Goal: Information Seeking & Learning: Learn about a topic

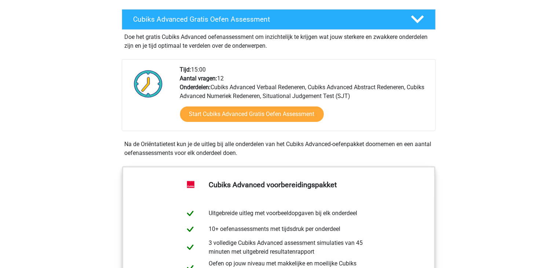
scroll to position [73, 0]
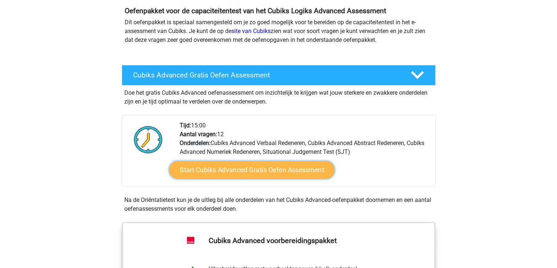
click at [251, 164] on link "Start Cubiks Advanced Gratis Oefen Assessment" at bounding box center [251, 170] width 165 height 18
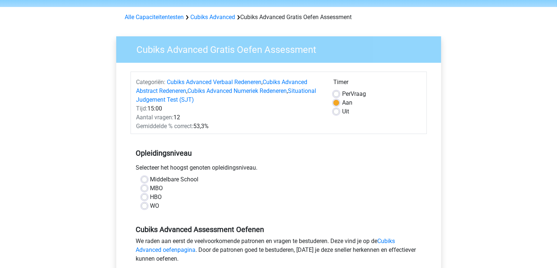
scroll to position [37, 0]
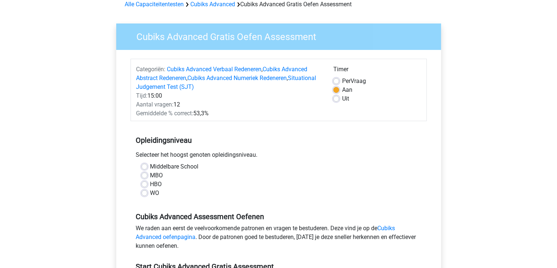
click at [148, 167] on div "Middelbare School" at bounding box center [279, 166] width 274 height 9
click at [150, 166] on label "Middelbare School" at bounding box center [174, 166] width 48 height 9
click at [145, 166] on input "Middelbare School" at bounding box center [145, 165] width 6 height 7
radio input "true"
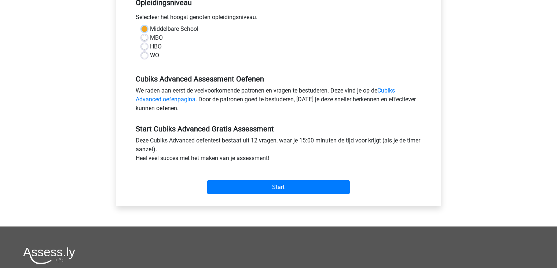
scroll to position [176, 0]
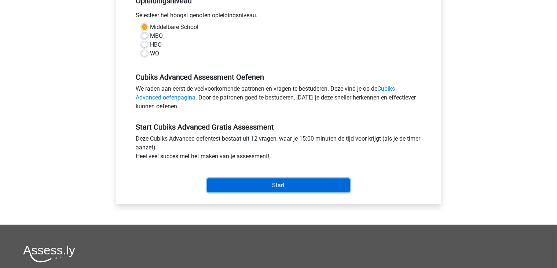
click at [277, 183] on input "Start" at bounding box center [278, 185] width 143 height 14
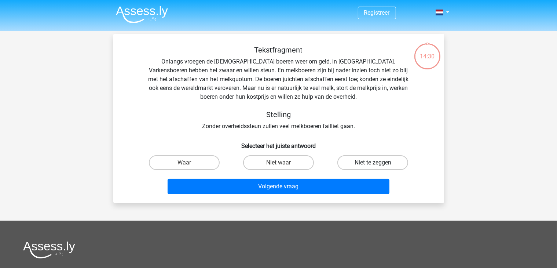
click at [360, 163] on label "Niet te zeggen" at bounding box center [372, 162] width 71 height 15
click at [373, 163] on input "Niet te zeggen" at bounding box center [375, 164] width 5 height 5
radio input "true"
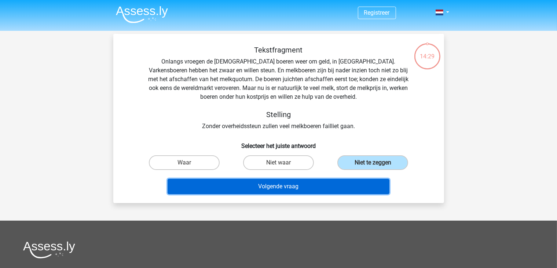
click at [281, 187] on button "Volgende vraag" at bounding box center [279, 186] width 222 height 15
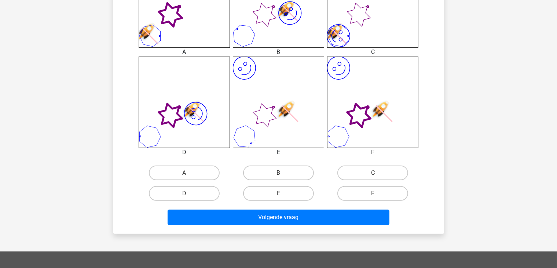
scroll to position [255, 0]
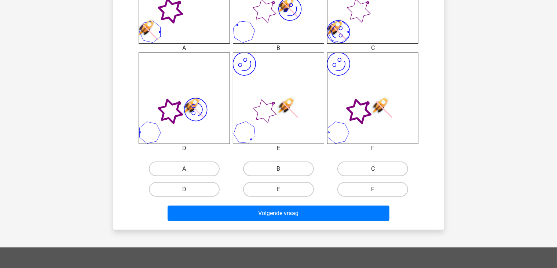
click at [364, 191] on label "F" at bounding box center [372, 189] width 71 height 15
click at [373, 191] on input "F" at bounding box center [375, 191] width 5 height 5
radio input "true"
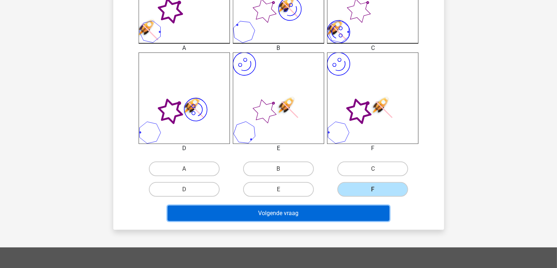
click at [345, 214] on button "Volgende vraag" at bounding box center [279, 212] width 222 height 15
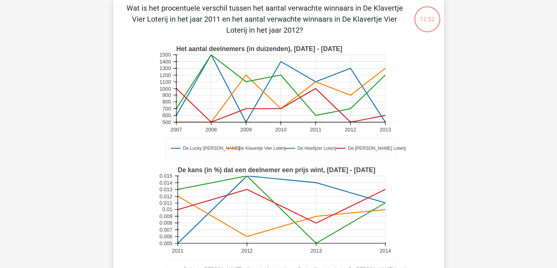
scroll to position [34, 0]
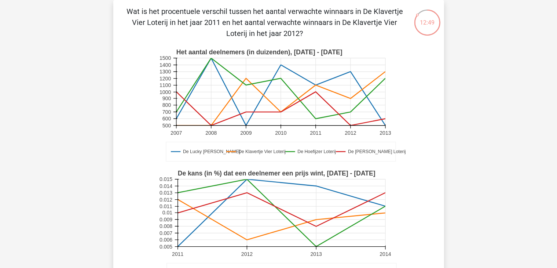
drag, startPoint x: 557, startPoint y: 69, endPoint x: 561, endPoint y: 50, distance: 19.7
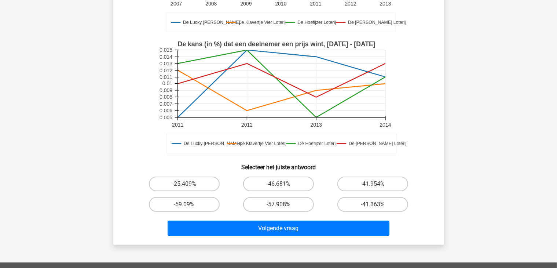
scroll to position [164, 0]
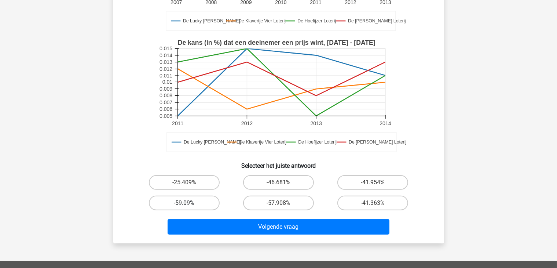
click at [202, 200] on label "-59.09%" at bounding box center [184, 202] width 71 height 15
click at [189, 203] on input "-59.09%" at bounding box center [186, 205] width 5 height 5
radio input "true"
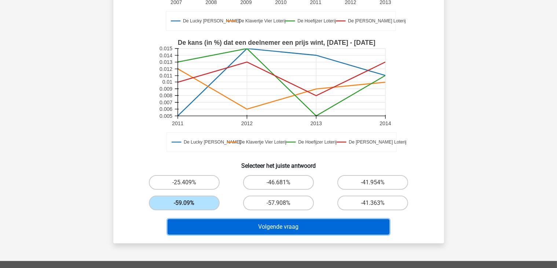
click at [277, 231] on button "Volgende vraag" at bounding box center [279, 226] width 222 height 15
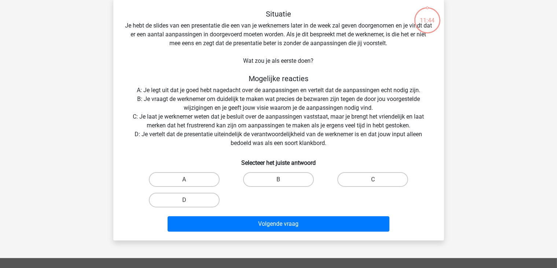
scroll to position [34, 0]
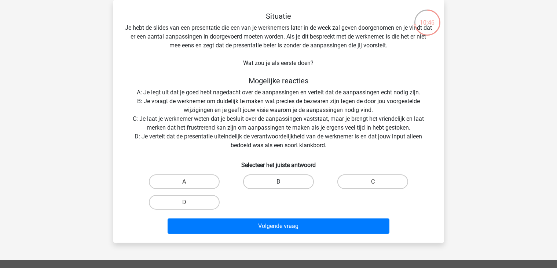
click at [280, 181] on label "B" at bounding box center [278, 181] width 71 height 15
click at [280, 182] on input "B" at bounding box center [280, 184] width 5 height 5
radio input "true"
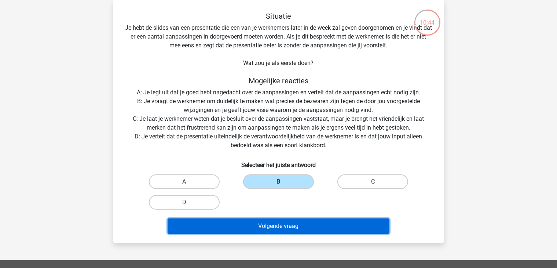
click at [290, 230] on button "Volgende vraag" at bounding box center [279, 225] width 222 height 15
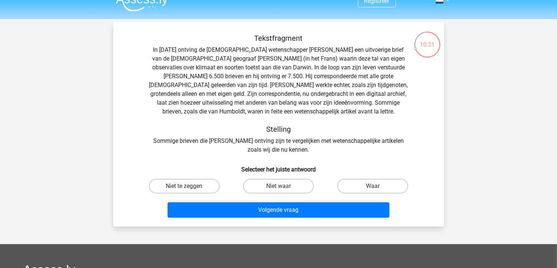
scroll to position [12, 0]
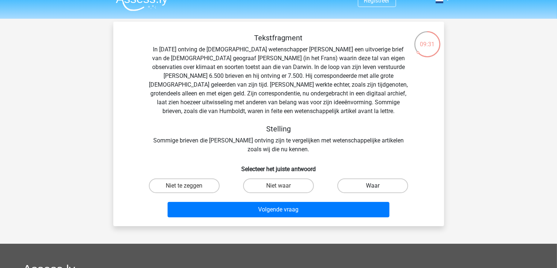
click at [352, 186] on label "Waar" at bounding box center [372, 185] width 71 height 15
click at [373, 186] on input "Waar" at bounding box center [375, 188] width 5 height 5
radio input "true"
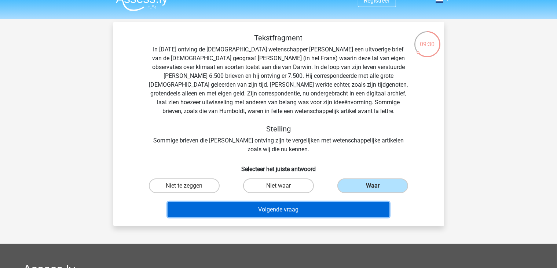
click at [333, 206] on button "Volgende vraag" at bounding box center [279, 209] width 222 height 15
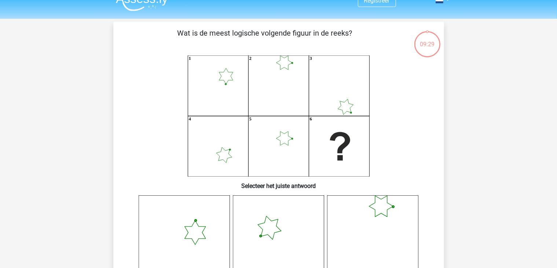
scroll to position [34, 0]
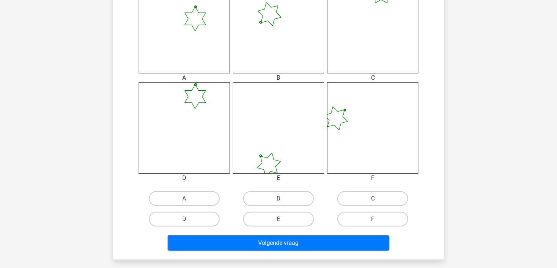
scroll to position [265, 0]
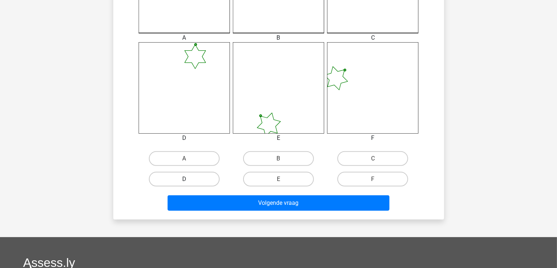
click at [199, 181] on label "D" at bounding box center [184, 179] width 71 height 15
click at [189, 181] on input "D" at bounding box center [186, 181] width 5 height 5
radio input "true"
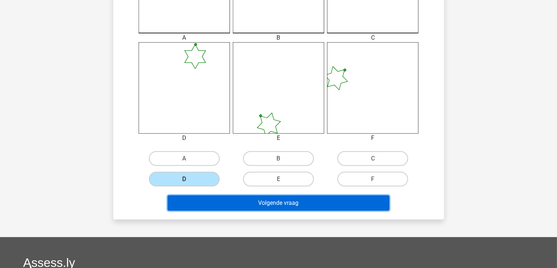
click at [282, 208] on button "Volgende vraag" at bounding box center [279, 202] width 222 height 15
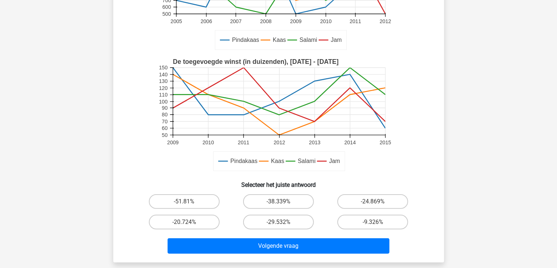
scroll to position [146, 0]
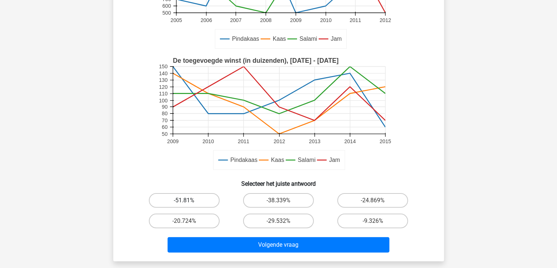
click at [199, 199] on label "-51.81%" at bounding box center [184, 200] width 71 height 15
click at [189, 200] on input "-51.81%" at bounding box center [186, 202] width 5 height 5
radio input "true"
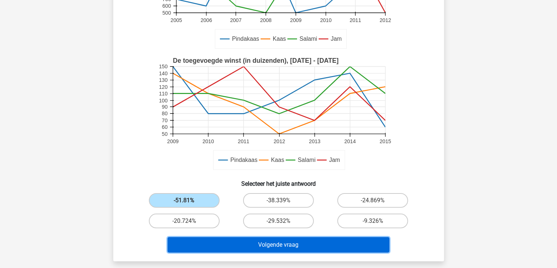
click at [311, 245] on button "Volgende vraag" at bounding box center [279, 244] width 222 height 15
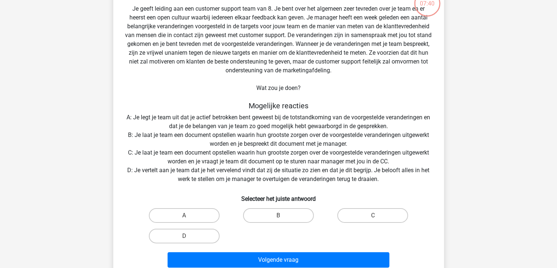
scroll to position [34, 0]
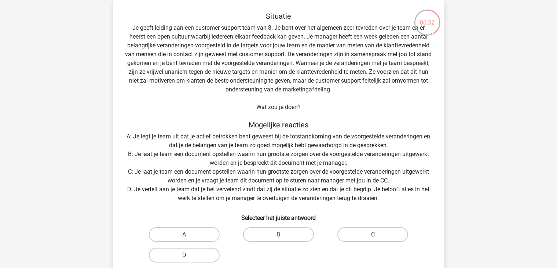
click at [183, 231] on label "A" at bounding box center [184, 234] width 71 height 15
click at [184, 234] on input "A" at bounding box center [186, 236] width 5 height 5
radio input "true"
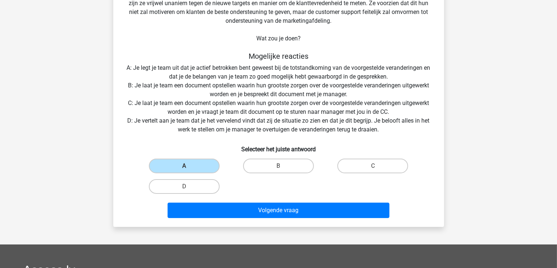
scroll to position [105, 0]
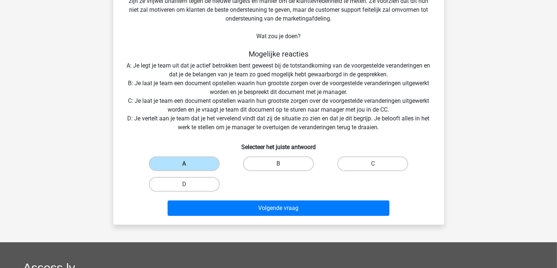
click at [294, 166] on label "B" at bounding box center [278, 163] width 71 height 15
click at [283, 166] on input "B" at bounding box center [280, 166] width 5 height 5
radio input "true"
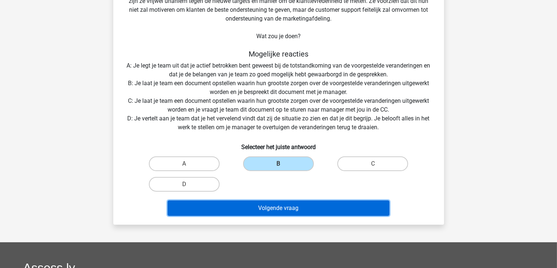
click at [287, 206] on button "Volgende vraag" at bounding box center [279, 207] width 222 height 15
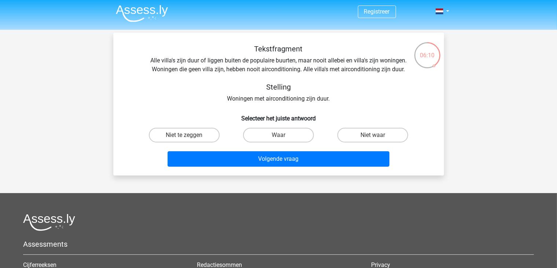
scroll to position [0, 0]
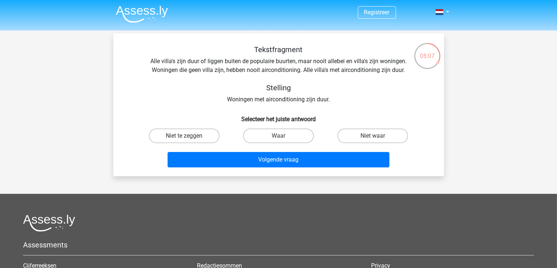
click at [351, 145] on div "Niet waar" at bounding box center [373, 135] width 94 height 21
click at [362, 136] on label "Niet waar" at bounding box center [372, 135] width 71 height 15
click at [373, 136] on input "Niet waar" at bounding box center [375, 138] width 5 height 5
radio input "true"
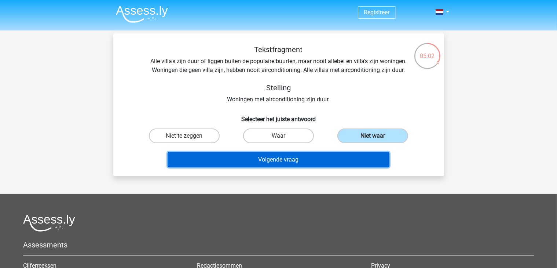
click at [320, 162] on button "Volgende vraag" at bounding box center [279, 159] width 222 height 15
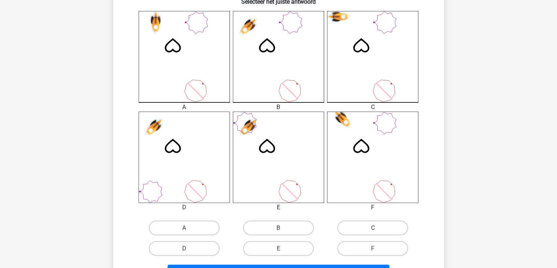
scroll to position [201, 0]
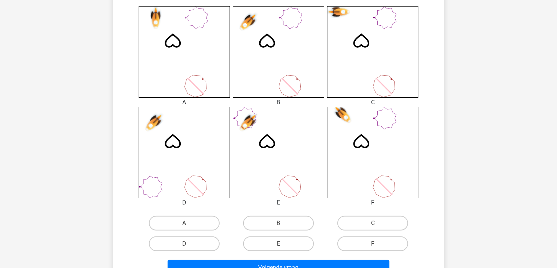
click at [285, 230] on div "B" at bounding box center [278, 223] width 94 height 21
click at [297, 220] on label "B" at bounding box center [278, 223] width 71 height 15
click at [283, 223] on input "B" at bounding box center [280, 225] width 5 height 5
radio input "true"
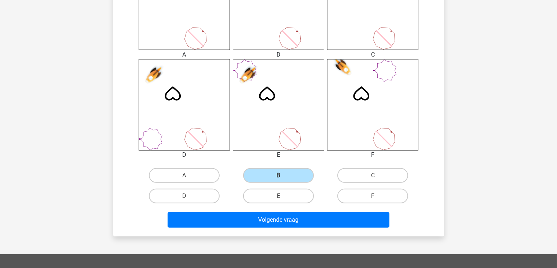
scroll to position [252, 0]
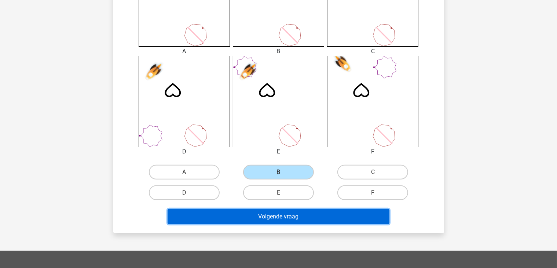
click at [315, 215] on button "Volgende vraag" at bounding box center [279, 216] width 222 height 15
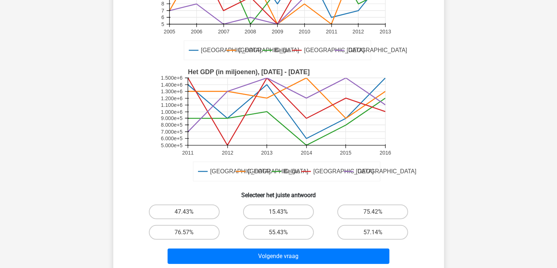
scroll to position [128, 0]
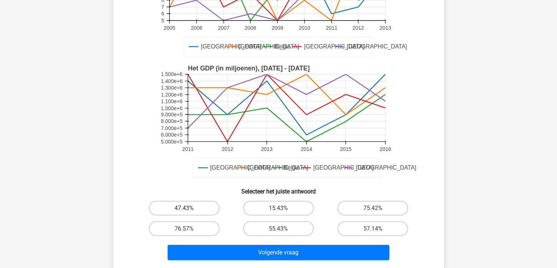
click at [177, 213] on label "47.43%" at bounding box center [184, 208] width 71 height 15
click at [184, 213] on input "47.43%" at bounding box center [186, 210] width 5 height 5
radio input "true"
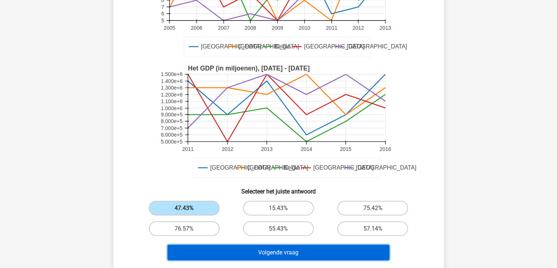
click at [313, 254] on button "Volgende vraag" at bounding box center [279, 252] width 222 height 15
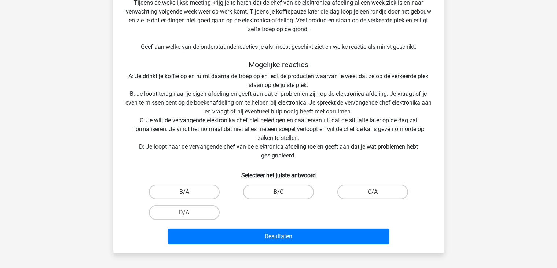
scroll to position [157, 0]
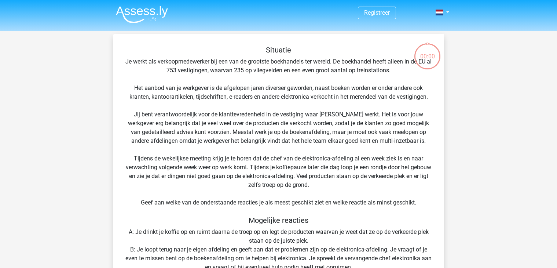
scroll to position [47, 0]
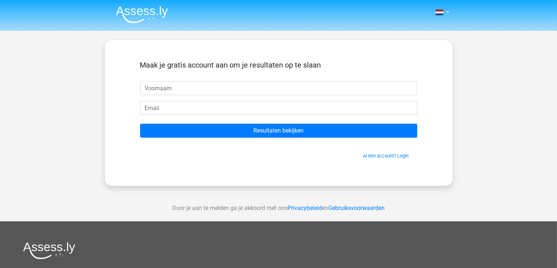
click at [253, 88] on input "text" at bounding box center [278, 88] width 277 height 14
click at [248, 91] on input "text" at bounding box center [278, 88] width 277 height 14
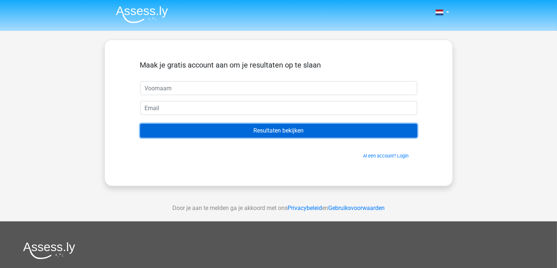
click at [259, 131] on input "Resultaten bekijken" at bounding box center [278, 131] width 277 height 14
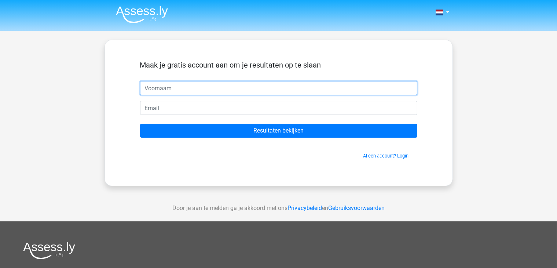
click at [229, 85] on input "text" at bounding box center [278, 88] width 277 height 14
type input "[PERSON_NAME]"
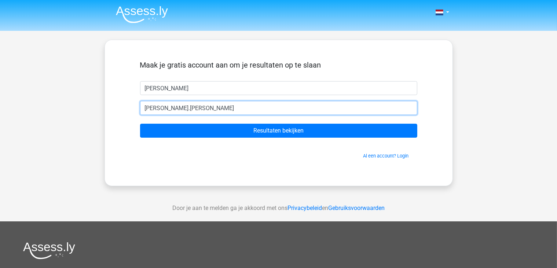
type input "[PERSON_NAME][EMAIL_ADDRESS][DOMAIN_NAME]"
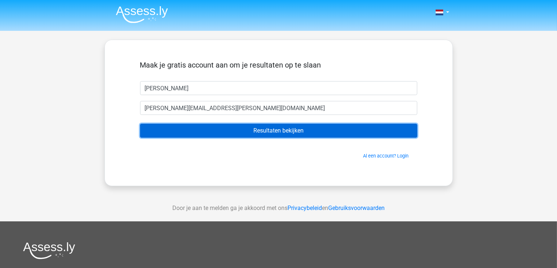
click at [246, 134] on input "Resultaten bekijken" at bounding box center [278, 131] width 277 height 14
click at [282, 131] on input "Resultaten bekijken" at bounding box center [278, 131] width 277 height 14
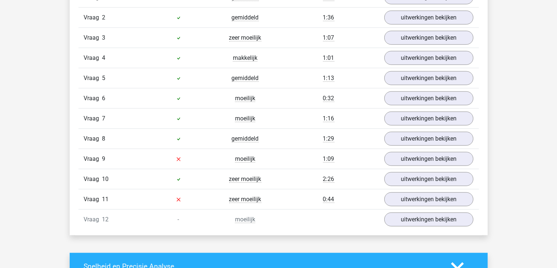
scroll to position [861, 0]
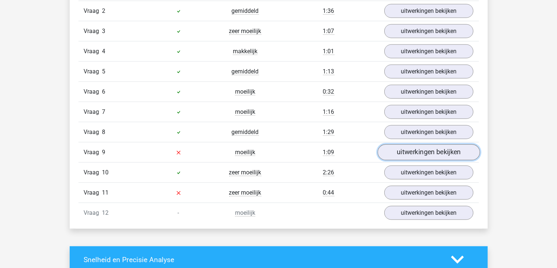
click at [448, 146] on link "uitwerkingen bekijken" at bounding box center [428, 152] width 102 height 16
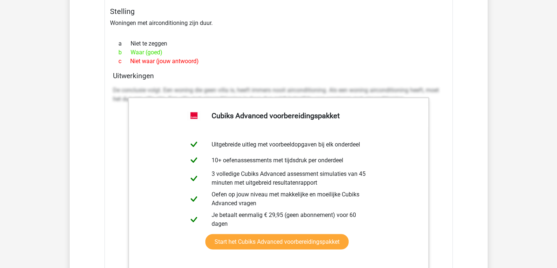
scroll to position [1071, 0]
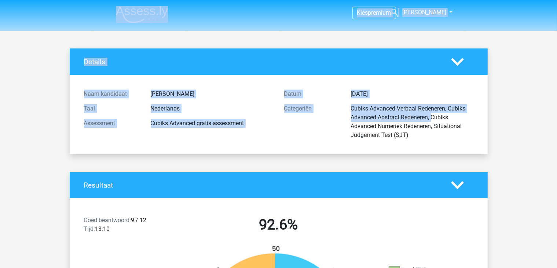
drag, startPoint x: 557, startPoint y: 29, endPoint x: 562, endPoint y: 93, distance: 64.7
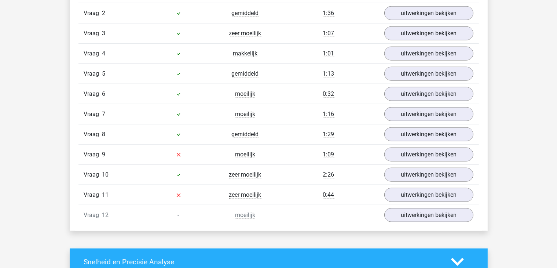
scroll to position [878, 0]
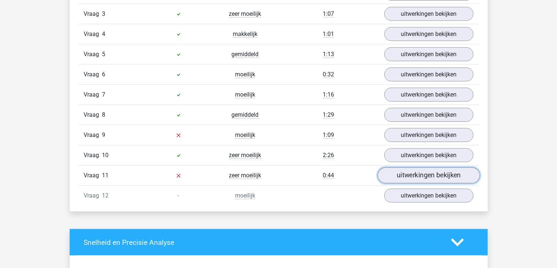
click at [411, 172] on link "uitwerkingen bekijken" at bounding box center [428, 175] width 102 height 16
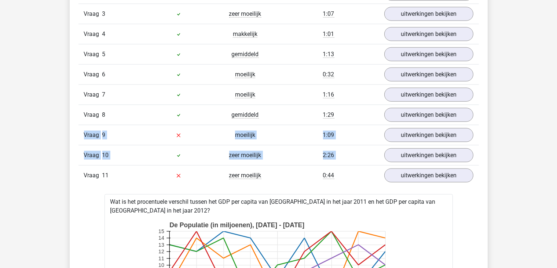
drag, startPoint x: 556, startPoint y: 109, endPoint x: 560, endPoint y: 157, distance: 48.9
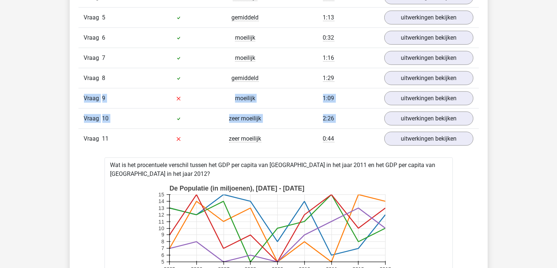
scroll to position [869, 0]
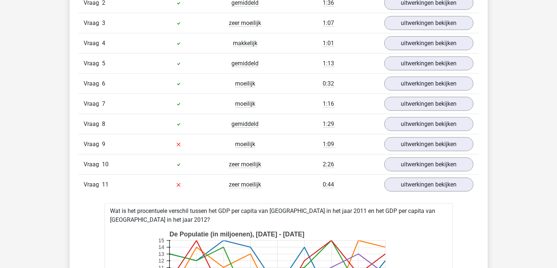
click at [293, 183] on div "0:44" at bounding box center [329, 184] width 100 height 9
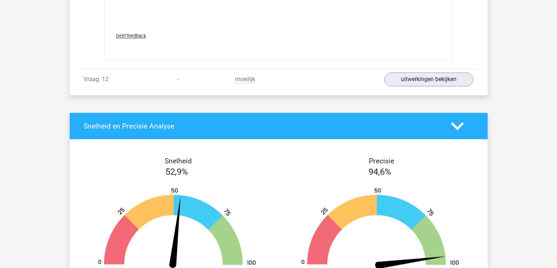
scroll to position [1613, 0]
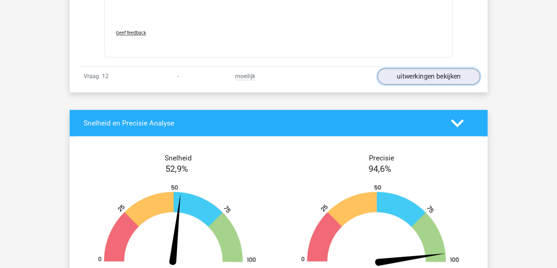
click at [451, 69] on link "uitwerkingen bekijken" at bounding box center [428, 77] width 102 height 16
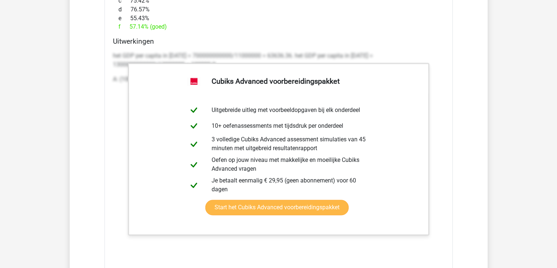
scroll to position [1378, 0]
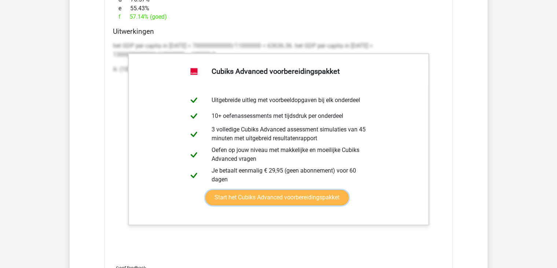
click at [271, 198] on link "Start het Cubiks Advanced voorbereidingspakket" at bounding box center [276, 197] width 143 height 15
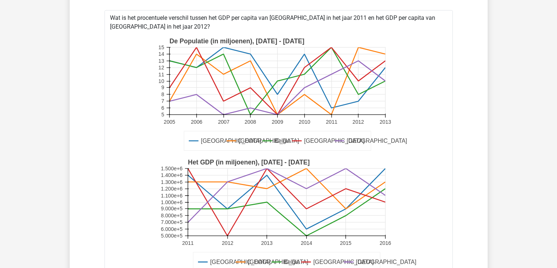
scroll to position [1011, 0]
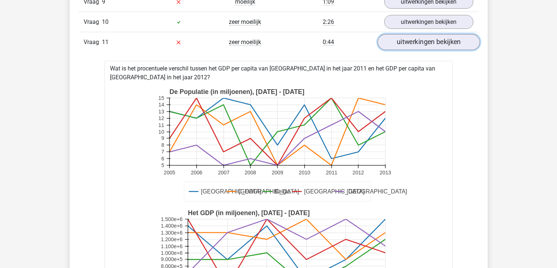
click at [419, 43] on link "uitwerkingen bekijken" at bounding box center [428, 42] width 102 height 16
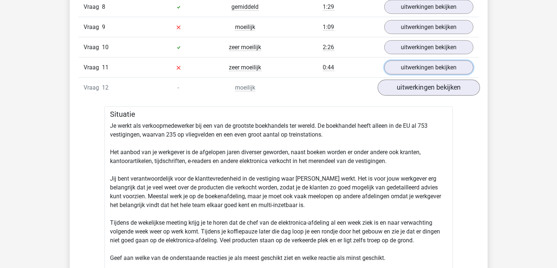
scroll to position [975, 0]
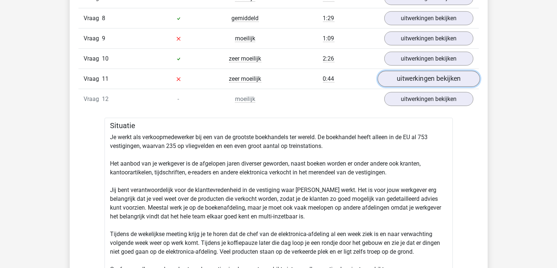
click at [419, 79] on link "uitwerkingen bekijken" at bounding box center [428, 79] width 102 height 16
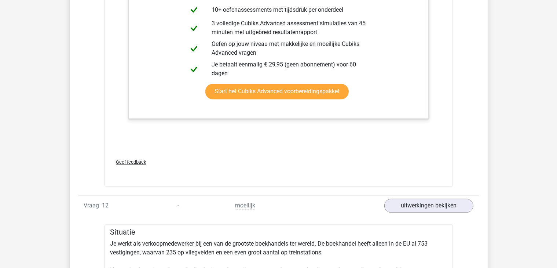
scroll to position [1525, 0]
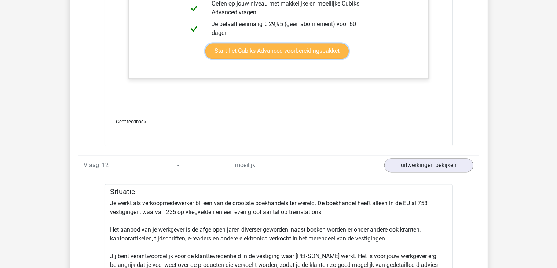
click at [337, 52] on link "Start het Cubiks Advanced voorbereidingspakket" at bounding box center [276, 50] width 143 height 15
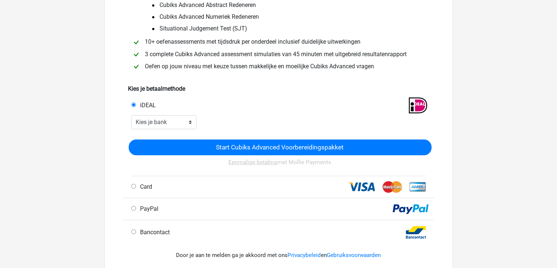
scroll to position [147, 0]
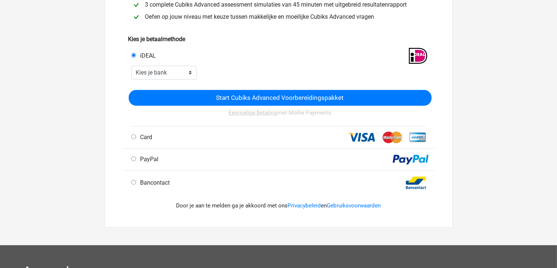
click at [133, 183] on input "Bancontact" at bounding box center [133, 182] width 5 height 5
radio input "true"
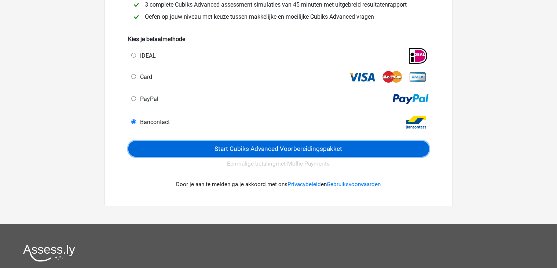
click at [242, 157] on input "Start Cubiks Advanced Voorbereidingspakket" at bounding box center [278, 149] width 301 height 16
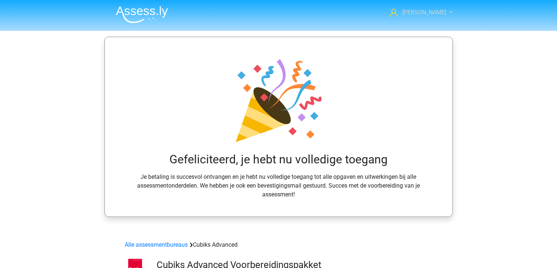
click at [442, 13] on link "[PERSON_NAME]" at bounding box center [417, 12] width 60 height 9
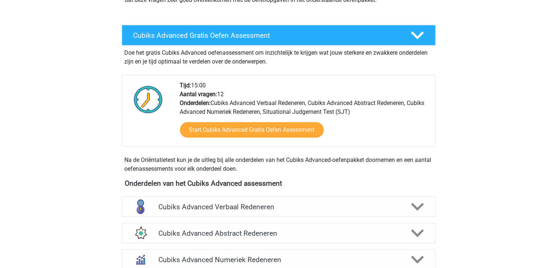
scroll to position [220, 0]
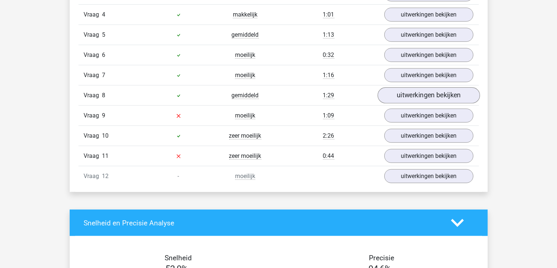
scroll to position [733, 0]
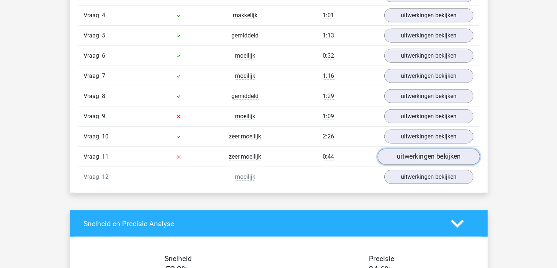
click at [409, 153] on link "uitwerkingen bekijken" at bounding box center [428, 157] width 102 height 16
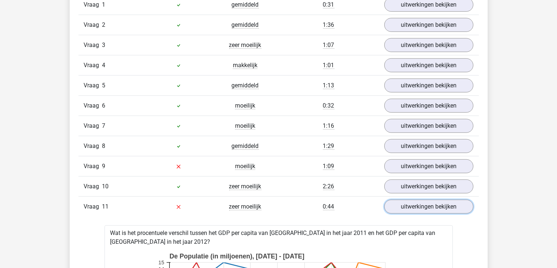
scroll to position [697, 0]
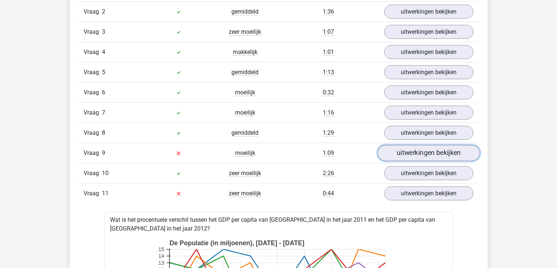
click at [435, 151] on link "uitwerkingen bekijken" at bounding box center [428, 153] width 102 height 16
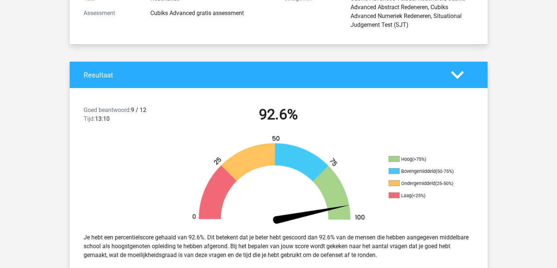
scroll to position [0, 0]
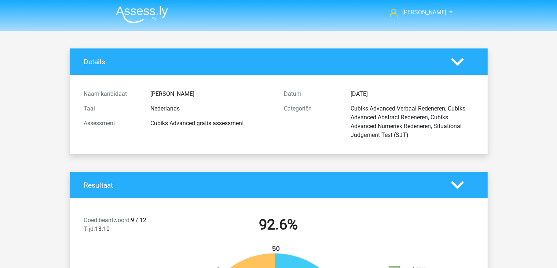
click at [149, 12] on img at bounding box center [142, 14] width 52 height 17
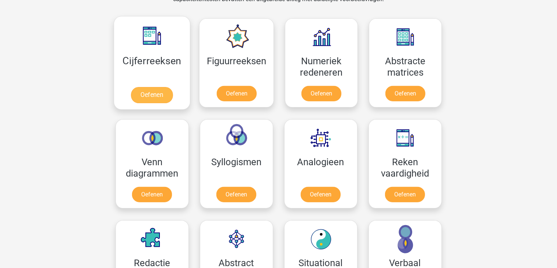
scroll to position [330, 0]
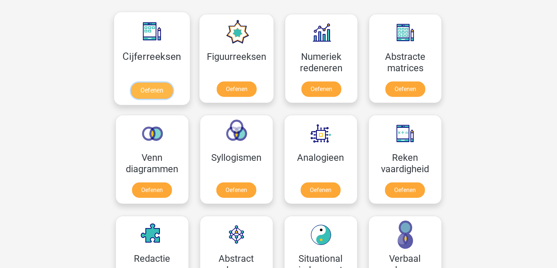
click at [148, 92] on link "Oefenen" at bounding box center [152, 91] width 42 height 16
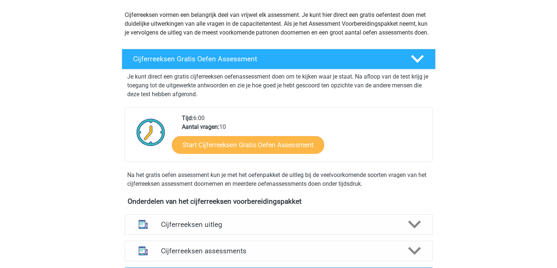
scroll to position [73, 0]
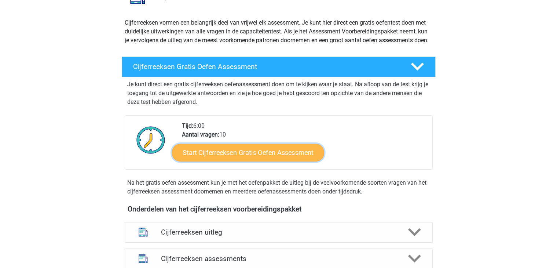
click at [291, 161] on link "Start Cijferreeksen Gratis Oefen Assessment" at bounding box center [248, 152] width 152 height 18
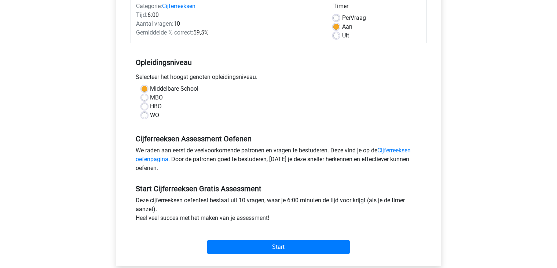
scroll to position [110, 0]
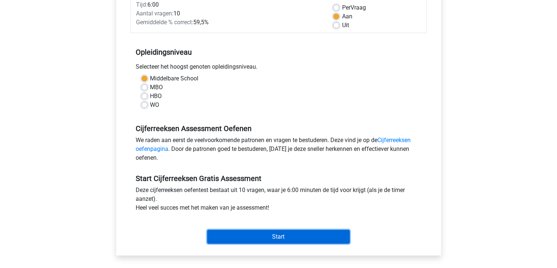
click at [267, 242] on input "Start" at bounding box center [278, 237] width 143 height 14
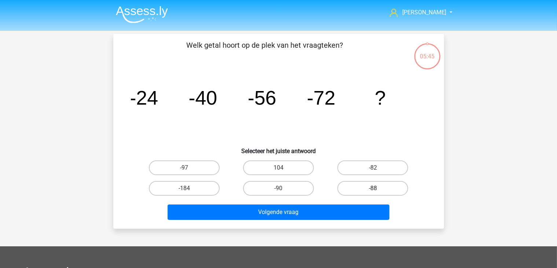
click at [363, 190] on label "-88" at bounding box center [372, 188] width 71 height 15
click at [373, 190] on input "-88" at bounding box center [375, 190] width 5 height 5
radio input "true"
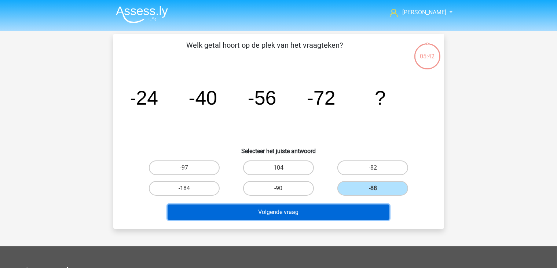
click at [274, 213] on button "Volgende vraag" at bounding box center [279, 211] width 222 height 15
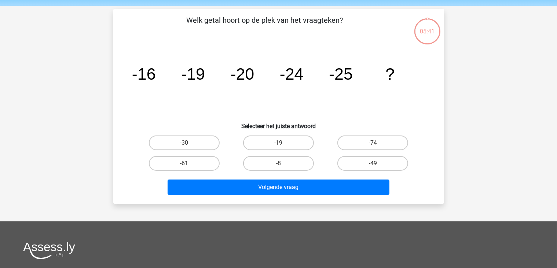
scroll to position [34, 0]
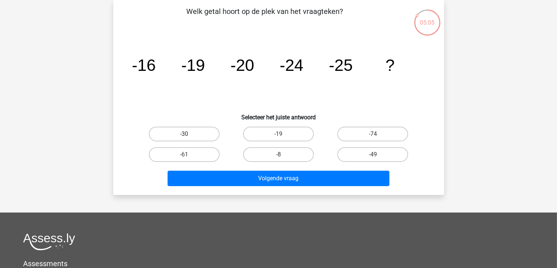
click at [192, 128] on label "-30" at bounding box center [184, 134] width 71 height 15
click at [189, 134] on input "-30" at bounding box center [186, 136] width 5 height 5
radio input "true"
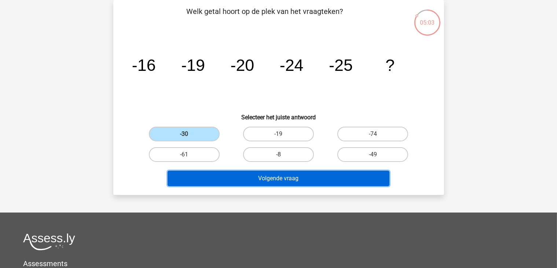
click at [283, 182] on button "Volgende vraag" at bounding box center [279, 178] width 222 height 15
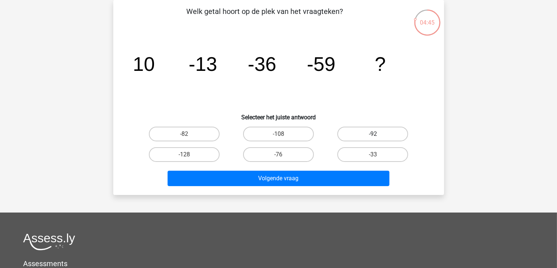
click at [362, 134] on label "-92" at bounding box center [372, 134] width 71 height 15
click at [373, 134] on input "-92" at bounding box center [375, 136] width 5 height 5
radio input "true"
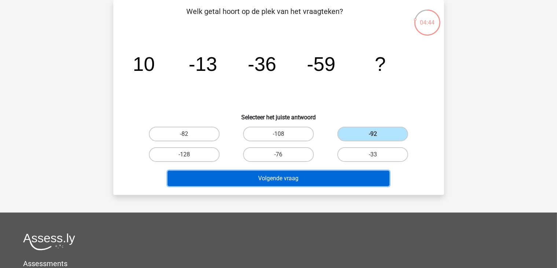
click at [309, 181] on button "Volgende vraag" at bounding box center [279, 178] width 222 height 15
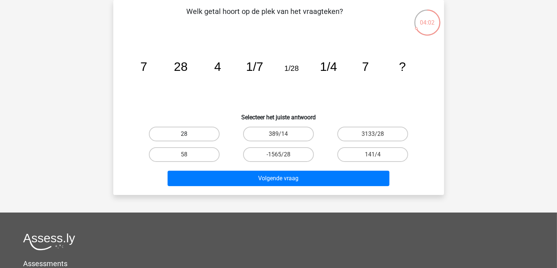
click at [199, 132] on label "28" at bounding box center [184, 134] width 71 height 15
click at [189, 134] on input "28" at bounding box center [186, 136] width 5 height 5
radio input "true"
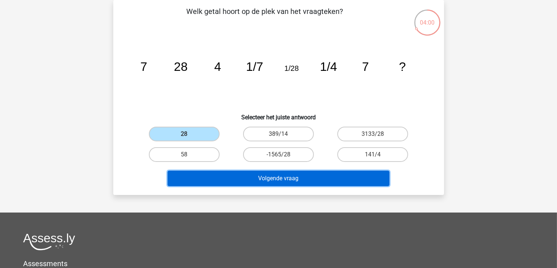
click at [271, 178] on button "Volgende vraag" at bounding box center [279, 178] width 222 height 15
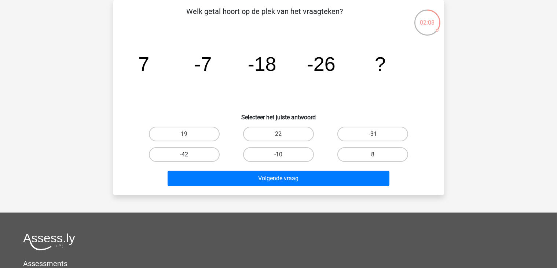
click at [208, 157] on label "-42" at bounding box center [184, 154] width 71 height 15
click at [189, 157] on input "-42" at bounding box center [186, 156] width 5 height 5
radio input "true"
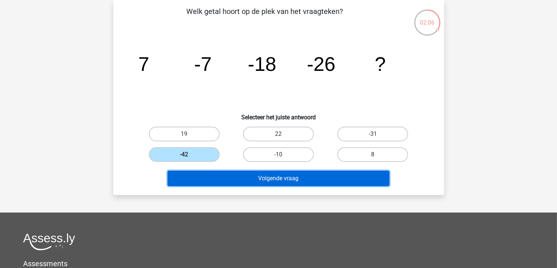
click at [268, 182] on button "Volgende vraag" at bounding box center [279, 178] width 222 height 15
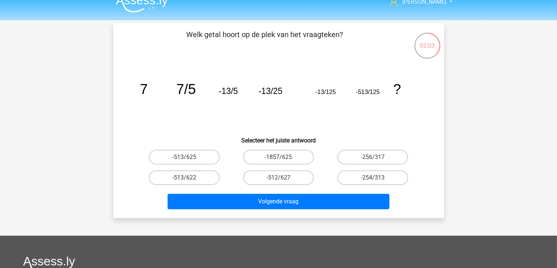
scroll to position [0, 0]
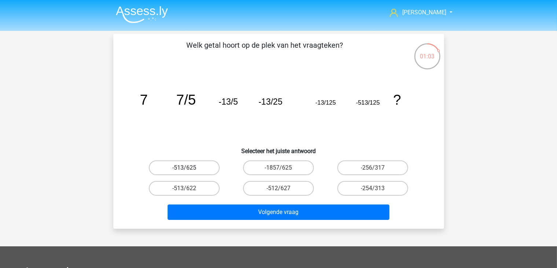
click at [194, 166] on label "-513/625" at bounding box center [184, 167] width 71 height 15
click at [189, 168] on input "-513/625" at bounding box center [186, 170] width 5 height 5
radio input "true"
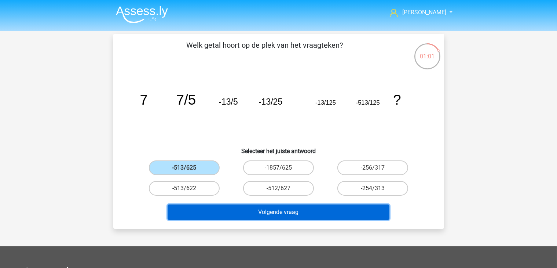
click at [270, 217] on button "Volgende vraag" at bounding box center [279, 211] width 222 height 15
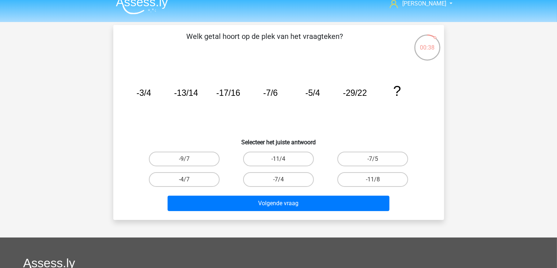
scroll to position [8, 0]
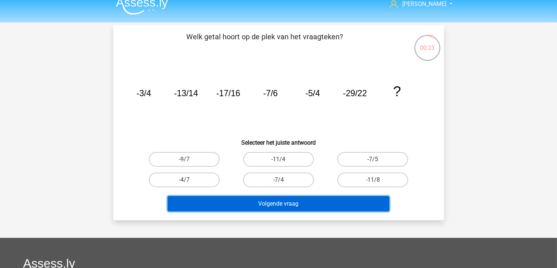
click at [340, 203] on button "Volgende vraag" at bounding box center [279, 203] width 222 height 15
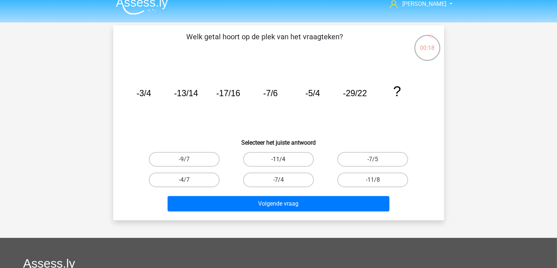
click at [304, 165] on label "-11/4" at bounding box center [278, 159] width 71 height 15
click at [283, 164] on input "-11/4" at bounding box center [280, 161] width 5 height 5
radio input "true"
click at [402, 122] on icon "image/svg+xml -3/4 -13/14 -17/16 -7/6 -5/4 -29/22 ?" at bounding box center [279, 96] width 296 height 74
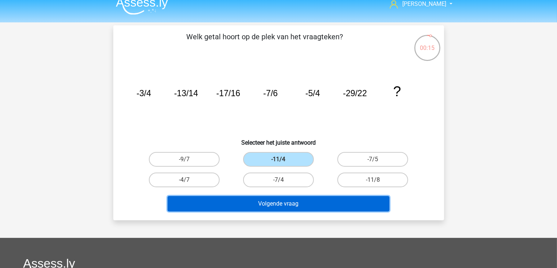
click at [317, 203] on button "Volgende vraag" at bounding box center [279, 203] width 222 height 15
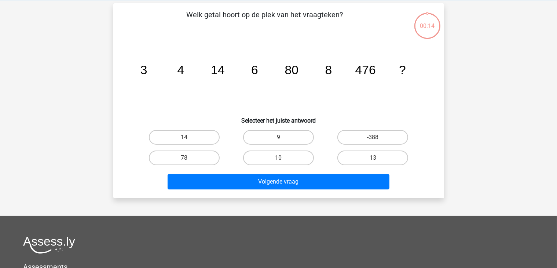
scroll to position [34, 0]
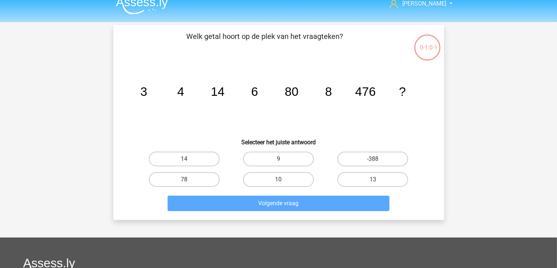
scroll to position [6, 0]
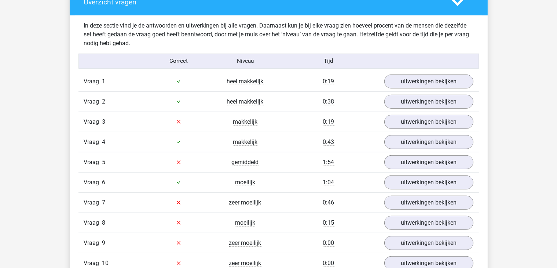
scroll to position [414, 0]
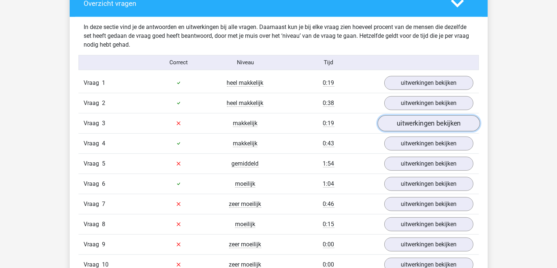
click at [456, 127] on link "uitwerkingen bekijken" at bounding box center [428, 123] width 102 height 16
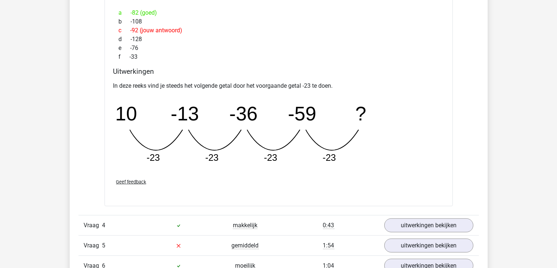
scroll to position [729, 0]
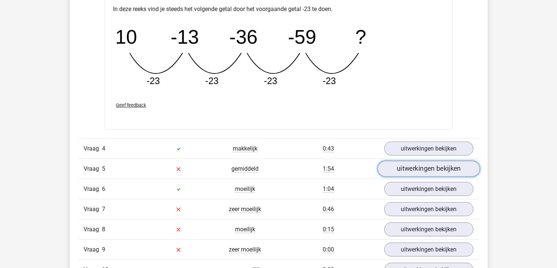
click at [436, 174] on link "uitwerkingen bekijken" at bounding box center [428, 169] width 102 height 16
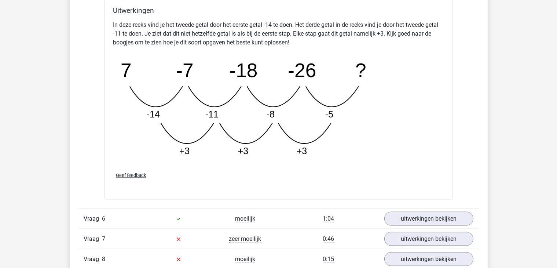
scroll to position [1072, 0]
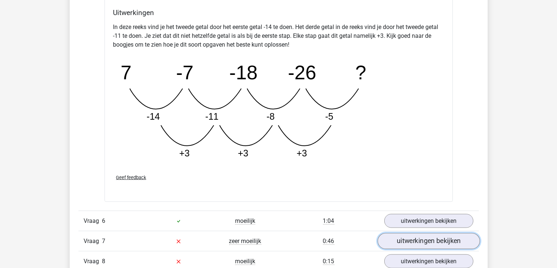
click at [430, 242] on link "uitwerkingen bekijken" at bounding box center [428, 241] width 102 height 16
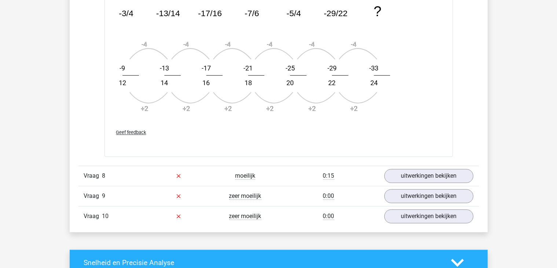
scroll to position [1600, 0]
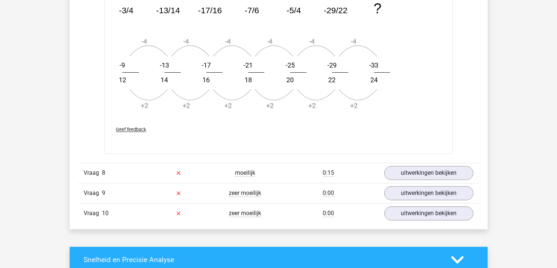
drag, startPoint x: 556, startPoint y: 175, endPoint x: 554, endPoint y: 166, distance: 8.9
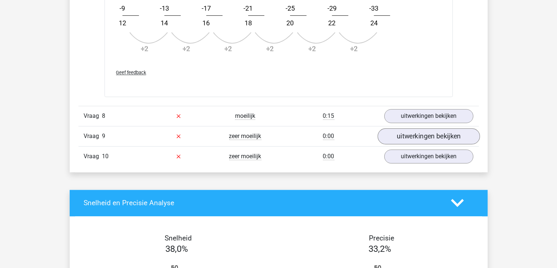
scroll to position [1641, 0]
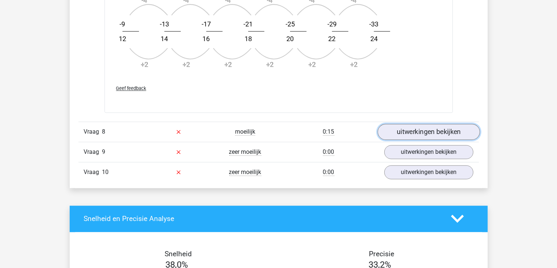
click at [440, 128] on link "uitwerkingen bekijken" at bounding box center [428, 132] width 102 height 16
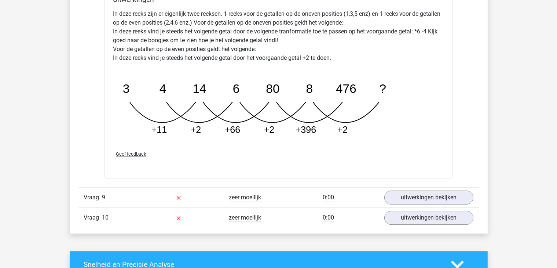
scroll to position [1971, 0]
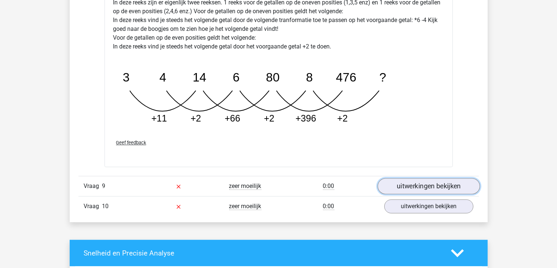
click at [416, 183] on link "uitwerkingen bekijken" at bounding box center [428, 186] width 102 height 16
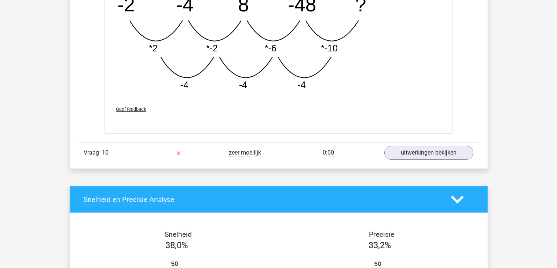
scroll to position [2411, 0]
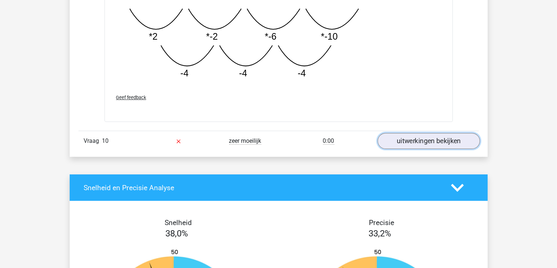
click at [407, 139] on link "uitwerkingen bekijken" at bounding box center [428, 141] width 102 height 16
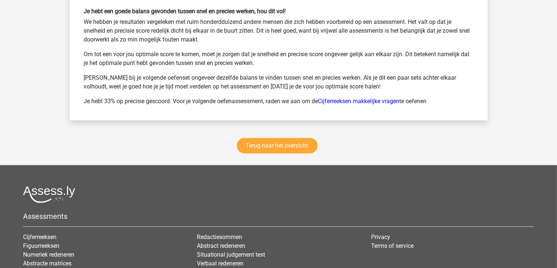
scroll to position [3217, 0]
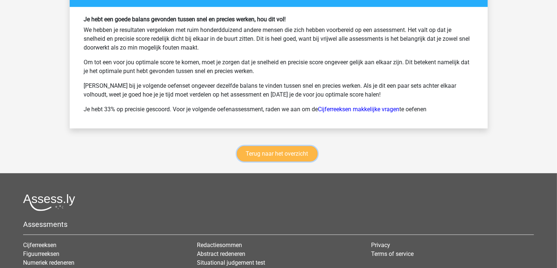
click at [295, 150] on link "Terug naar het overzicht" at bounding box center [277, 153] width 81 height 15
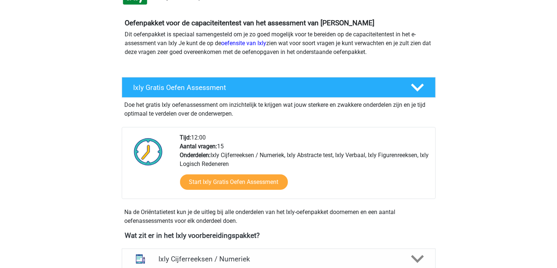
scroll to position [73, 0]
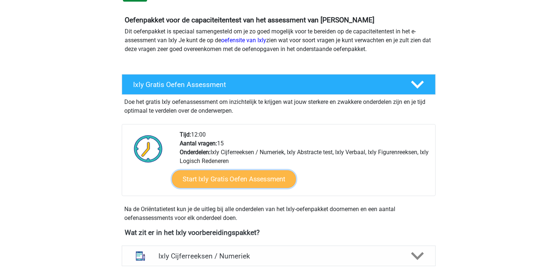
click at [260, 179] on link "Start Ixly Gratis Oefen Assessment" at bounding box center [234, 179] width 124 height 18
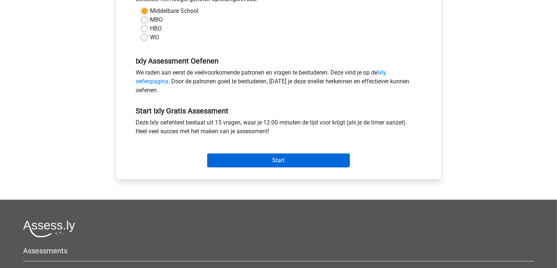
scroll to position [147, 0]
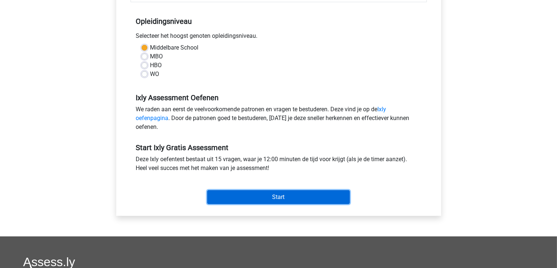
click at [274, 193] on input "Start" at bounding box center [278, 197] width 143 height 14
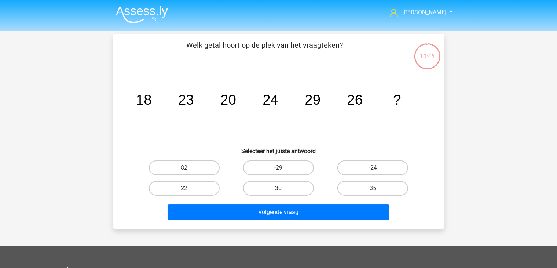
click at [270, 190] on label "30" at bounding box center [278, 188] width 71 height 15
click at [278, 190] on input "30" at bounding box center [280, 190] width 5 height 5
radio input "true"
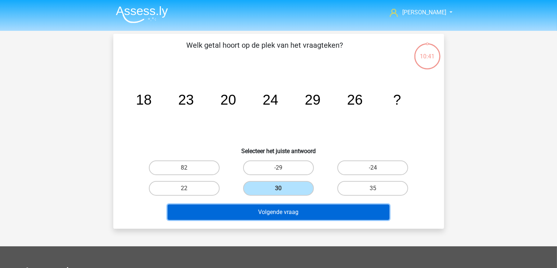
click at [317, 213] on button "Volgende vraag" at bounding box center [279, 211] width 222 height 15
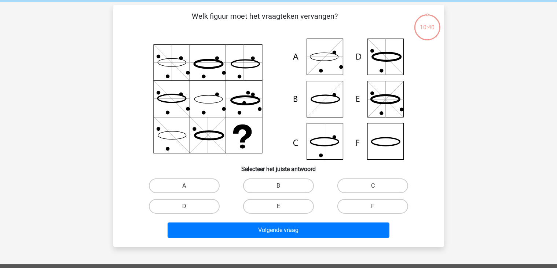
scroll to position [34, 0]
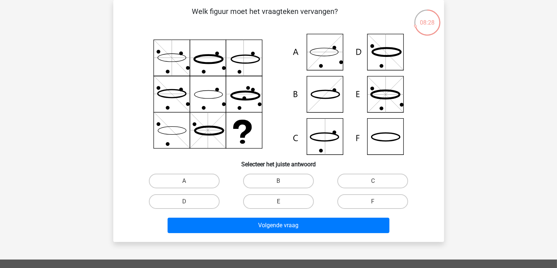
click at [337, 102] on icon at bounding box center [279, 94] width 296 height 121
click at [267, 188] on div "B" at bounding box center [278, 181] width 94 height 21
click at [283, 176] on label "B" at bounding box center [278, 180] width 71 height 15
click at [283, 181] on input "B" at bounding box center [280, 183] width 5 height 5
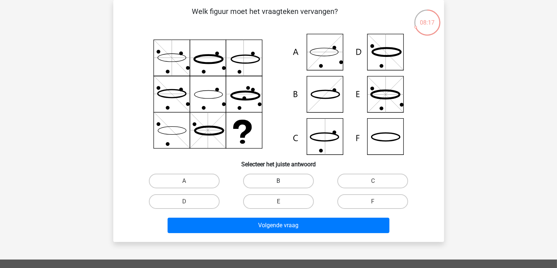
radio input "true"
click at [272, 216] on div "Volgende vraag" at bounding box center [278, 224] width 307 height 24
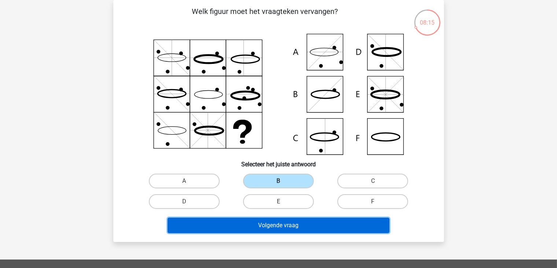
click at [267, 225] on button "Volgende vraag" at bounding box center [279, 224] width 222 height 15
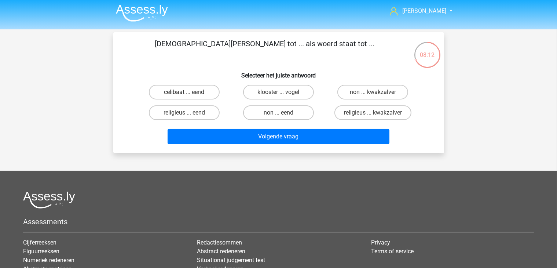
scroll to position [0, 0]
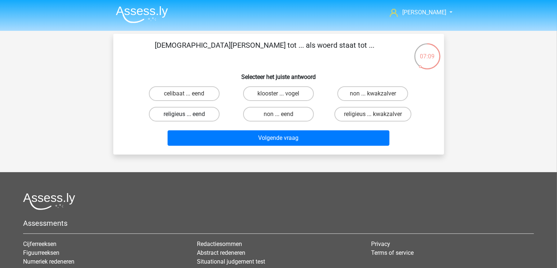
click at [209, 118] on label "religieus ... eend" at bounding box center [184, 114] width 71 height 15
click at [189, 118] on input "religieus ... eend" at bounding box center [186, 116] width 5 height 5
radio input "true"
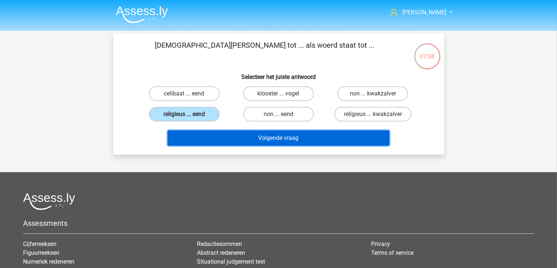
click at [238, 131] on button "Volgende vraag" at bounding box center [279, 137] width 222 height 15
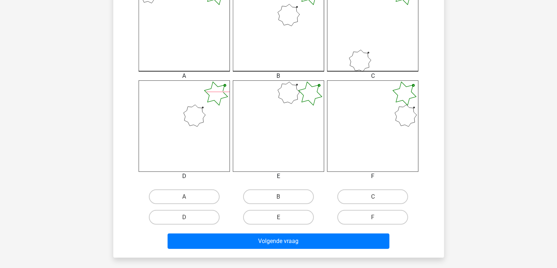
scroll to position [246, 0]
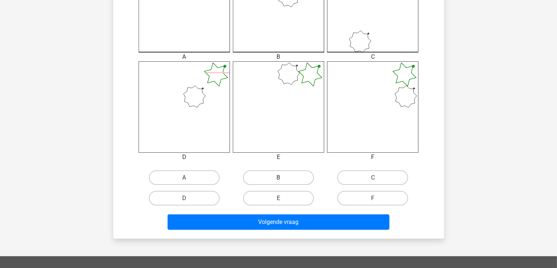
click at [298, 179] on label "B" at bounding box center [278, 177] width 71 height 15
click at [283, 179] on input "B" at bounding box center [280, 179] width 5 height 5
radio input "true"
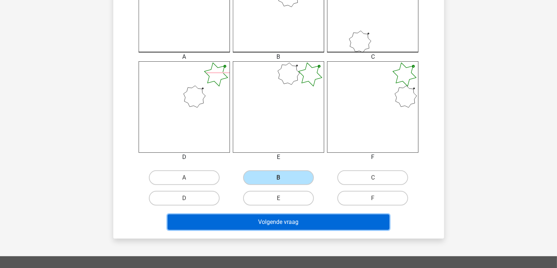
click at [298, 221] on button "Volgende vraag" at bounding box center [279, 221] width 222 height 15
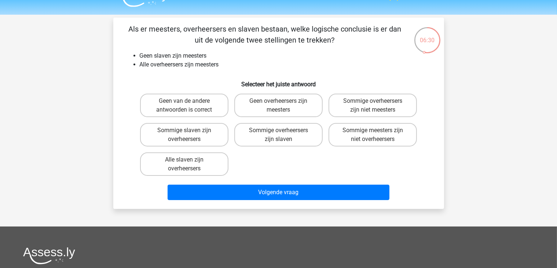
scroll to position [0, 0]
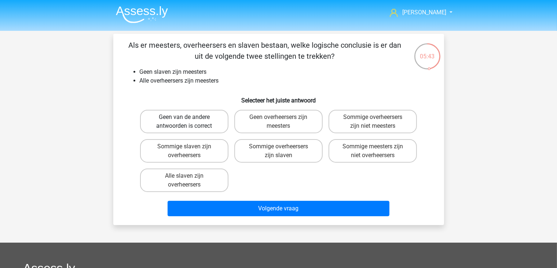
click at [202, 121] on label "Geen van de andere antwoorden is correct" at bounding box center [184, 121] width 88 height 23
click at [189, 121] on input "Geen van de andere antwoorden is correct" at bounding box center [186, 119] width 5 height 5
radio input "true"
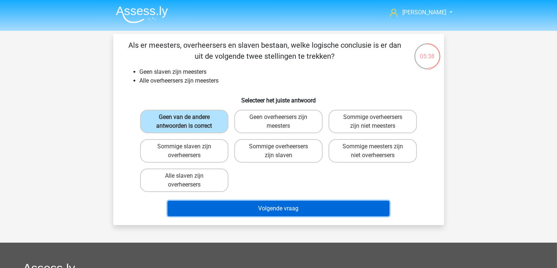
click at [283, 209] on button "Volgende vraag" at bounding box center [279, 208] width 222 height 15
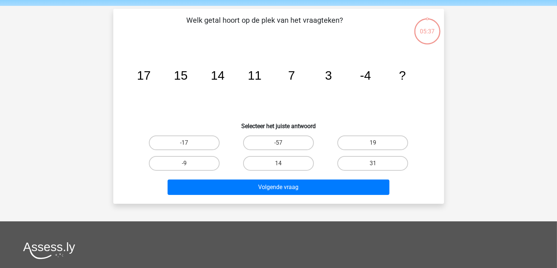
scroll to position [34, 0]
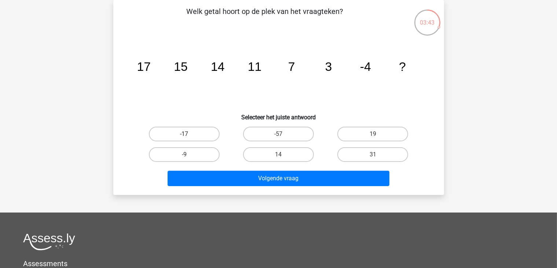
click at [201, 134] on label "-17" at bounding box center [184, 134] width 71 height 15
click at [189, 134] on input "-17" at bounding box center [186, 136] width 5 height 5
radio input "true"
click at [197, 151] on label "-9" at bounding box center [184, 154] width 71 height 15
click at [189, 154] on input "-9" at bounding box center [186, 156] width 5 height 5
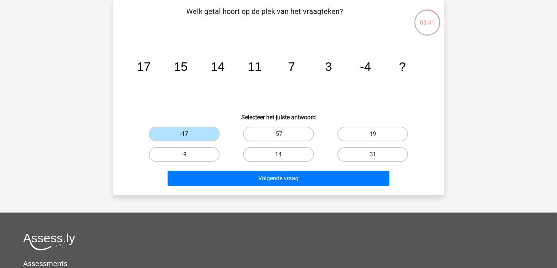
radio input "true"
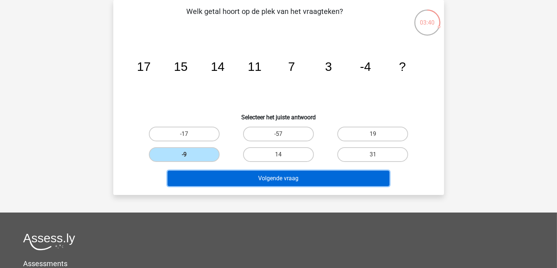
click at [264, 179] on button "Volgende vraag" at bounding box center [279, 178] width 222 height 15
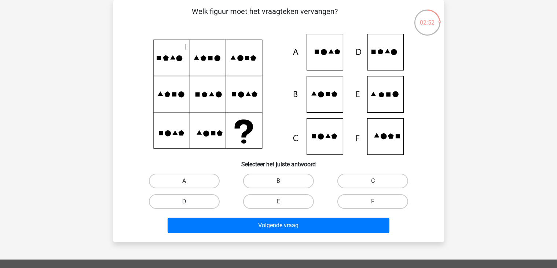
click at [188, 200] on div "D" at bounding box center [184, 201] width 88 height 15
click at [188, 200] on label "D" at bounding box center [184, 201] width 71 height 15
click at [188, 201] on input "D" at bounding box center [186, 203] width 5 height 5
radio input "true"
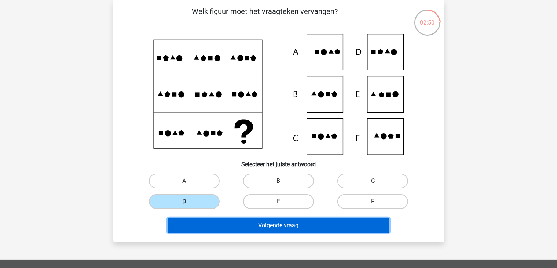
click at [256, 229] on button "Volgende vraag" at bounding box center [279, 224] width 222 height 15
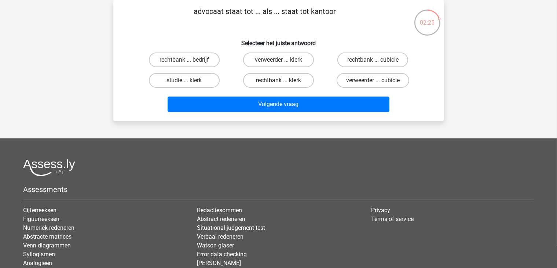
click at [287, 80] on label "rechtbank ... klerk" at bounding box center [278, 80] width 71 height 15
click at [283, 80] on input "rechtbank ... klerk" at bounding box center [280, 82] width 5 height 5
radio input "true"
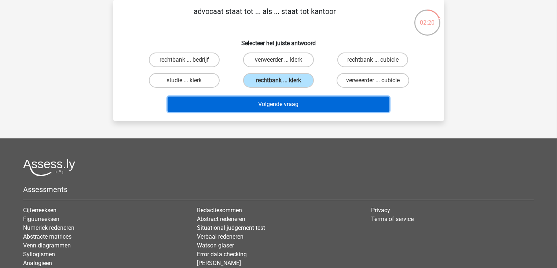
click at [284, 103] on button "Volgende vraag" at bounding box center [279, 103] width 222 height 15
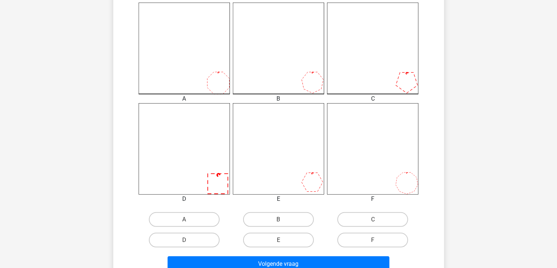
scroll to position [219, 0]
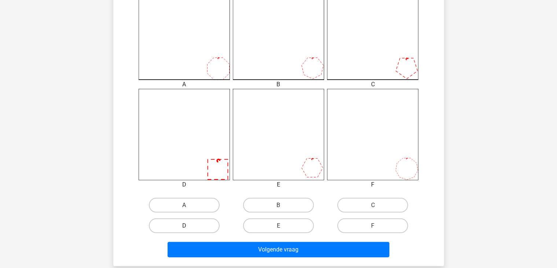
click at [199, 227] on label "D" at bounding box center [184, 225] width 71 height 15
click at [189, 227] on input "D" at bounding box center [186, 228] width 5 height 5
radio input "true"
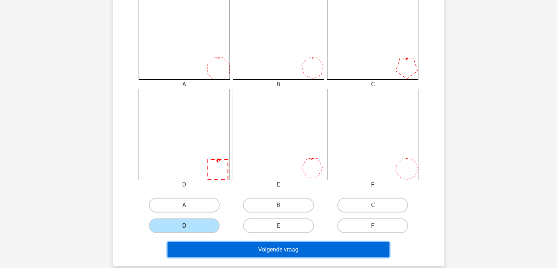
click at [261, 250] on button "Volgende vraag" at bounding box center [279, 249] width 222 height 15
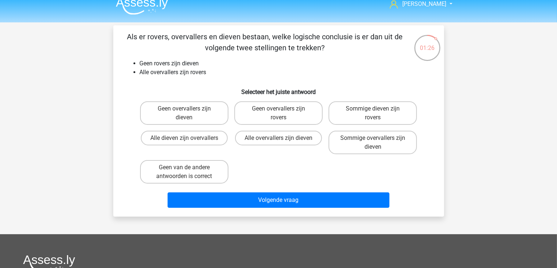
scroll to position [9, 0]
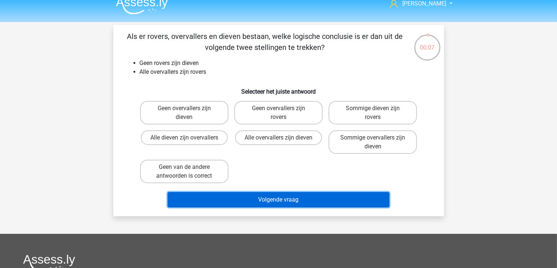
click at [260, 195] on button "Volgende vraag" at bounding box center [279, 199] width 222 height 15
click at [287, 204] on button "Volgende vraag" at bounding box center [279, 199] width 222 height 15
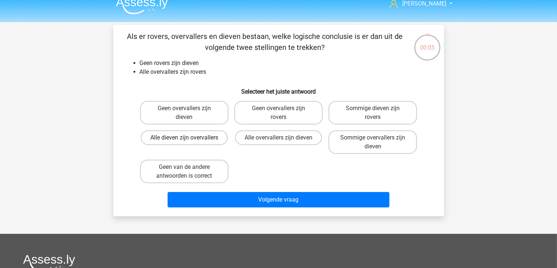
click at [201, 141] on label "Alle dieven zijn overvallers" at bounding box center [184, 137] width 87 height 15
click at [189, 141] on input "Alle dieven zijn overvallers" at bounding box center [186, 140] width 5 height 5
radio input "true"
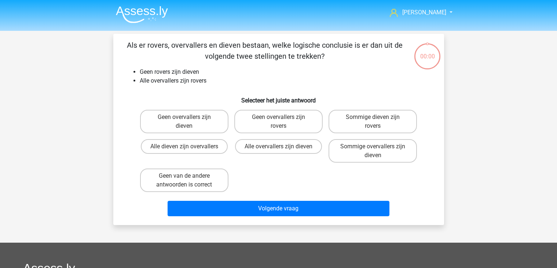
scroll to position [9, 0]
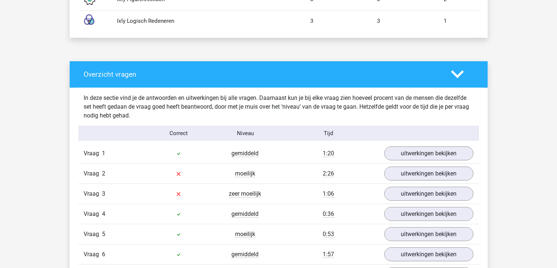
scroll to position [559, 0]
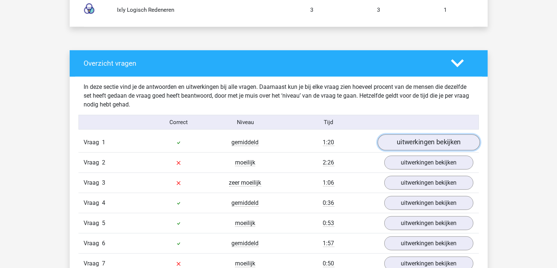
click at [433, 144] on link "uitwerkingen bekijken" at bounding box center [428, 143] width 102 height 16
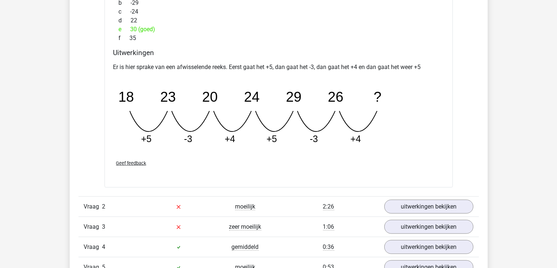
scroll to position [842, 0]
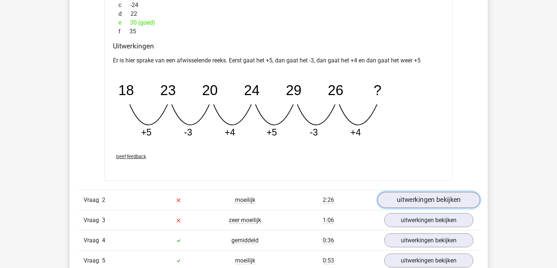
click at [446, 198] on link "uitwerkingen bekijken" at bounding box center [428, 200] width 102 height 16
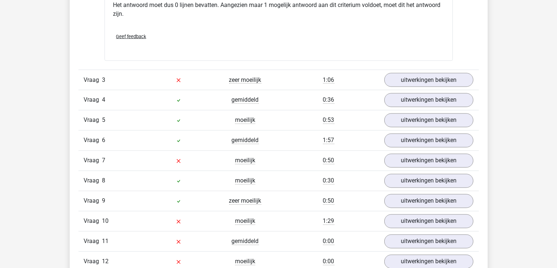
scroll to position [1294, 0]
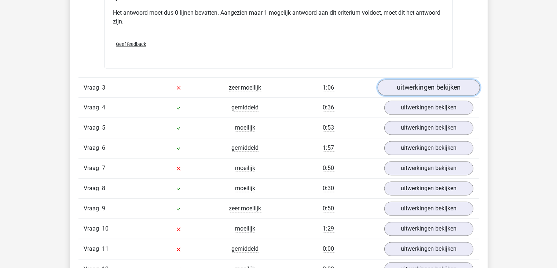
click at [443, 84] on link "uitwerkingen bekijken" at bounding box center [428, 88] width 102 height 16
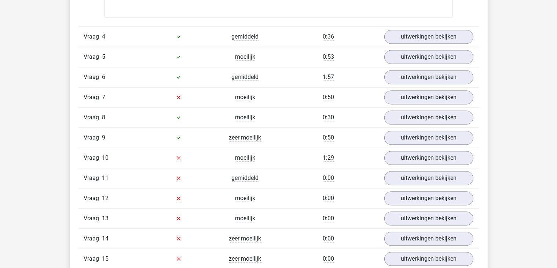
scroll to position [1519, 0]
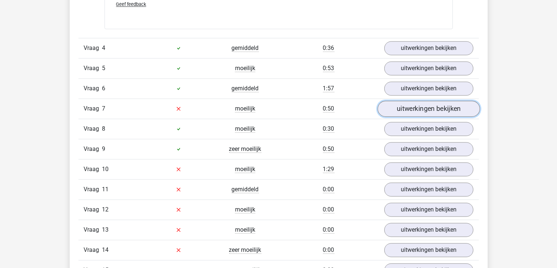
click at [455, 108] on link "uitwerkingen bekijken" at bounding box center [428, 108] width 102 height 16
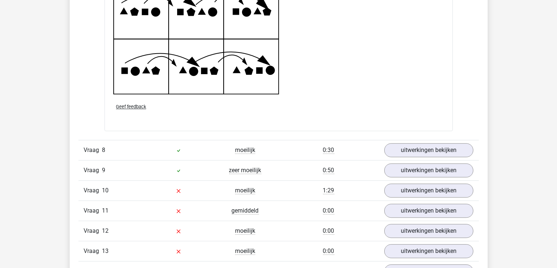
scroll to position [1958, 0]
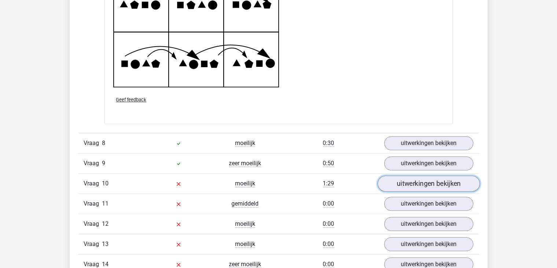
click at [464, 180] on link "uitwerkingen bekijken" at bounding box center [428, 183] width 102 height 16
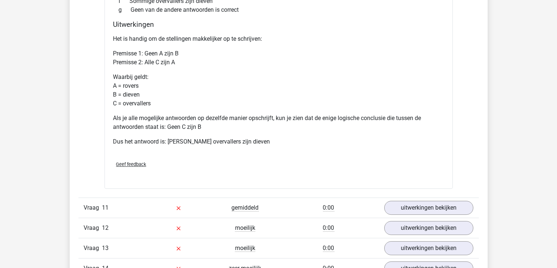
scroll to position [2247, 0]
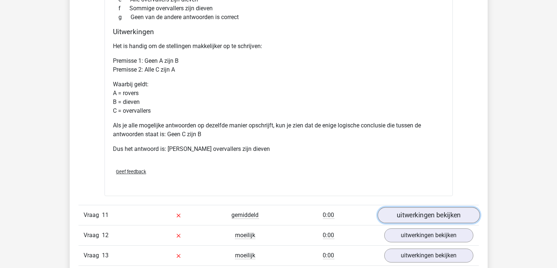
click at [435, 208] on link "uitwerkingen bekijken" at bounding box center [428, 215] width 102 height 16
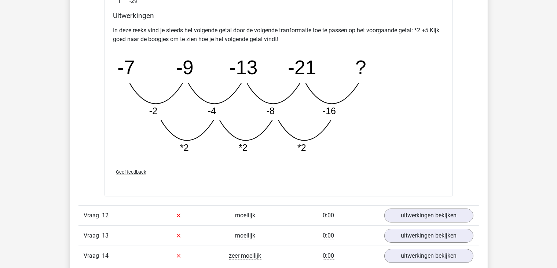
scroll to position [2641, 0]
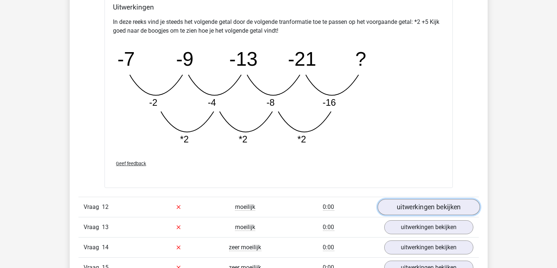
click at [463, 207] on link "uitwerkingen bekijken" at bounding box center [428, 207] width 102 height 16
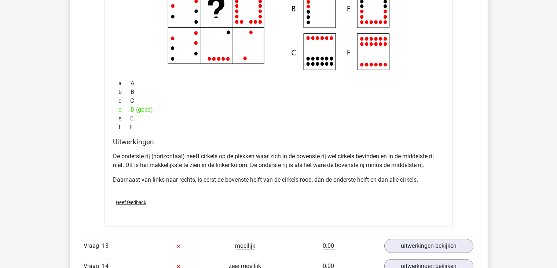
scroll to position [2942, 0]
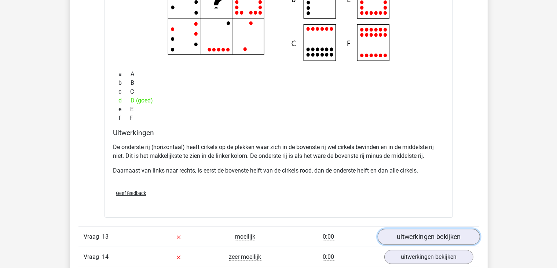
click at [465, 232] on link "uitwerkingen bekijken" at bounding box center [428, 236] width 102 height 16
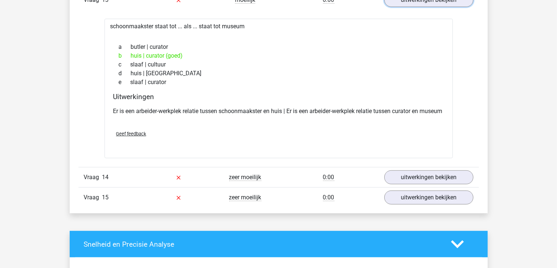
scroll to position [3182, 0]
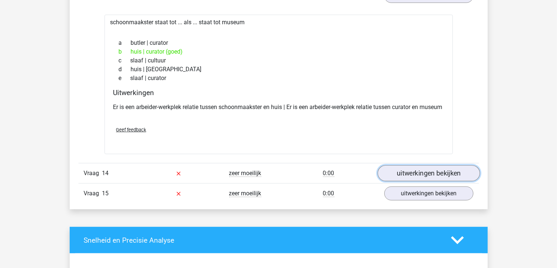
click at [408, 181] on link "uitwerkingen bekijken" at bounding box center [428, 173] width 102 height 16
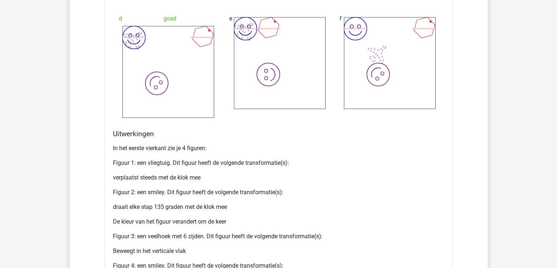
scroll to position [3842, 0]
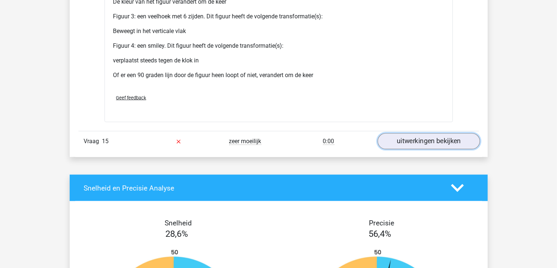
click at [417, 144] on link "uitwerkingen bekijken" at bounding box center [428, 141] width 102 height 16
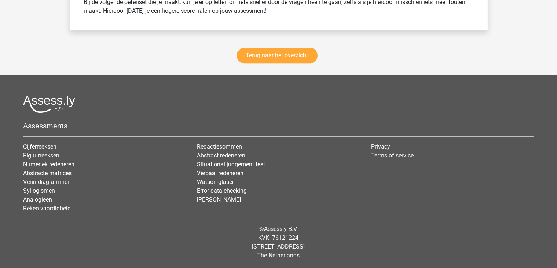
scroll to position [4666, 0]
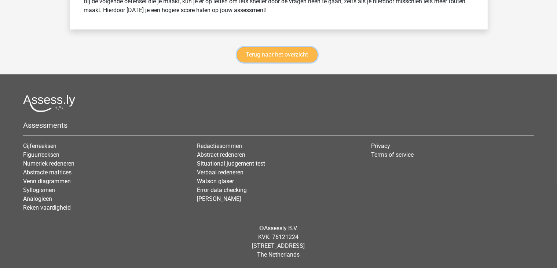
click at [273, 58] on link "Terug naar het overzicht" at bounding box center [277, 54] width 81 height 15
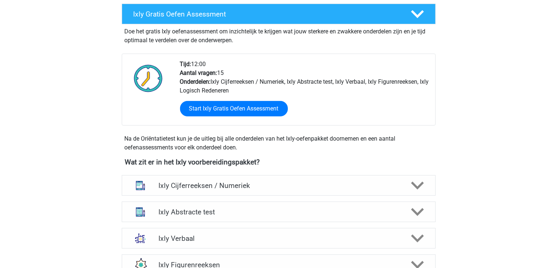
scroll to position [147, 0]
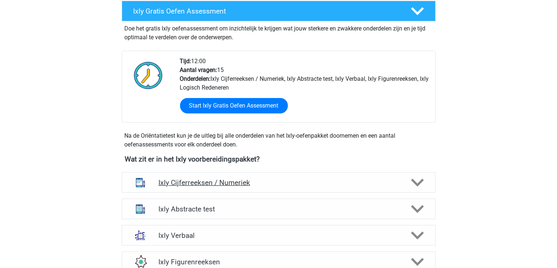
click at [424, 181] on div at bounding box center [416, 182] width 25 height 13
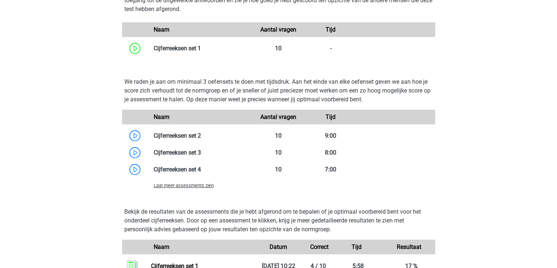
scroll to position [509, 0]
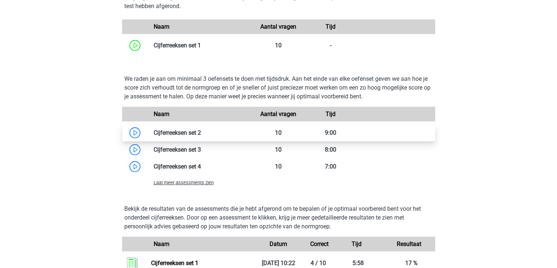
click at [201, 132] on link at bounding box center [201, 132] width 0 height 7
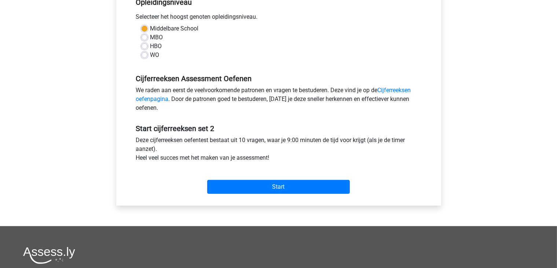
scroll to position [161, 0]
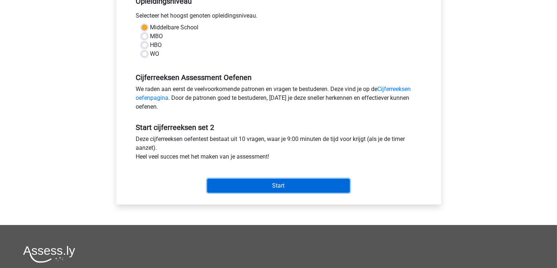
click at [294, 186] on input "Start" at bounding box center [278, 186] width 143 height 14
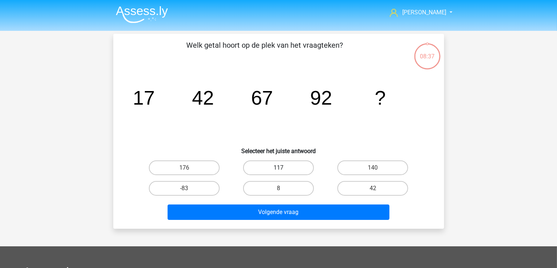
click at [287, 166] on label "117" at bounding box center [278, 167] width 71 height 15
click at [283, 168] on input "117" at bounding box center [280, 170] width 5 height 5
radio input "true"
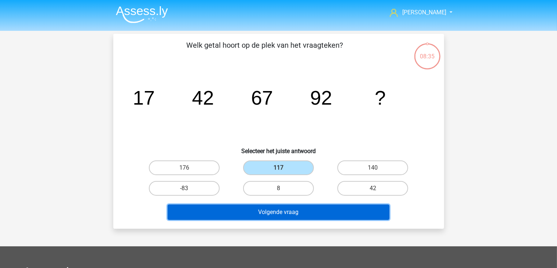
click at [282, 214] on button "Volgende vraag" at bounding box center [279, 211] width 222 height 15
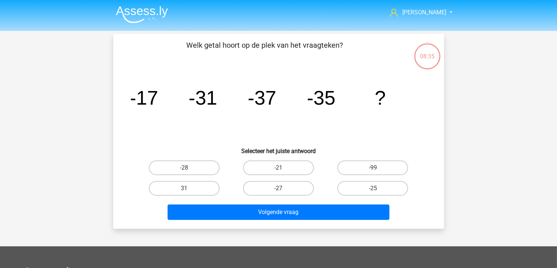
scroll to position [34, 0]
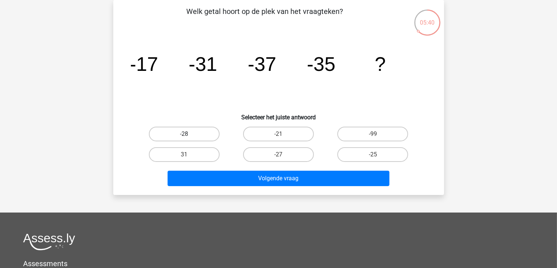
click at [201, 136] on label "-28" at bounding box center [184, 134] width 71 height 15
click at [189, 136] on input "-28" at bounding box center [186, 136] width 5 height 5
radio input "true"
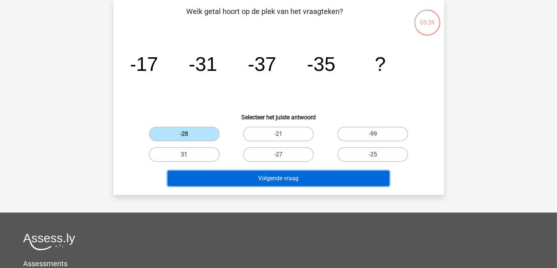
click at [298, 180] on button "Volgende vraag" at bounding box center [279, 178] width 222 height 15
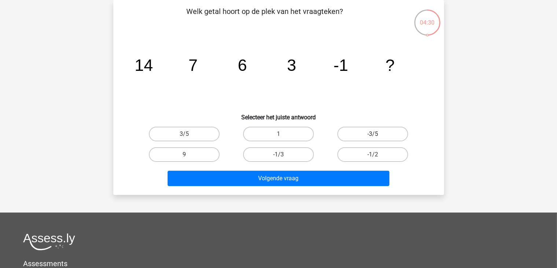
click at [379, 132] on label "-3/5" at bounding box center [372, 134] width 71 height 15
click at [378, 134] on input "-3/5" at bounding box center [375, 136] width 5 height 5
radio input "true"
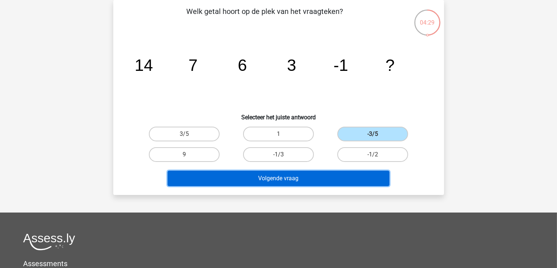
click at [303, 179] on button "Volgende vraag" at bounding box center [279, 178] width 222 height 15
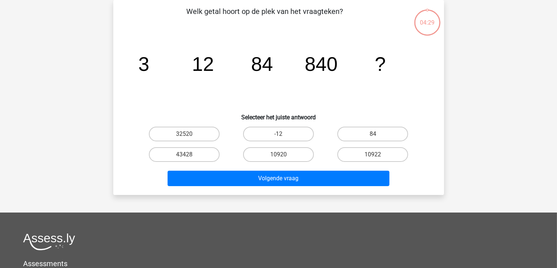
scroll to position [0, 0]
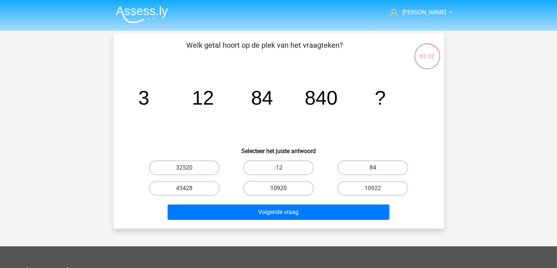
click at [287, 193] on label "10920" at bounding box center [278, 188] width 71 height 15
click at [283, 193] on input "10920" at bounding box center [280, 190] width 5 height 5
radio input "true"
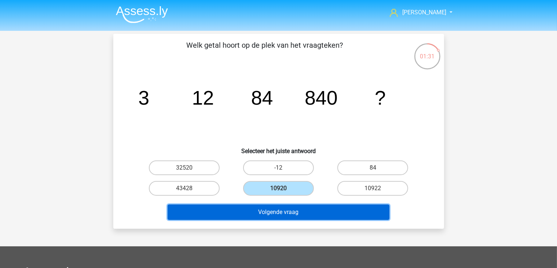
click at [298, 210] on button "Volgende vraag" at bounding box center [279, 211] width 222 height 15
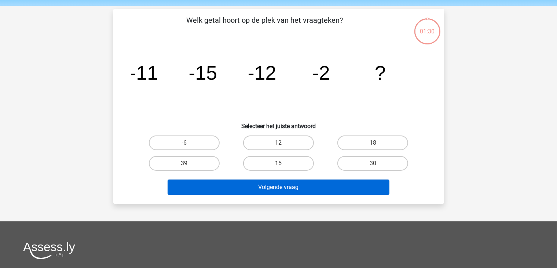
scroll to position [34, 0]
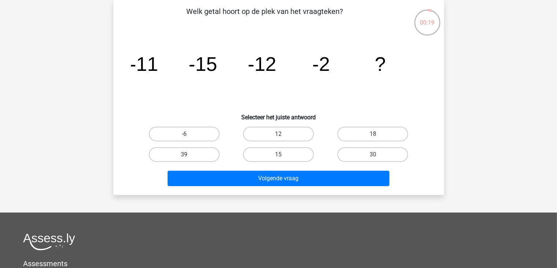
click at [281, 134] on input "12" at bounding box center [280, 136] width 5 height 5
radio input "true"
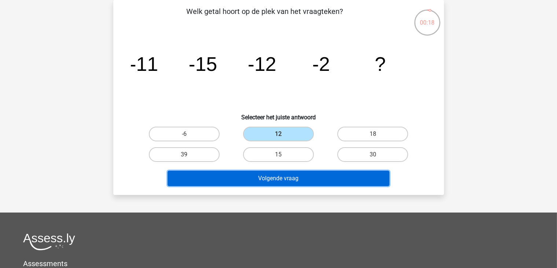
click at [309, 176] on button "Volgende vraag" at bounding box center [279, 178] width 222 height 15
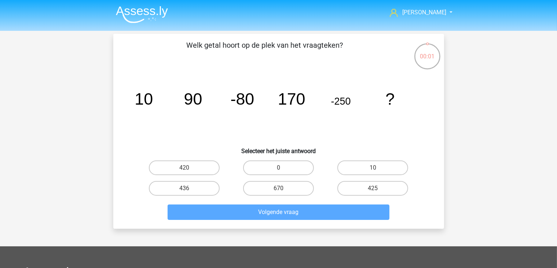
scroll to position [0, 0]
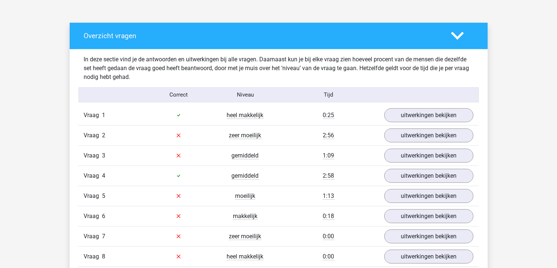
scroll to position [386, 0]
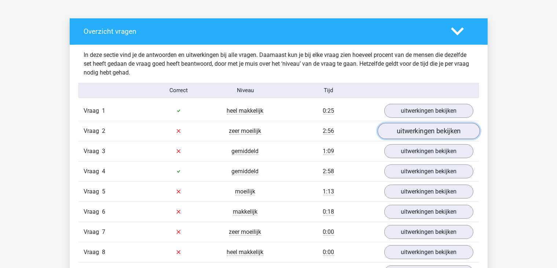
click at [452, 128] on link "uitwerkingen bekijken" at bounding box center [428, 131] width 102 height 16
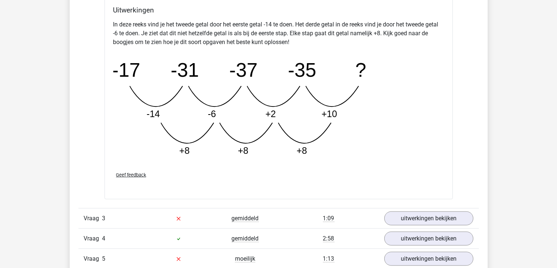
scroll to position [707, 0]
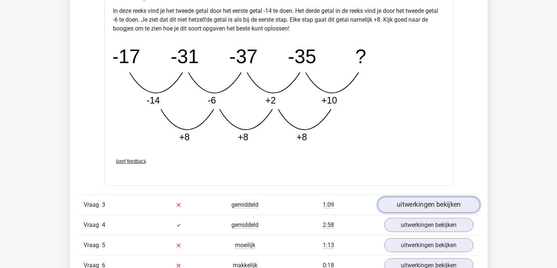
click at [441, 207] on link "uitwerkingen bekijken" at bounding box center [428, 205] width 102 height 16
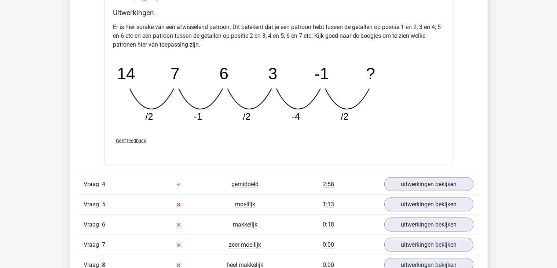
scroll to position [1088, 0]
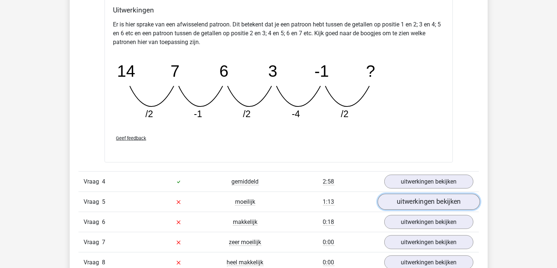
click at [432, 197] on link "uitwerkingen bekijken" at bounding box center [428, 202] width 102 height 16
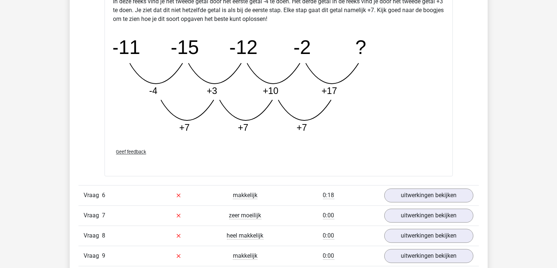
scroll to position [1506, 0]
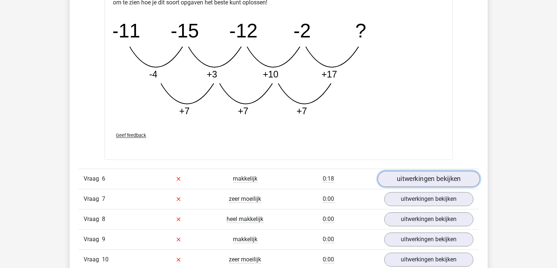
click at [445, 180] on link "uitwerkingen bekijken" at bounding box center [428, 179] width 102 height 16
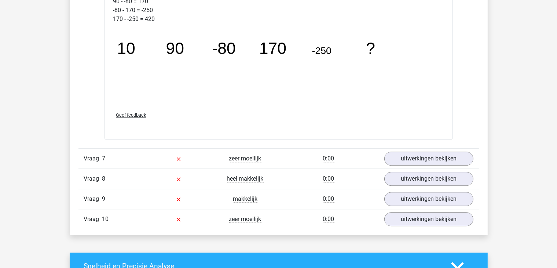
scroll to position [1935, 0]
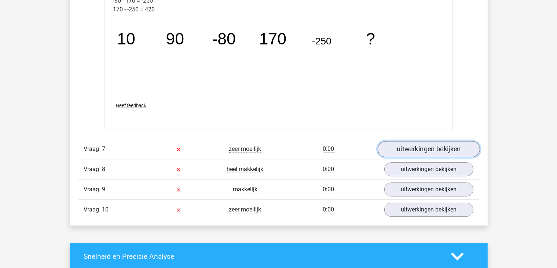
click at [461, 149] on link "uitwerkingen bekijken" at bounding box center [428, 149] width 102 height 16
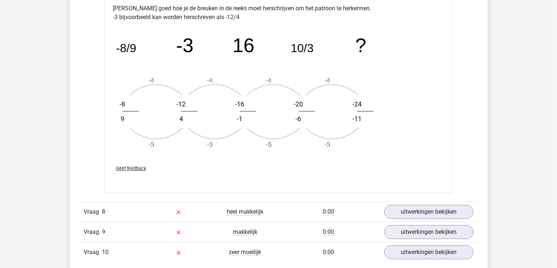
scroll to position [2344, 0]
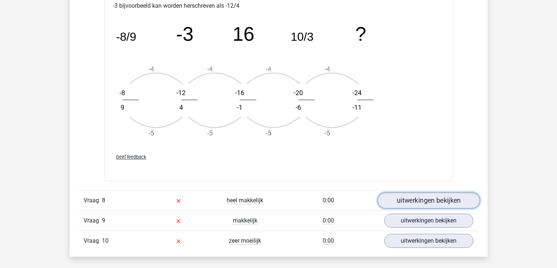
click at [454, 195] on link "uitwerkingen bekijken" at bounding box center [428, 200] width 102 height 16
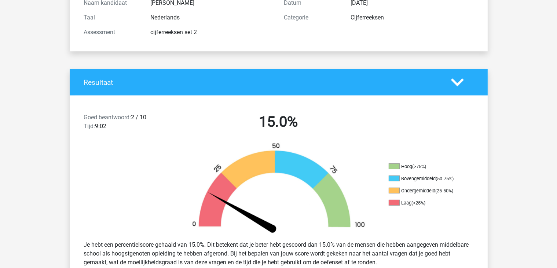
scroll to position [0, 0]
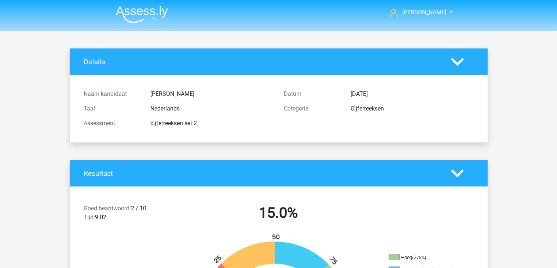
click at [148, 10] on img at bounding box center [142, 14] width 52 height 17
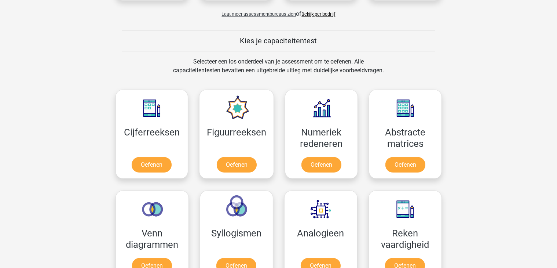
scroll to position [253, 0]
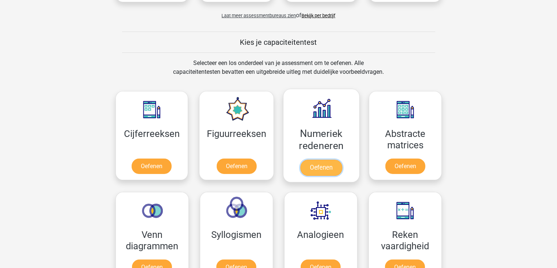
click at [320, 166] on link "Oefenen" at bounding box center [321, 168] width 42 height 16
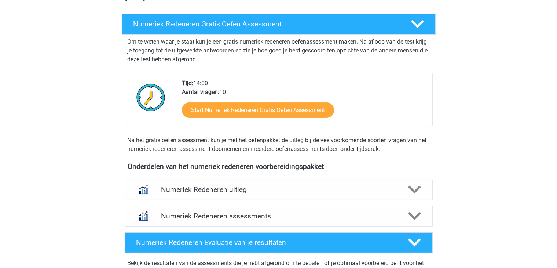
scroll to position [130, 0]
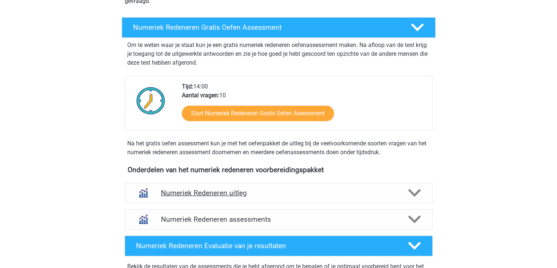
click at [416, 195] on icon at bounding box center [414, 192] width 13 height 13
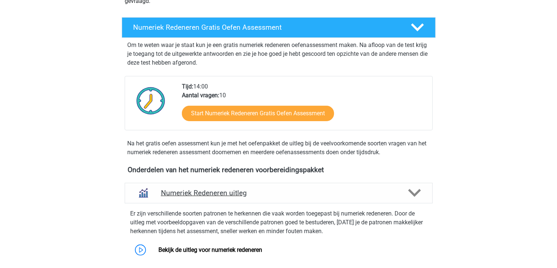
click at [416, 195] on icon at bounding box center [414, 192] width 13 height 13
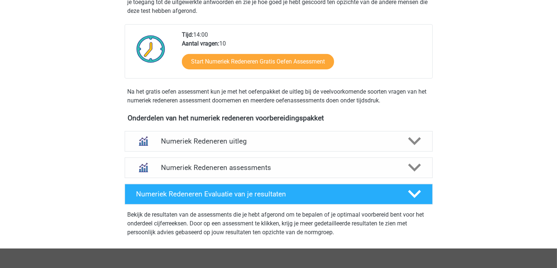
scroll to position [193, 0]
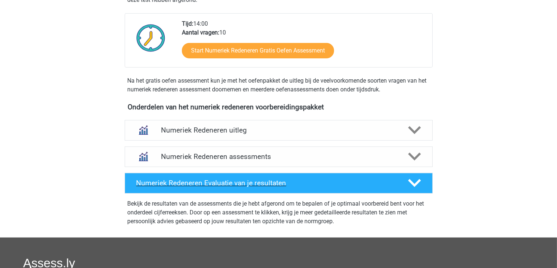
click at [382, 183] on h4 "Numeriek Redeneren Evaluatie van je resultaten" at bounding box center [266, 183] width 260 height 8
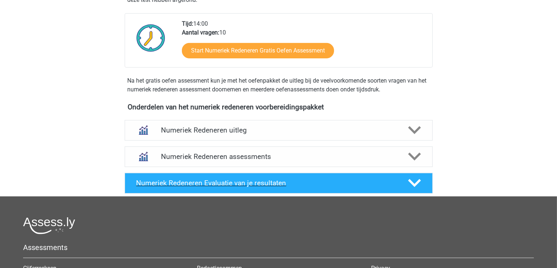
click at [382, 183] on h4 "Numeriek Redeneren Evaluatie van je resultaten" at bounding box center [266, 183] width 260 height 8
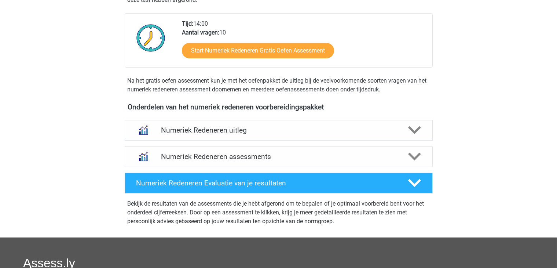
click at [315, 124] on div "Numeriek Redeneren uitleg" at bounding box center [279, 130] width 308 height 21
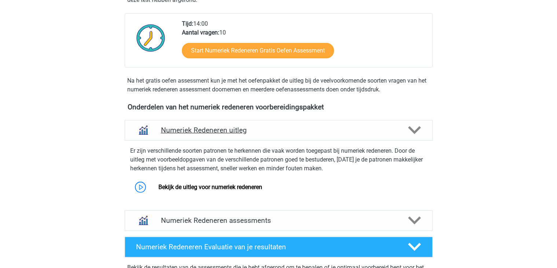
click at [315, 124] on div "Numeriek Redeneren uitleg" at bounding box center [279, 130] width 308 height 21
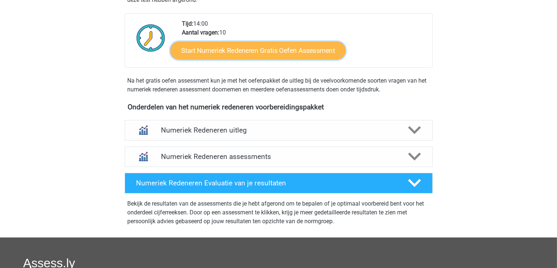
click at [300, 46] on link "Start Numeriek Redeneren Gratis Oefen Assessment" at bounding box center [258, 50] width 175 height 18
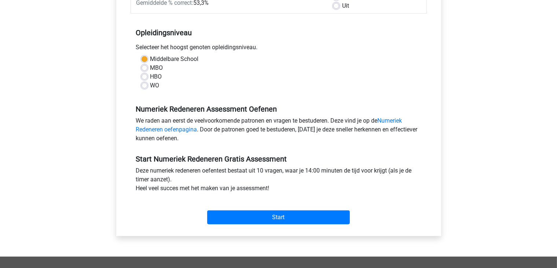
scroll to position [132, 0]
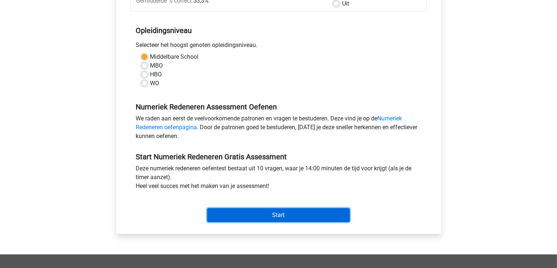
click at [290, 217] on input "Start" at bounding box center [278, 215] width 143 height 14
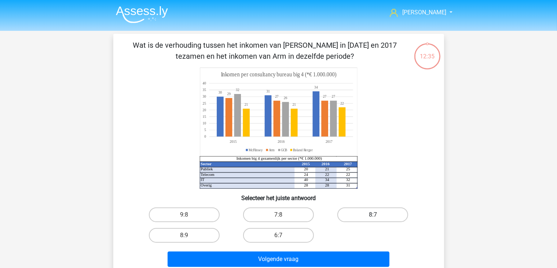
click at [375, 219] on label "8:7" at bounding box center [372, 214] width 71 height 15
click at [375, 219] on input "8:7" at bounding box center [375, 217] width 5 height 5
radio input "true"
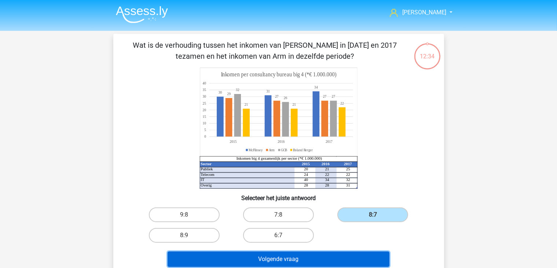
click at [333, 256] on button "Volgende vraag" at bounding box center [279, 258] width 222 height 15
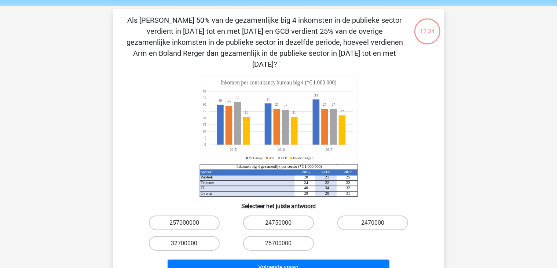
scroll to position [34, 0]
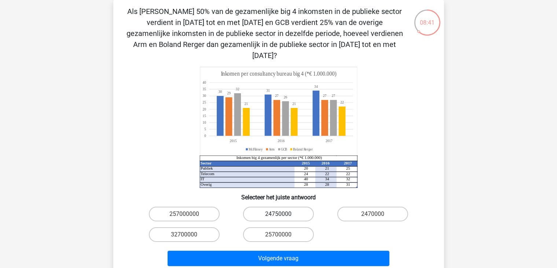
click at [274, 206] on label "24750000" at bounding box center [278, 213] width 71 height 15
click at [278, 214] on input "24750000" at bounding box center [280, 216] width 5 height 5
radio input "true"
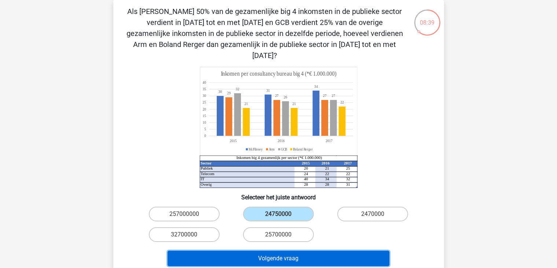
click at [281, 250] on button "Volgende vraag" at bounding box center [279, 257] width 222 height 15
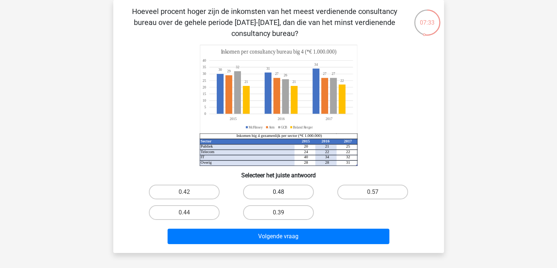
click at [269, 193] on label "0.48" at bounding box center [278, 191] width 71 height 15
click at [278, 193] on input "0.48" at bounding box center [280, 194] width 5 height 5
radio input "true"
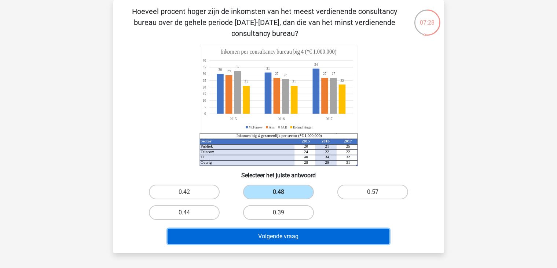
click at [281, 239] on button "Volgende vraag" at bounding box center [279, 235] width 222 height 15
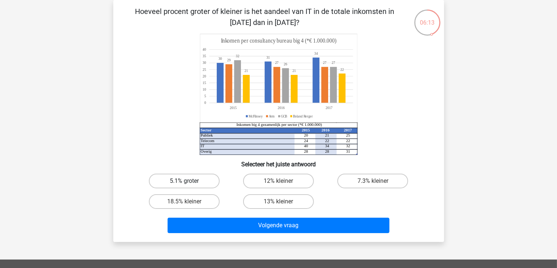
click at [203, 182] on label "5.1% groter" at bounding box center [184, 180] width 71 height 15
click at [189, 182] on input "5.1% groter" at bounding box center [186, 183] width 5 height 5
radio input "true"
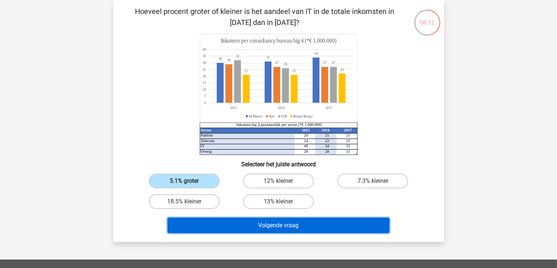
click at [248, 229] on button "Volgende vraag" at bounding box center [279, 224] width 222 height 15
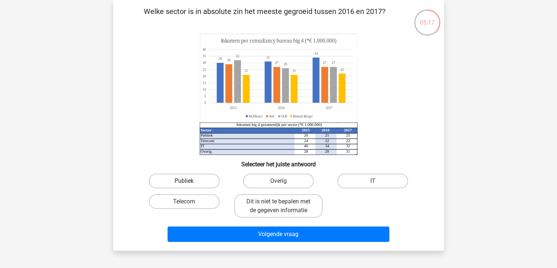
click at [194, 180] on label "Publiek" at bounding box center [184, 180] width 71 height 15
click at [189, 181] on input "Publiek" at bounding box center [186, 183] width 5 height 5
radio input "true"
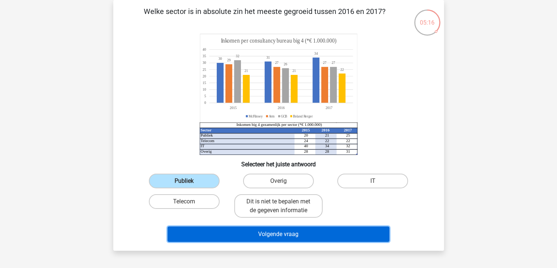
click at [257, 234] on button "Volgende vraag" at bounding box center [279, 233] width 222 height 15
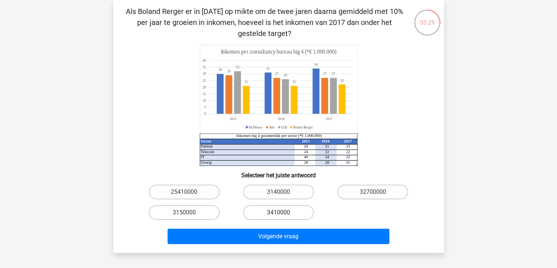
click at [291, 212] on label "3410000" at bounding box center [278, 212] width 71 height 15
click at [283, 212] on input "3410000" at bounding box center [280, 214] width 5 height 5
radio input "true"
click at [292, 246] on div "Als Boland Rerger er in [DATE] op mikte om de twee jaren daarna gemiddeld met 1…" at bounding box center [278, 126] width 331 height 253
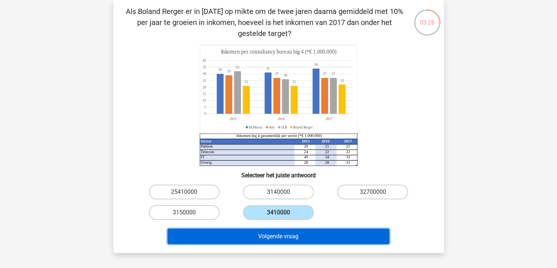
click at [298, 236] on button "Volgende vraag" at bounding box center [279, 235] width 222 height 15
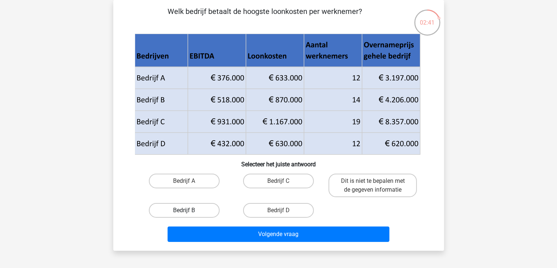
click at [193, 210] on label "Bedrijf B" at bounding box center [184, 210] width 71 height 15
click at [189, 210] on input "Bedrijf B" at bounding box center [186, 212] width 5 height 5
radio input "true"
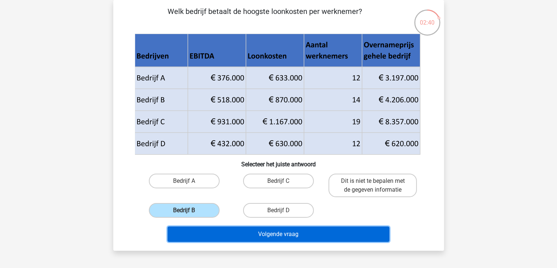
click at [258, 227] on button "Volgende vraag" at bounding box center [279, 233] width 222 height 15
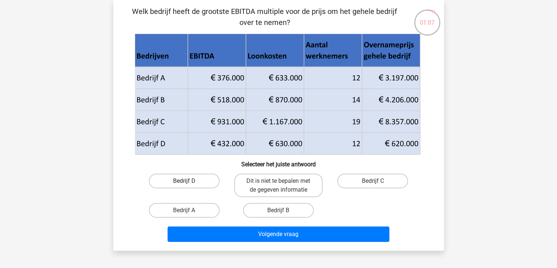
click at [193, 182] on label "Bedrijf D" at bounding box center [184, 180] width 71 height 15
click at [189, 182] on input "Bedrijf D" at bounding box center [186, 183] width 5 height 5
radio input "true"
click at [213, 183] on label "Bedrijf D" at bounding box center [184, 180] width 71 height 15
click at [189, 183] on input "Bedrijf D" at bounding box center [186, 183] width 5 height 5
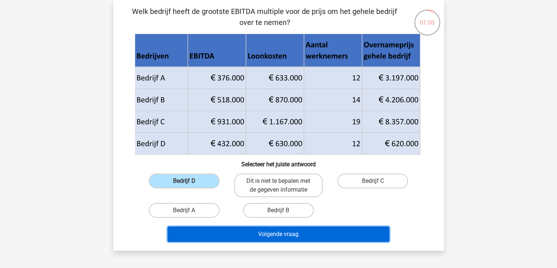
click at [245, 236] on button "Volgende vraag" at bounding box center [279, 233] width 222 height 15
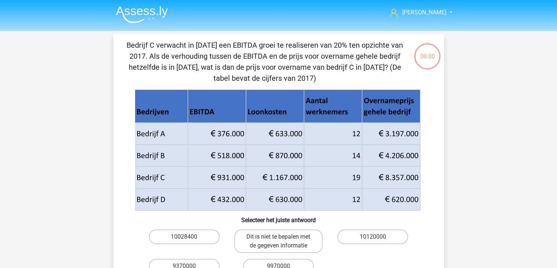
scroll to position [34, 0]
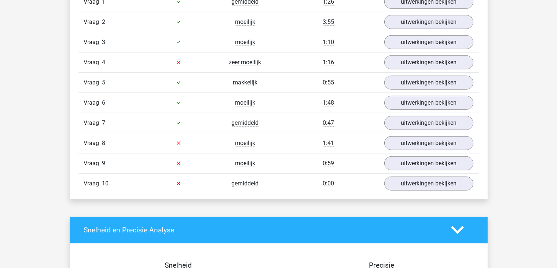
scroll to position [440, 0]
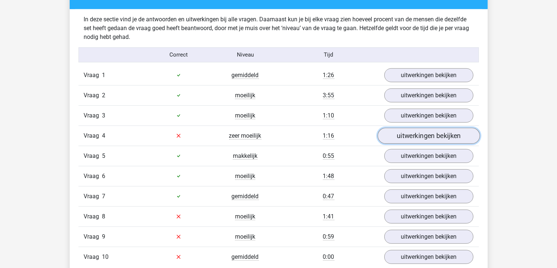
click at [419, 139] on link "uitwerkingen bekijken" at bounding box center [428, 136] width 102 height 16
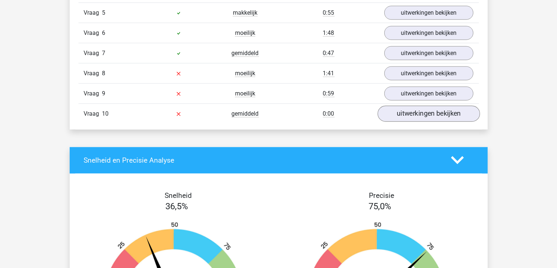
scroll to position [880, 0]
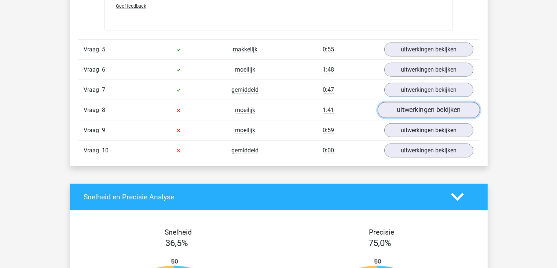
click at [418, 112] on link "uitwerkingen bekijken" at bounding box center [428, 110] width 102 height 16
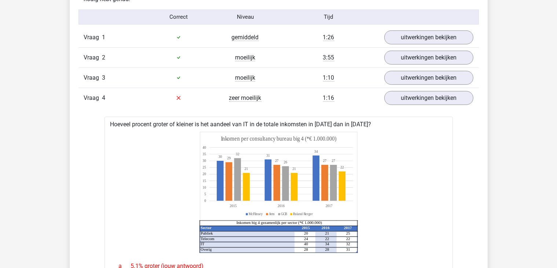
scroll to position [477, 0]
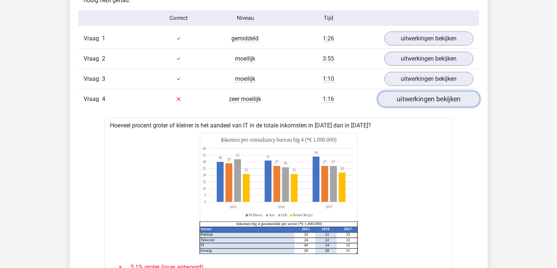
click at [431, 102] on link "uitwerkingen bekijken" at bounding box center [428, 99] width 102 height 16
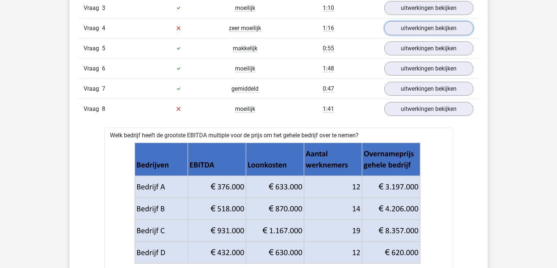
scroll to position [550, 0]
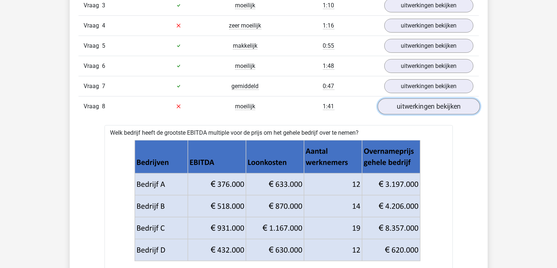
click at [443, 110] on link "uitwerkingen bekijken" at bounding box center [428, 106] width 102 height 16
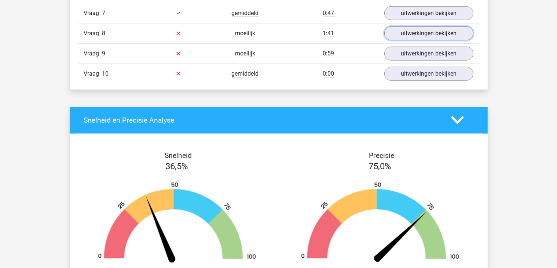
scroll to position [623, 0]
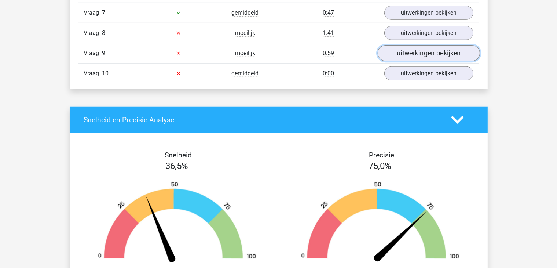
click at [434, 55] on link "uitwerkingen bekijken" at bounding box center [428, 53] width 102 height 16
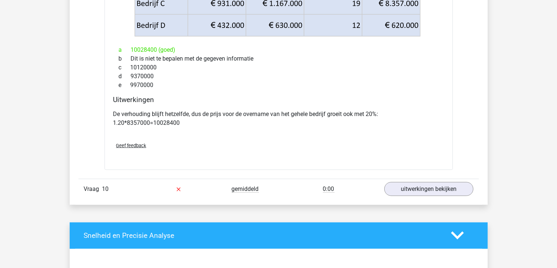
scroll to position [880, 0]
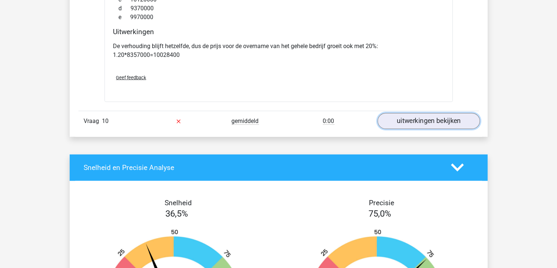
click at [437, 118] on link "uitwerkingen bekijken" at bounding box center [428, 121] width 102 height 16
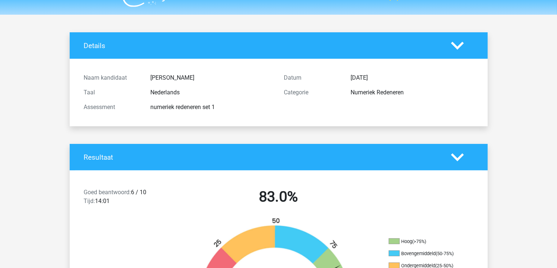
scroll to position [0, 0]
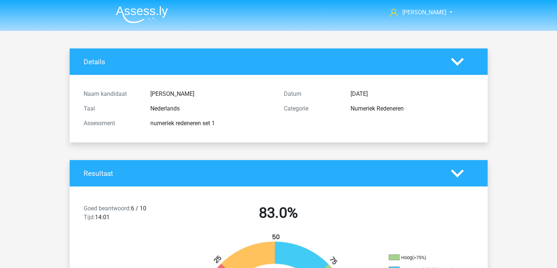
drag, startPoint x: 557, startPoint y: 28, endPoint x: 561, endPoint y: 115, distance: 86.7
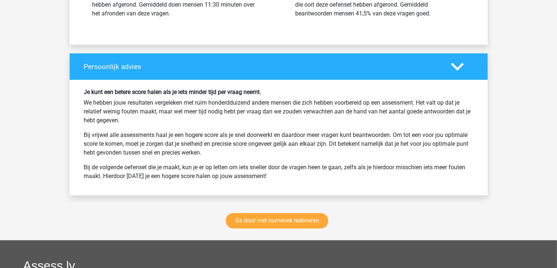
scroll to position [1534, 0]
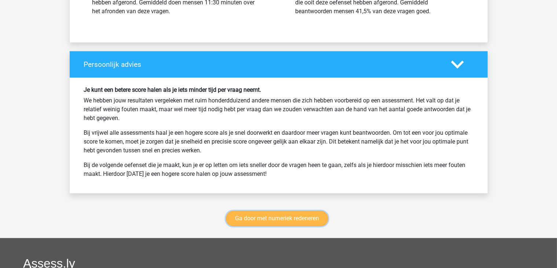
click at [299, 215] on link "Ga door met numeriek redeneren" at bounding box center [277, 217] width 102 height 15
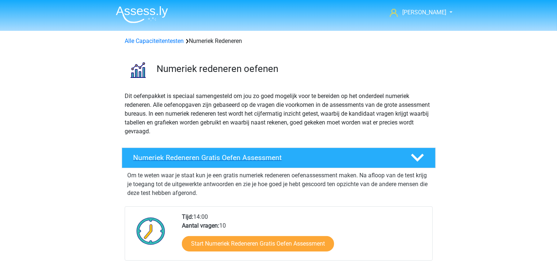
click at [416, 150] on div "Numeriek Redeneren Gratis Oefen Assessment" at bounding box center [279, 157] width 314 height 21
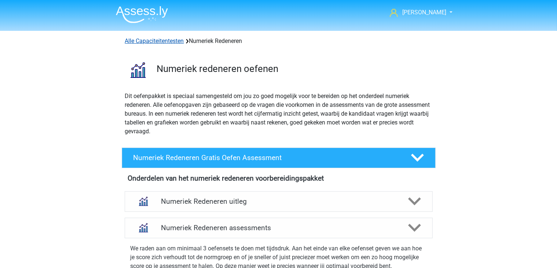
click at [157, 39] on link "Alle Capaciteitentesten" at bounding box center [154, 40] width 59 height 7
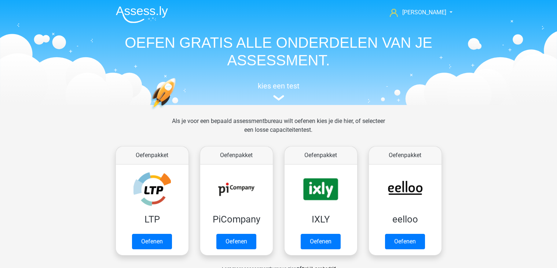
scroll to position [311, 0]
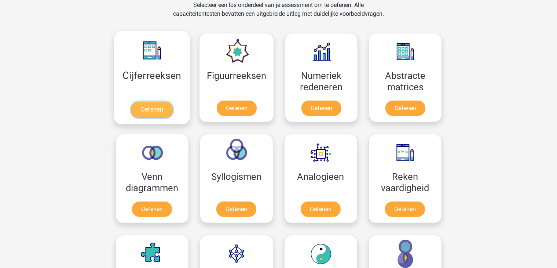
click at [163, 110] on link "Oefenen" at bounding box center [152, 110] width 42 height 16
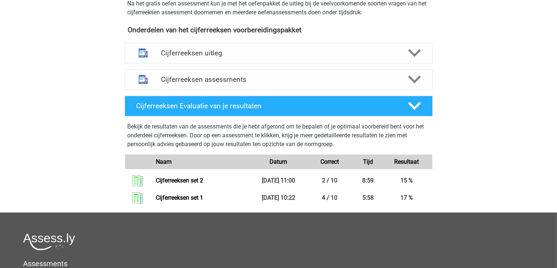
scroll to position [255, 0]
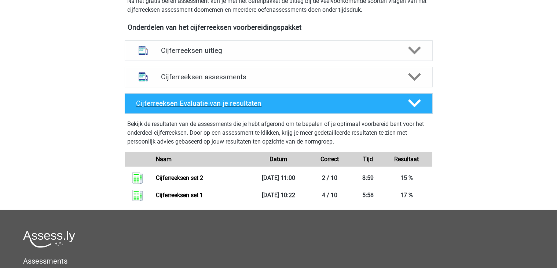
click at [421, 110] on div at bounding box center [414, 103] width 25 height 13
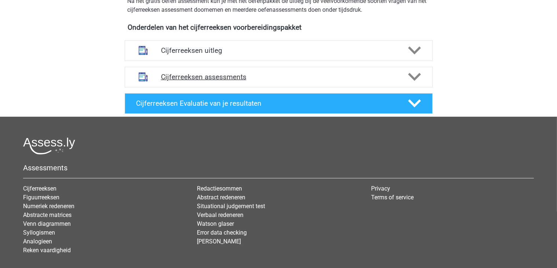
click at [424, 83] on div at bounding box center [414, 76] width 25 height 13
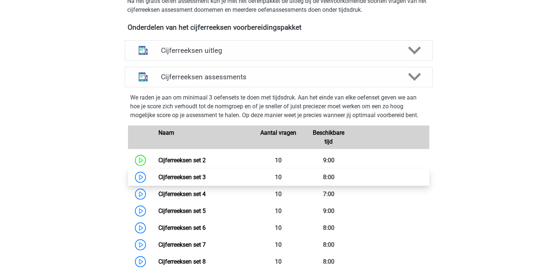
click at [204, 180] on link "Cijferreeksen set 3" at bounding box center [181, 176] width 47 height 7
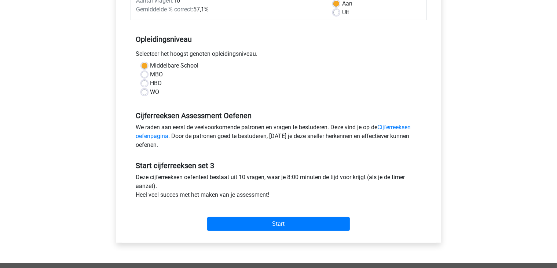
scroll to position [124, 0]
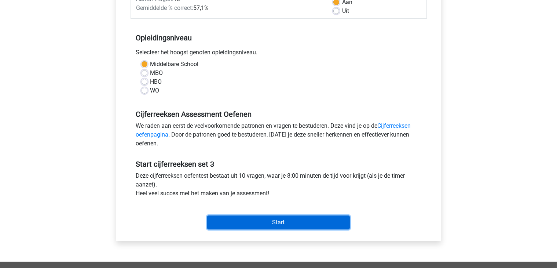
click at [265, 221] on input "Start" at bounding box center [278, 222] width 143 height 14
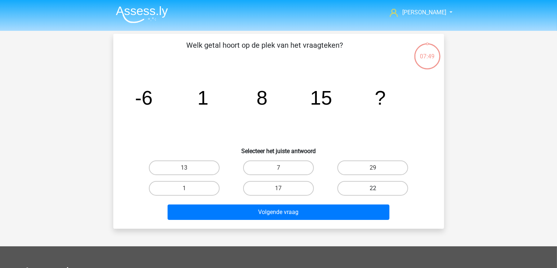
click at [355, 191] on label "22" at bounding box center [372, 188] width 71 height 15
click at [373, 191] on input "22" at bounding box center [375, 190] width 5 height 5
radio input "true"
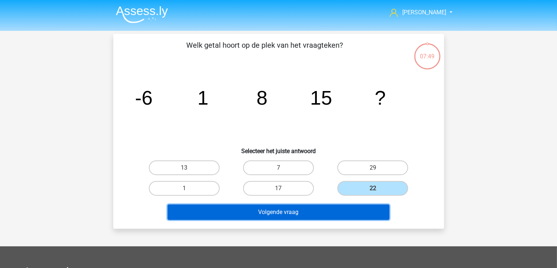
click at [320, 212] on button "Volgende vraag" at bounding box center [279, 211] width 222 height 15
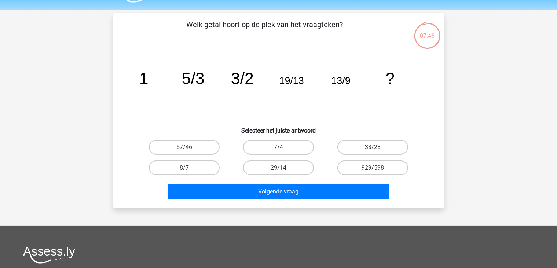
scroll to position [9, 0]
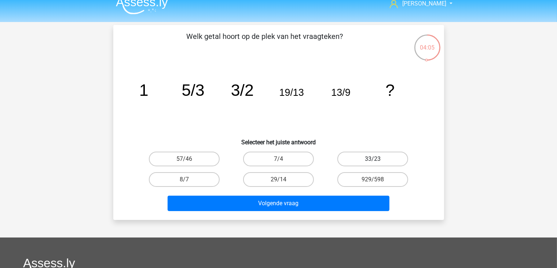
click at [360, 160] on label "33/23" at bounding box center [372, 158] width 71 height 15
click at [373, 160] on input "33/23" at bounding box center [375, 161] width 5 height 5
radio input "true"
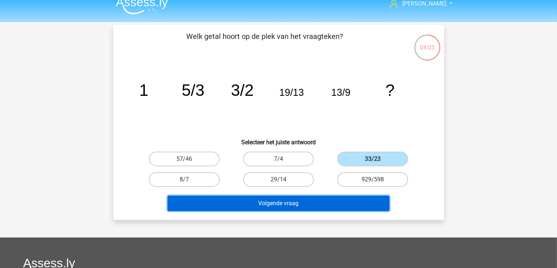
click at [331, 203] on button "Volgende vraag" at bounding box center [279, 202] width 222 height 15
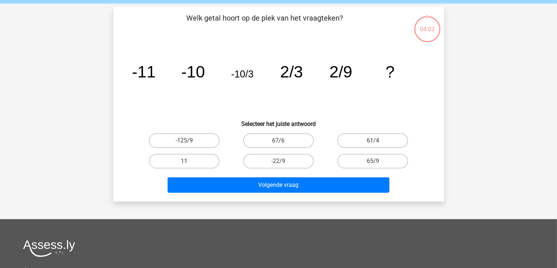
scroll to position [34, 0]
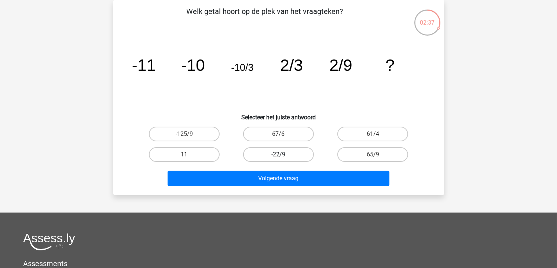
click at [293, 155] on label "-22/9" at bounding box center [278, 154] width 71 height 15
click at [283, 155] on input "-22/9" at bounding box center [280, 156] width 5 height 5
radio input "true"
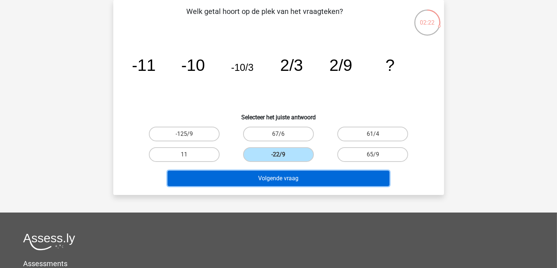
click at [305, 177] on button "Volgende vraag" at bounding box center [279, 178] width 222 height 15
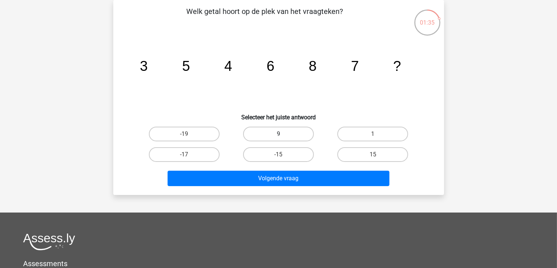
click at [298, 136] on label "9" at bounding box center [278, 134] width 71 height 15
click at [283, 136] on input "9" at bounding box center [280, 136] width 5 height 5
radio input "true"
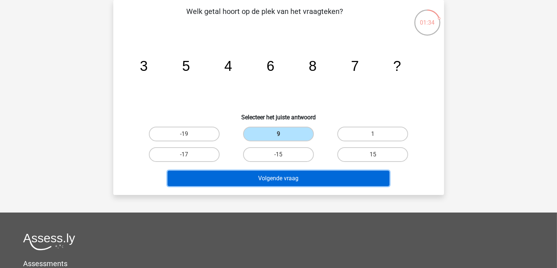
click at [296, 176] on button "Volgende vraag" at bounding box center [279, 178] width 222 height 15
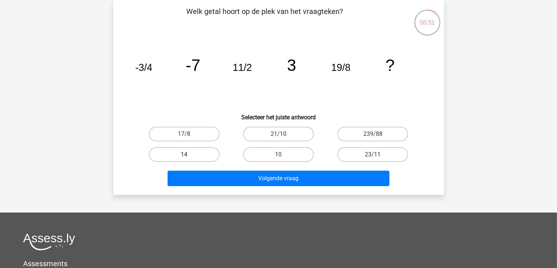
click at [201, 154] on label "14" at bounding box center [184, 154] width 71 height 15
click at [189, 154] on input "14" at bounding box center [186, 156] width 5 height 5
radio input "true"
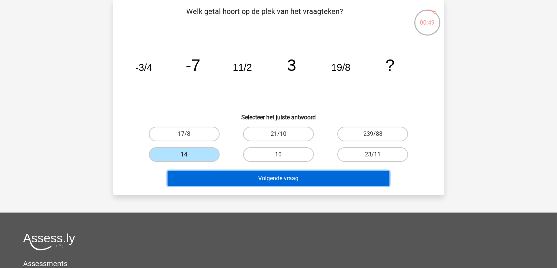
click at [285, 178] on button "Volgende vraag" at bounding box center [279, 178] width 222 height 15
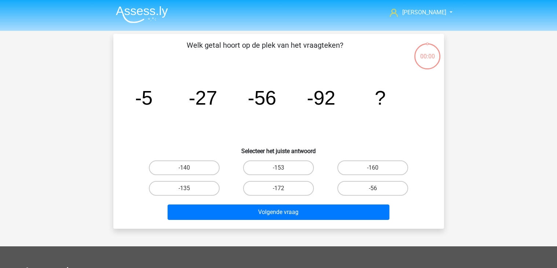
scroll to position [34, 0]
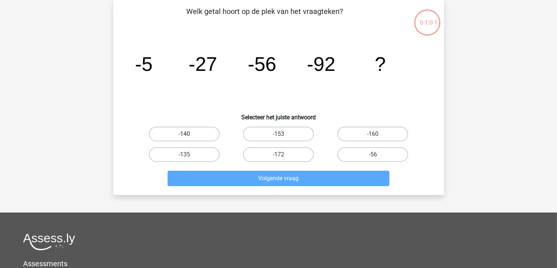
click at [207, 133] on label "-140" at bounding box center [184, 134] width 71 height 15
click at [189, 134] on input "-140" at bounding box center [186, 136] width 5 height 5
radio input "true"
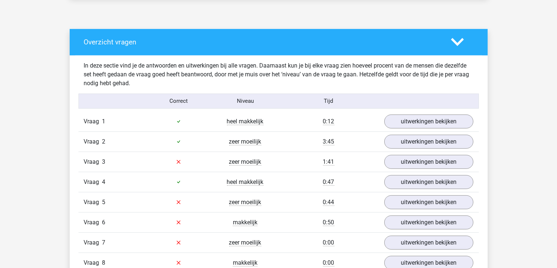
scroll to position [380, 0]
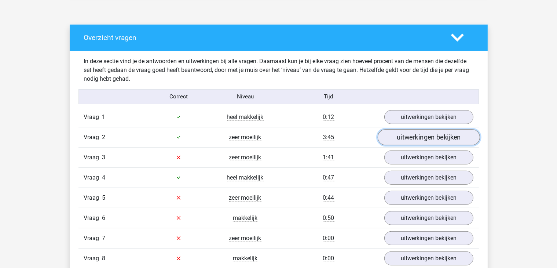
click at [436, 136] on link "uitwerkingen bekijken" at bounding box center [428, 137] width 102 height 16
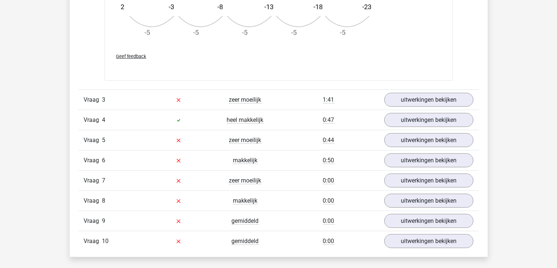
scroll to position [840, 0]
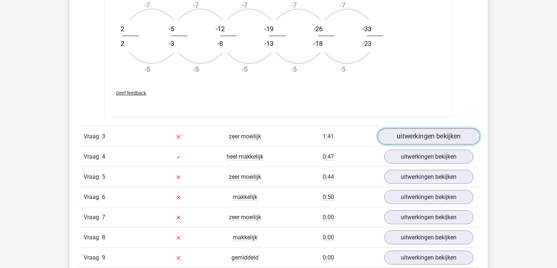
click at [446, 136] on link "uitwerkingen bekijken" at bounding box center [428, 136] width 102 height 16
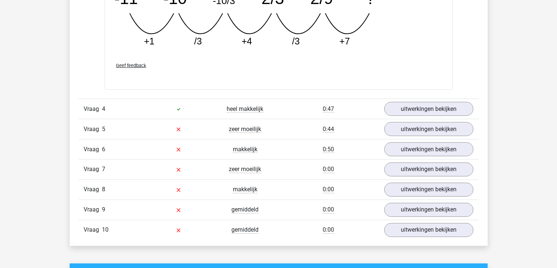
scroll to position [1229, 0]
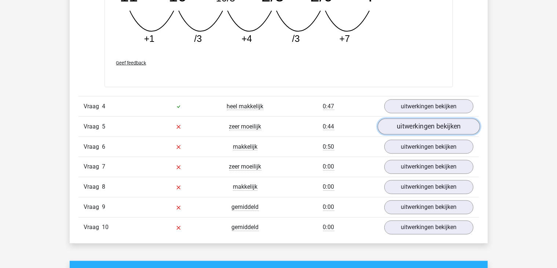
click at [456, 126] on link "uitwerkingen bekijken" at bounding box center [428, 126] width 102 height 16
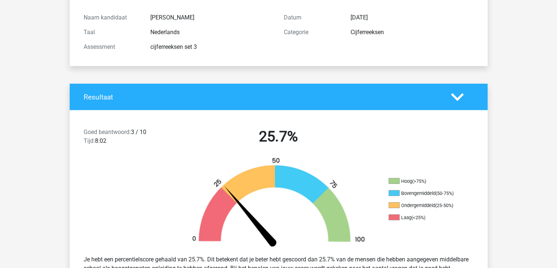
scroll to position [0, 0]
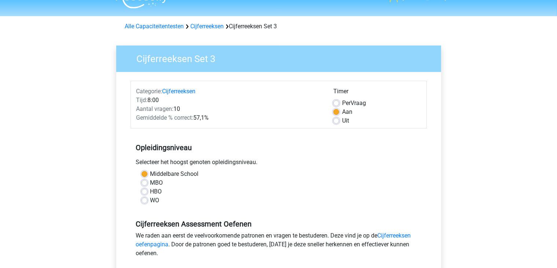
scroll to position [7, 0]
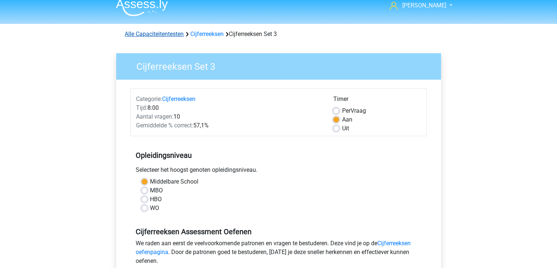
click at [177, 34] on link "Alle Capaciteitentesten" at bounding box center [154, 33] width 59 height 7
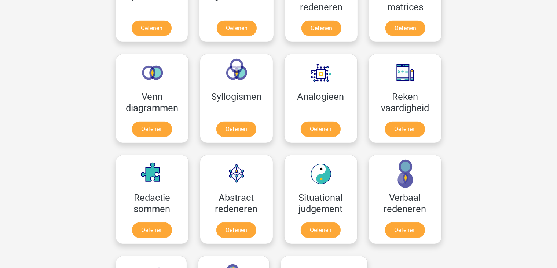
scroll to position [388, 0]
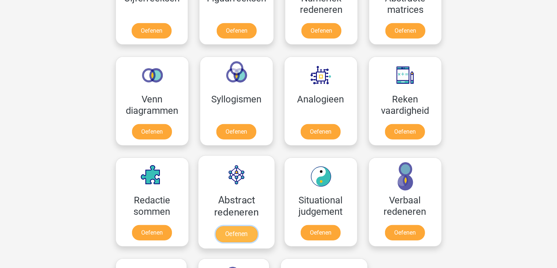
click at [226, 229] on link "Oefenen" at bounding box center [236, 234] width 42 height 16
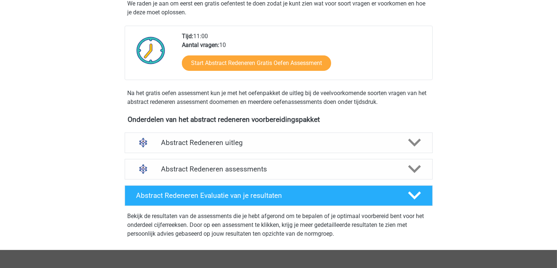
scroll to position [153, 0]
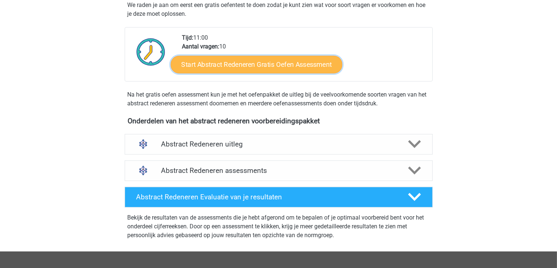
click at [296, 68] on link "Start Abstract Redeneren Gratis Oefen Assessment" at bounding box center [257, 64] width 172 height 18
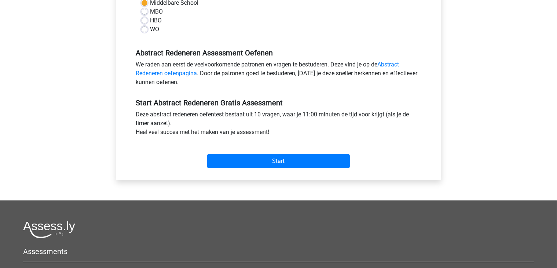
scroll to position [189, 0]
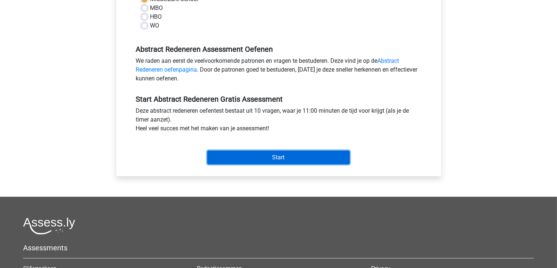
click at [309, 157] on input "Start" at bounding box center [278, 157] width 143 height 14
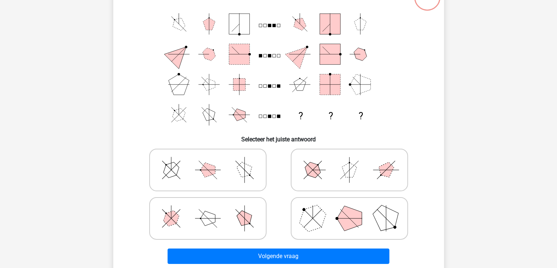
scroll to position [59, 0]
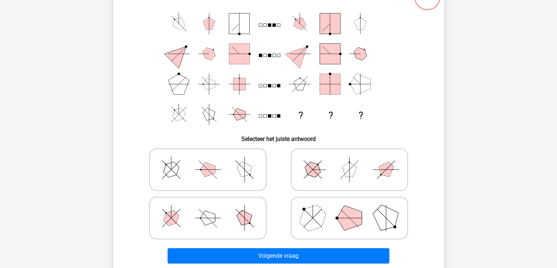
click at [340, 231] on icon at bounding box center [349, 217] width 110 height 37
click at [349, 209] on input "radio" at bounding box center [351, 206] width 5 height 5
radio input "true"
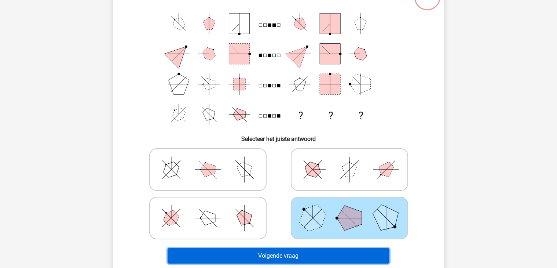
click at [311, 254] on button "Volgende vraag" at bounding box center [279, 255] width 222 height 15
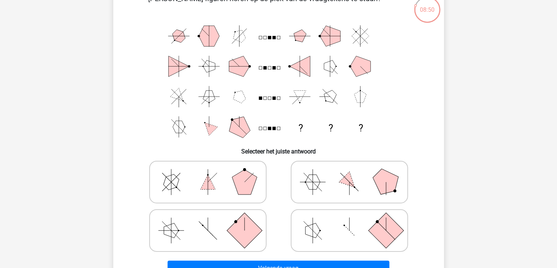
scroll to position [47, 0]
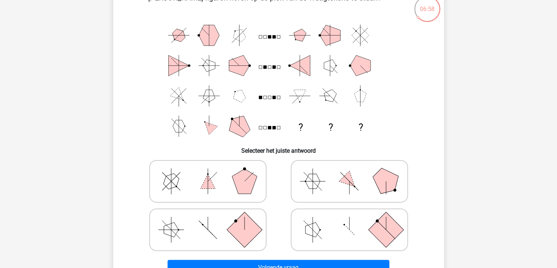
click at [381, 225] on line at bounding box center [386, 230] width 18 height 18
click at [354, 220] on input "radio" at bounding box center [351, 218] width 5 height 5
radio input "true"
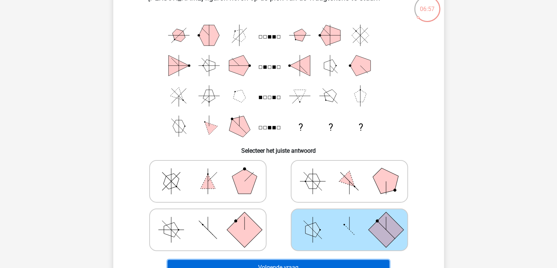
click at [354, 261] on button "Volgende vraag" at bounding box center [279, 267] width 222 height 15
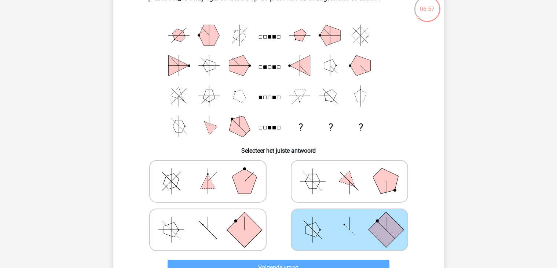
scroll to position [34, 0]
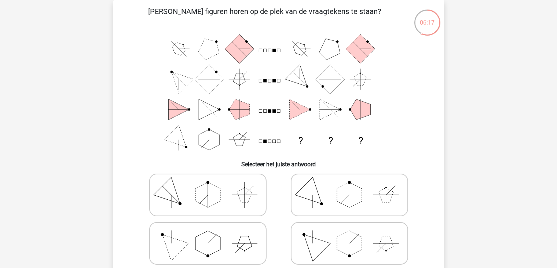
click at [232, 240] on icon at bounding box center [208, 243] width 110 height 37
click at [213, 234] on input "radio" at bounding box center [210, 231] width 5 height 5
radio input "true"
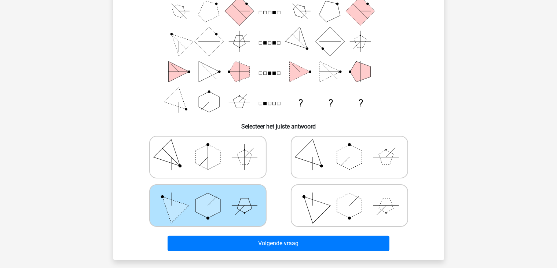
scroll to position [73, 0]
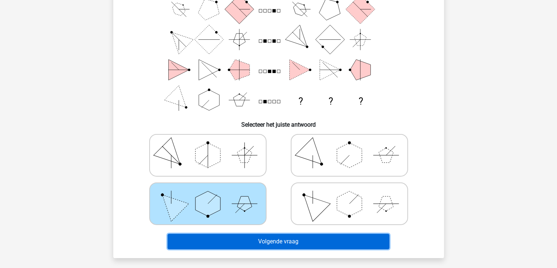
click at [266, 241] on button "Volgende vraag" at bounding box center [279, 241] width 222 height 15
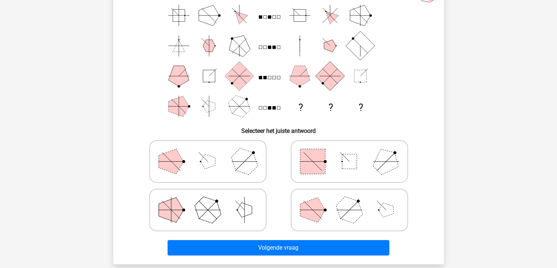
scroll to position [68, 0]
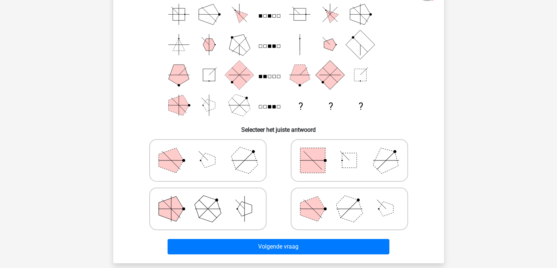
click at [354, 172] on icon at bounding box center [349, 160] width 110 height 37
click at [354, 151] on input "radio" at bounding box center [351, 148] width 5 height 5
radio input "true"
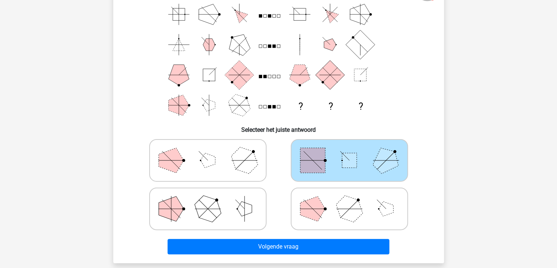
click at [354, 172] on icon at bounding box center [349, 160] width 110 height 37
click at [354, 151] on input "radio" at bounding box center [351, 148] width 5 height 5
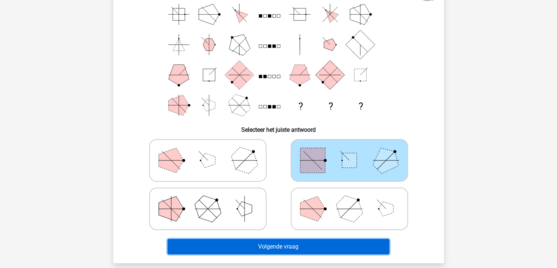
click at [318, 247] on button "Volgende vraag" at bounding box center [279, 246] width 222 height 15
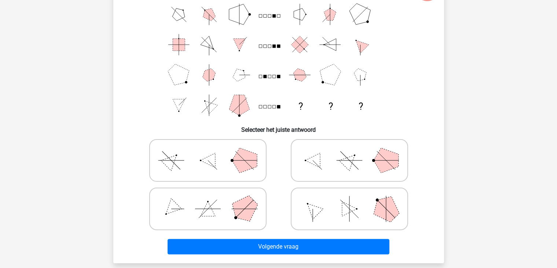
scroll to position [34, 0]
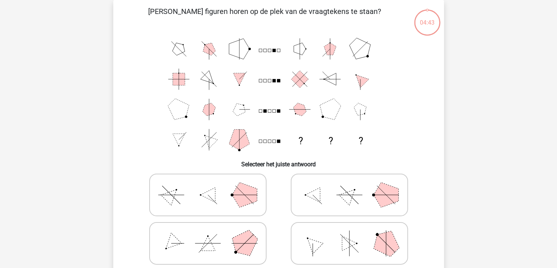
click at [318, 247] on div "Welke figuren horen op de plek van de vraagtekens te staan? ? ? ? Selecteer het…" at bounding box center [278, 149] width 325 height 286
click at [318, 247] on polygon at bounding box center [312, 243] width 21 height 21
click at [349, 234] on input "radio" at bounding box center [351, 231] width 5 height 5
radio input "true"
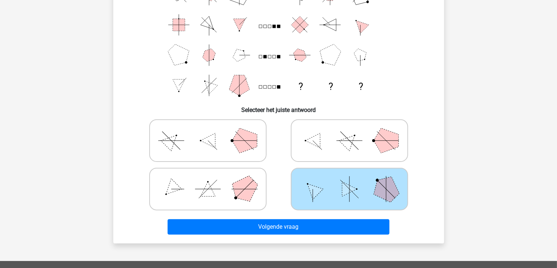
scroll to position [89, 0]
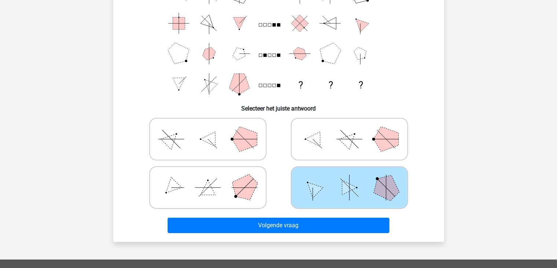
click at [436, 183] on div "Welke figuren horen op de plek van de vraagtekens te staan? ? ? ? Selecteer het…" at bounding box center [278, 93] width 325 height 286
click at [334, 153] on icon at bounding box center [349, 139] width 110 height 37
click at [349, 130] on input "radio" at bounding box center [351, 127] width 5 height 5
radio input "true"
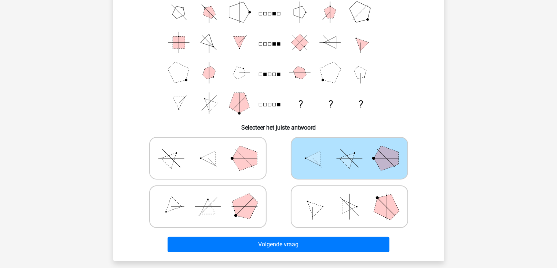
scroll to position [70, 0]
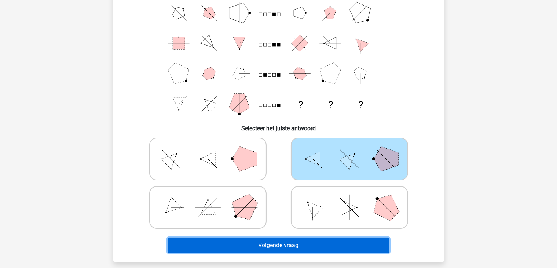
click at [337, 245] on button "Volgende vraag" at bounding box center [279, 244] width 222 height 15
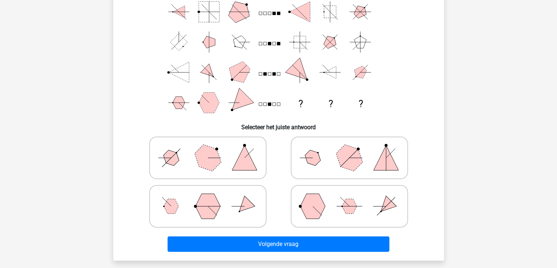
scroll to position [74, 0]
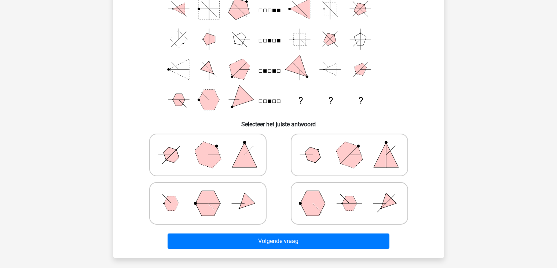
click at [241, 157] on polygon at bounding box center [244, 154] width 25 height 25
click at [213, 146] on input "radio" at bounding box center [210, 143] width 5 height 5
radio input "true"
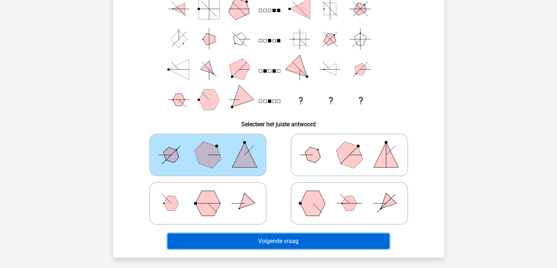
click at [290, 243] on button "Volgende vraag" at bounding box center [279, 240] width 222 height 15
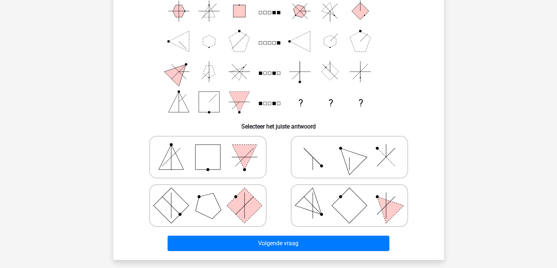
scroll to position [75, 0]
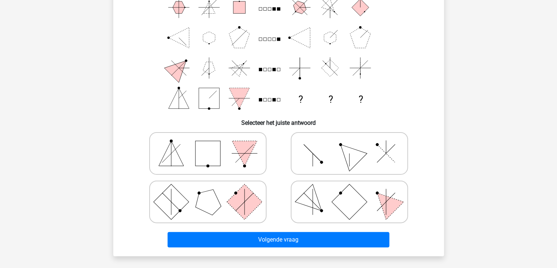
click at [362, 169] on icon at bounding box center [349, 153] width 110 height 37
click at [354, 144] on input "radio" at bounding box center [351, 141] width 5 height 5
radio input "true"
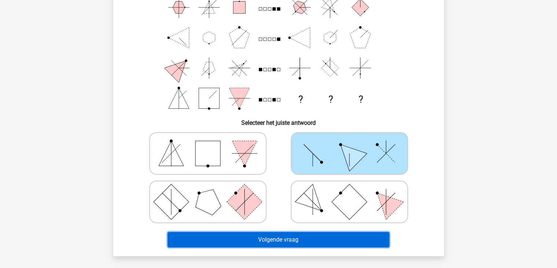
click at [371, 236] on button "Volgende vraag" at bounding box center [279, 239] width 222 height 15
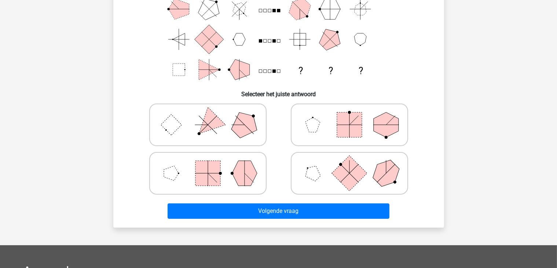
scroll to position [105, 0]
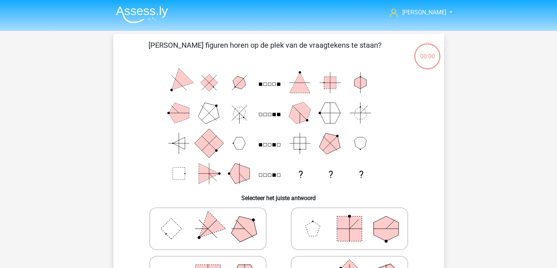
scroll to position [206, 0]
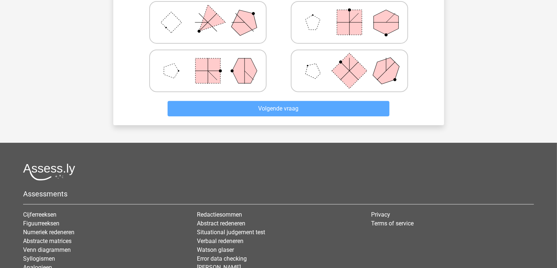
click at [226, 69] on icon at bounding box center [208, 70] width 110 height 37
click at [213, 62] on input "radio" at bounding box center [210, 59] width 5 height 5
radio input "true"
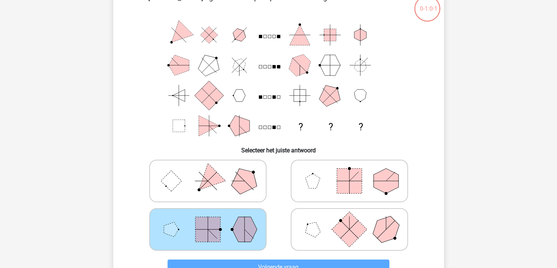
scroll to position [115, 0]
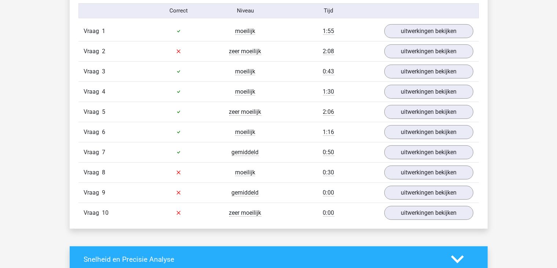
scroll to position [489, 0]
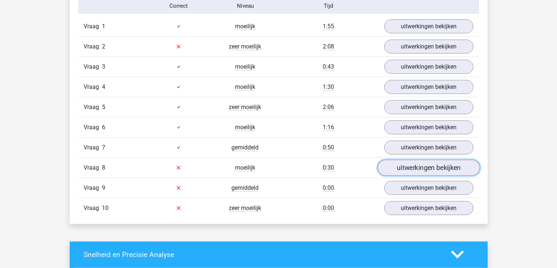
click at [438, 163] on link "uitwerkingen bekijken" at bounding box center [428, 168] width 102 height 16
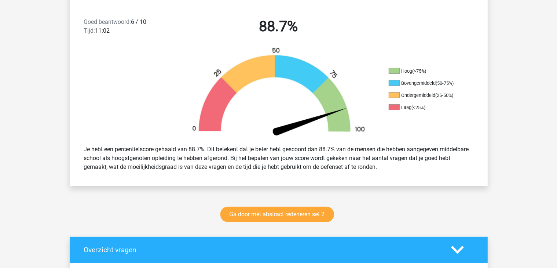
scroll to position [154, 0]
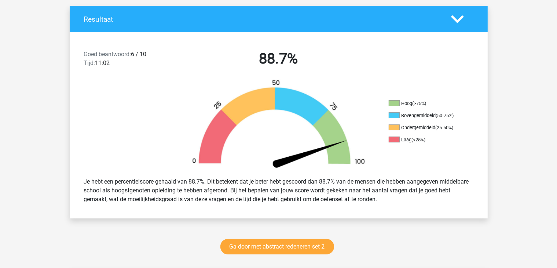
click at [460, 18] on polygon at bounding box center [457, 19] width 13 height 8
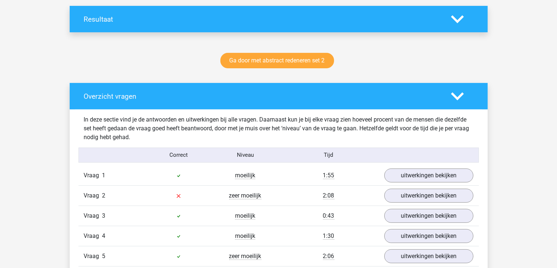
click at [458, 97] on polygon at bounding box center [457, 96] width 13 height 8
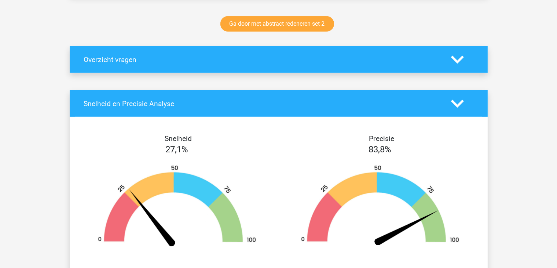
scroll to position [193, 0]
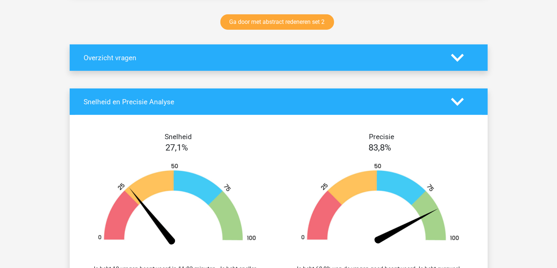
click at [448, 99] on div at bounding box center [462, 101] width 33 height 13
click at [460, 100] on polygon at bounding box center [457, 102] width 13 height 8
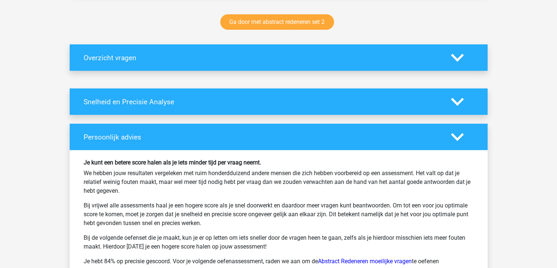
drag, startPoint x: 550, startPoint y: 119, endPoint x: 549, endPoint y: 132, distance: 12.9
click at [549, 132] on div "clifford Clifford.schelstraete@hotmail.com" at bounding box center [278, 162] width 557 height 711
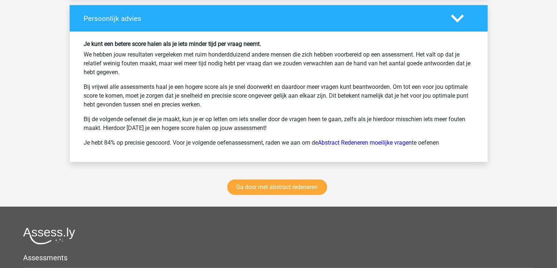
scroll to position [305, 0]
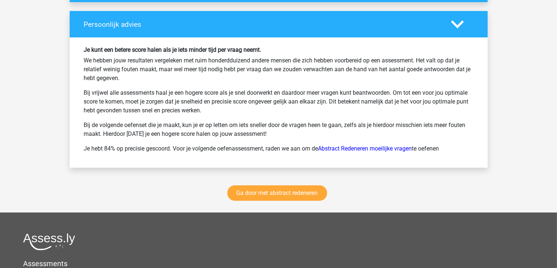
click at [556, 135] on div "clifford Clifford.schelstraete@hotmail.com" at bounding box center [278, 50] width 557 height 711
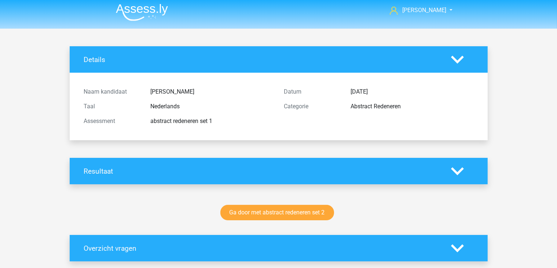
scroll to position [0, 0]
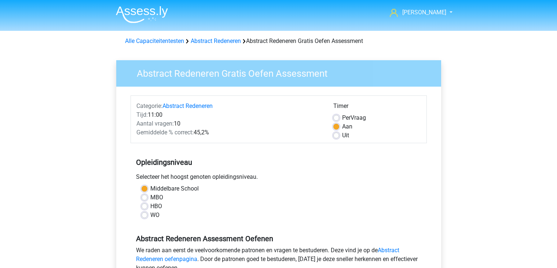
scroll to position [189, 0]
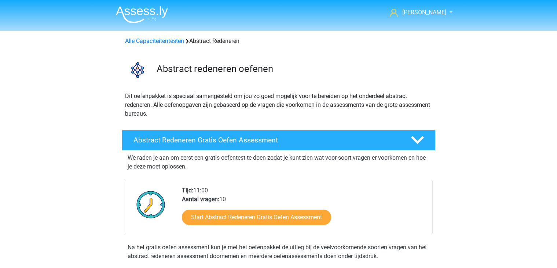
scroll to position [153, 0]
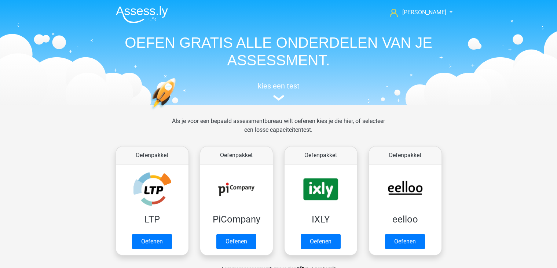
scroll to position [388, 0]
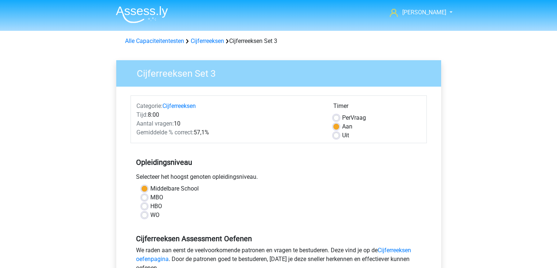
scroll to position [7, 0]
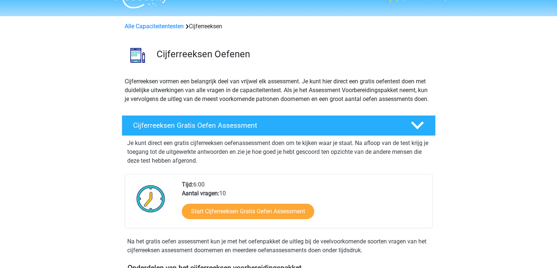
scroll to position [1, 0]
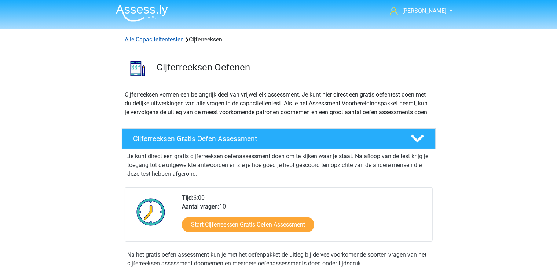
click at [170, 40] on link "Alle Capaciteitentesten" at bounding box center [154, 39] width 59 height 7
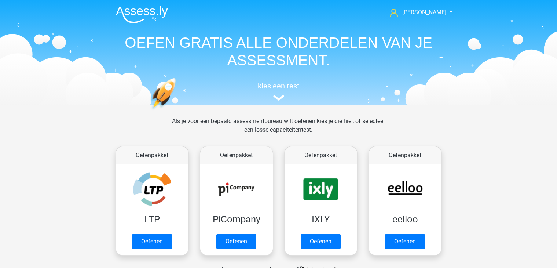
scroll to position [311, 0]
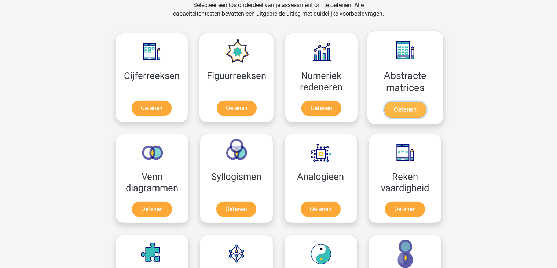
click at [394, 108] on link "Oefenen" at bounding box center [405, 110] width 42 height 16
drag, startPoint x: 419, startPoint y: 0, endPoint x: 29, endPoint y: 93, distance: 401.8
click at [29, 93] on div "clifford Clifford.schelstraete@hotmail.com Nederlands English" at bounding box center [278, 270] width 557 height 1163
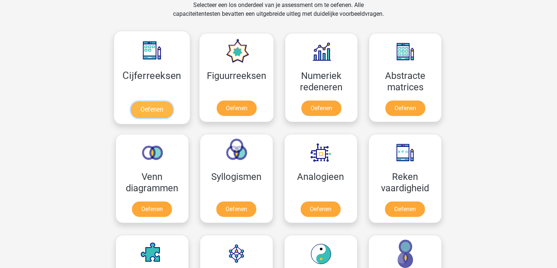
click at [142, 103] on link "Oefenen" at bounding box center [152, 110] width 42 height 16
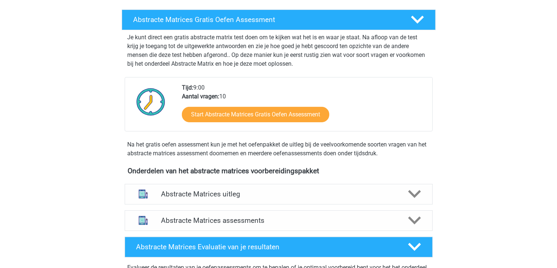
scroll to position [126, 0]
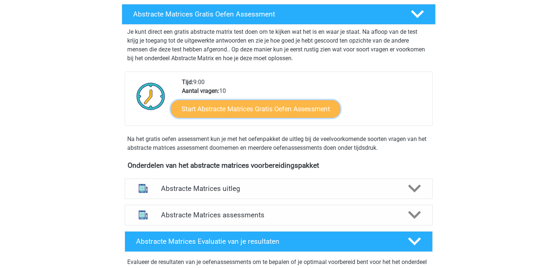
click at [289, 111] on link "Start Abstracte Matrices Gratis Oefen Assessment" at bounding box center [255, 109] width 169 height 18
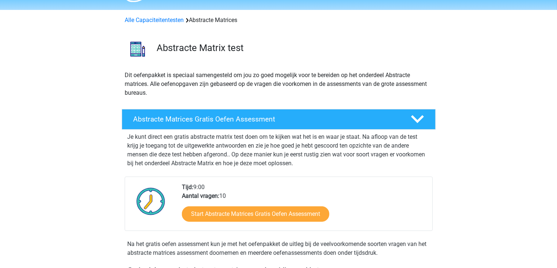
scroll to position [0, 0]
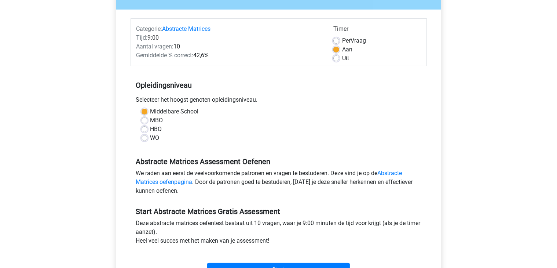
scroll to position [92, 0]
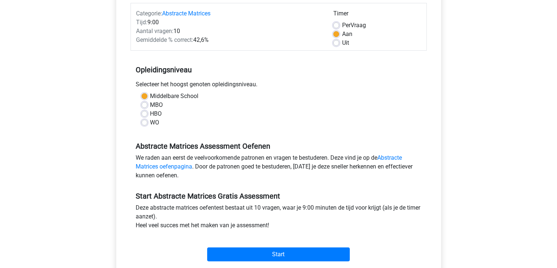
click at [153, 105] on label "MBO" at bounding box center [156, 104] width 13 height 9
click at [147, 105] on input "MBO" at bounding box center [145, 103] width 6 height 7
radio input "true"
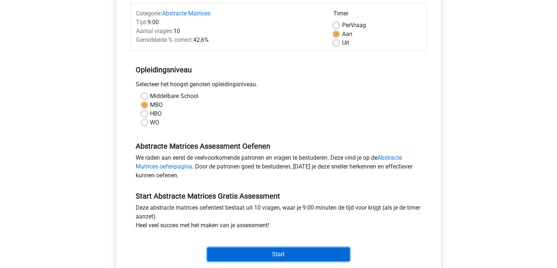
click at [286, 253] on input "Start" at bounding box center [278, 254] width 143 height 14
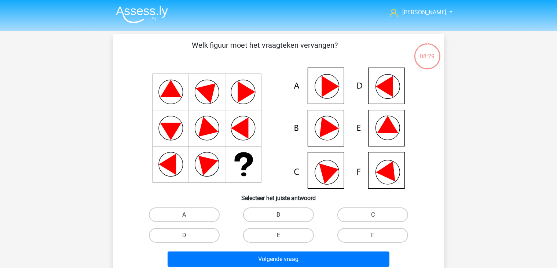
click at [360, 235] on label "F" at bounding box center [372, 235] width 71 height 15
click at [373, 235] on input "F" at bounding box center [375, 237] width 5 height 5
radio input "true"
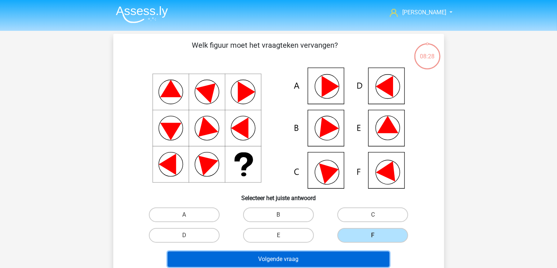
click at [323, 260] on button "Volgende vraag" at bounding box center [279, 258] width 222 height 15
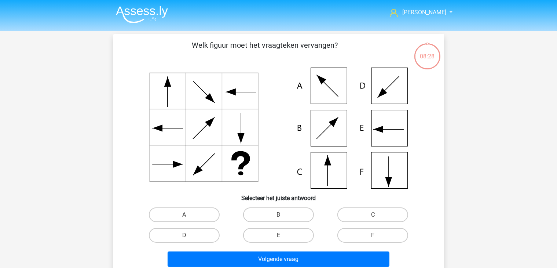
scroll to position [34, 0]
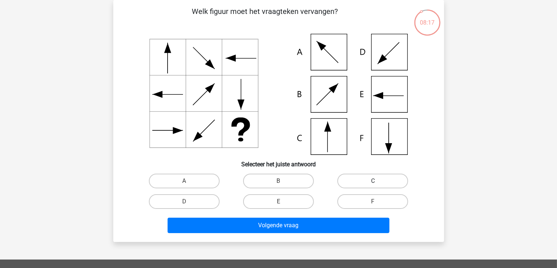
click at [356, 183] on label "C" at bounding box center [372, 180] width 71 height 15
click at [373, 183] on input "C" at bounding box center [375, 183] width 5 height 5
radio input "true"
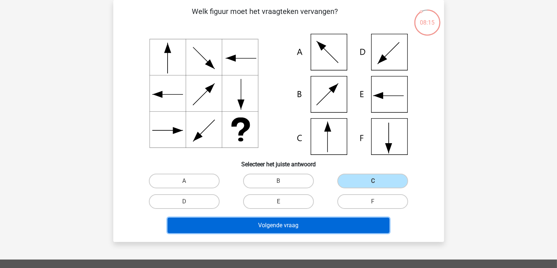
click at [314, 228] on button "Volgende vraag" at bounding box center [279, 224] width 222 height 15
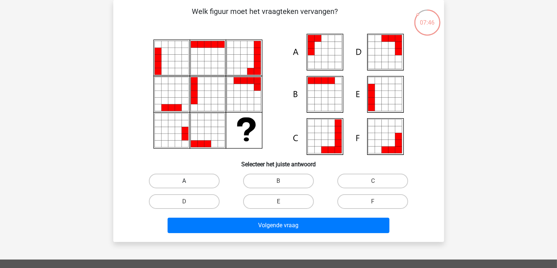
click at [184, 178] on label "A" at bounding box center [184, 180] width 71 height 15
click at [184, 181] on input "A" at bounding box center [186, 183] width 5 height 5
radio input "true"
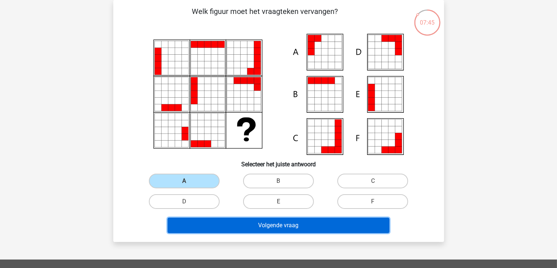
click at [276, 231] on button "Volgende vraag" at bounding box center [279, 224] width 222 height 15
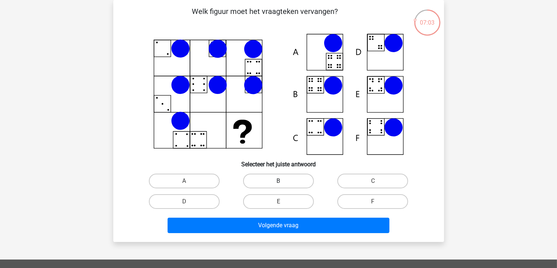
click at [270, 180] on label "B" at bounding box center [278, 180] width 71 height 15
click at [278, 181] on input "B" at bounding box center [280, 183] width 5 height 5
radio input "true"
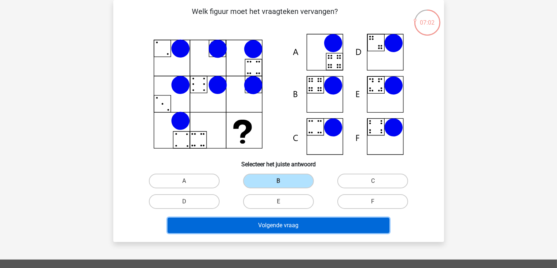
click at [279, 227] on button "Volgende vraag" at bounding box center [279, 224] width 222 height 15
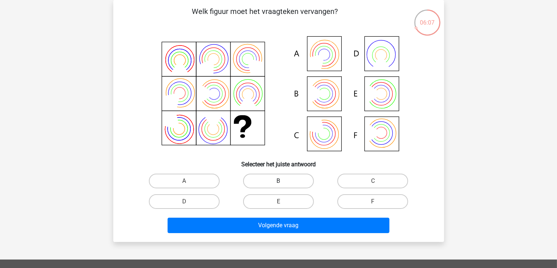
click at [290, 177] on label "B" at bounding box center [278, 180] width 71 height 15
click at [283, 181] on input "B" at bounding box center [280, 183] width 5 height 5
radio input "true"
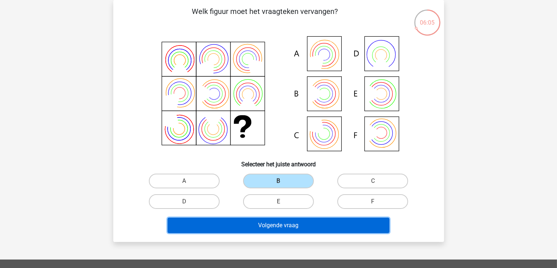
click at [314, 224] on button "Volgende vraag" at bounding box center [279, 224] width 222 height 15
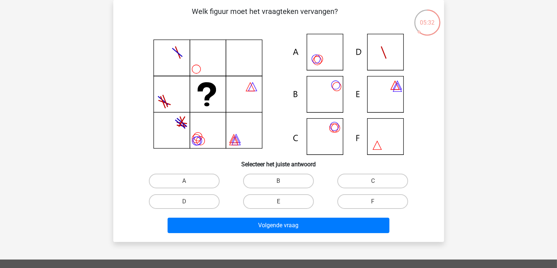
click at [333, 64] on icon at bounding box center [279, 94] width 296 height 121
click at [195, 179] on label "A" at bounding box center [184, 180] width 71 height 15
click at [189, 181] on input "A" at bounding box center [186, 183] width 5 height 5
radio input "true"
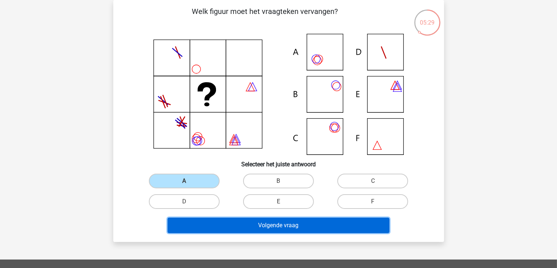
click at [257, 226] on button "Volgende vraag" at bounding box center [279, 224] width 222 height 15
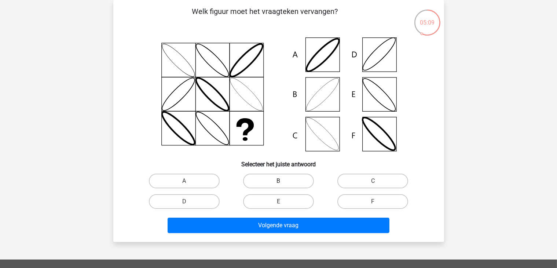
click at [265, 181] on label "B" at bounding box center [278, 180] width 71 height 15
click at [278, 181] on input "B" at bounding box center [280, 183] width 5 height 5
radio input "true"
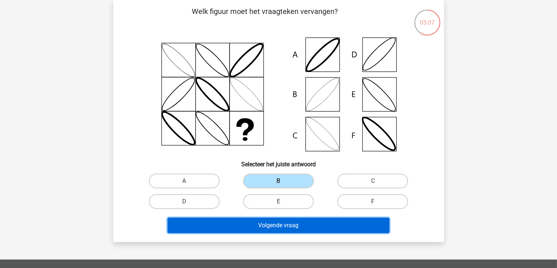
click at [296, 226] on button "Volgende vraag" at bounding box center [279, 224] width 222 height 15
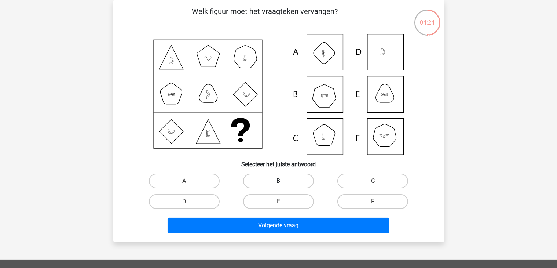
click at [264, 179] on label "B" at bounding box center [278, 180] width 71 height 15
click at [278, 181] on input "B" at bounding box center [280, 183] width 5 height 5
radio input "true"
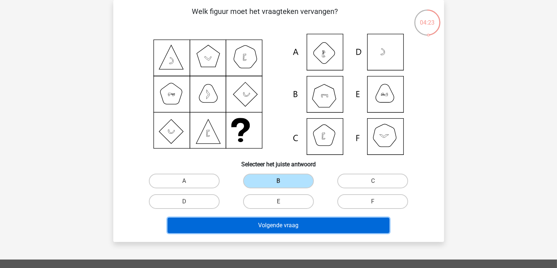
click at [296, 224] on button "Volgende vraag" at bounding box center [279, 224] width 222 height 15
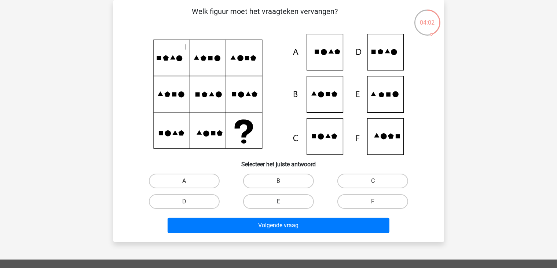
click at [298, 201] on label "E" at bounding box center [278, 201] width 71 height 15
click at [283, 201] on input "E" at bounding box center [280, 203] width 5 height 5
radio input "true"
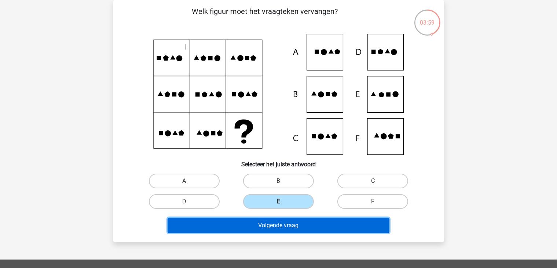
click at [315, 230] on button "Volgende vraag" at bounding box center [279, 224] width 222 height 15
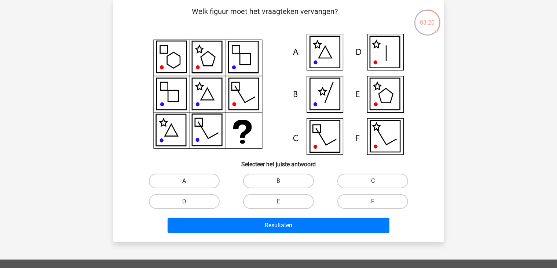
click at [192, 200] on label "D" at bounding box center [184, 201] width 71 height 15
click at [189, 201] on input "D" at bounding box center [186, 203] width 5 height 5
radio input "true"
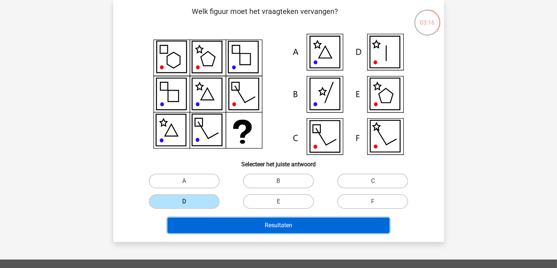
click at [323, 226] on button "Resultaten" at bounding box center [279, 224] width 222 height 15
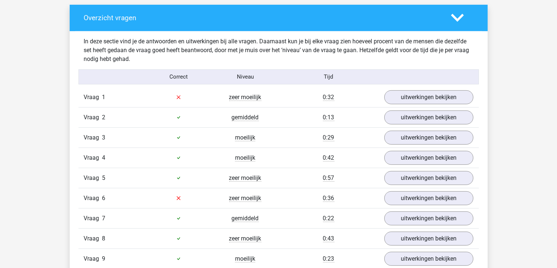
scroll to position [457, 0]
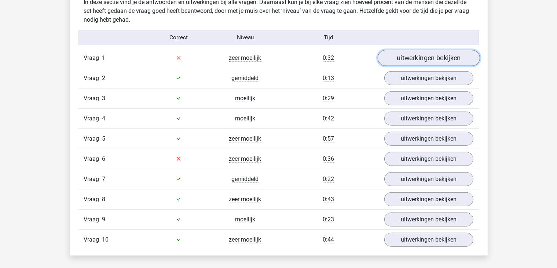
click at [453, 59] on link "uitwerkingen bekijken" at bounding box center [428, 58] width 102 height 16
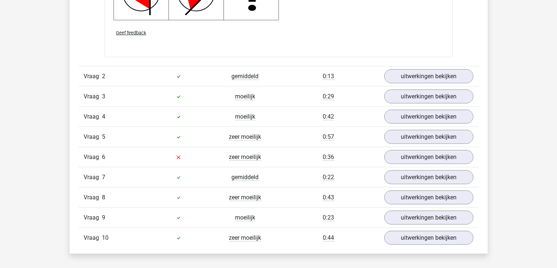
scroll to position [940, 0]
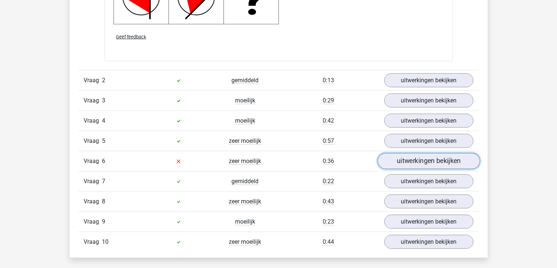
click at [469, 159] on link "uitwerkingen bekijken" at bounding box center [428, 161] width 102 height 16
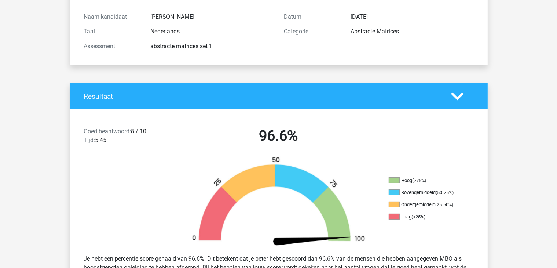
scroll to position [0, 0]
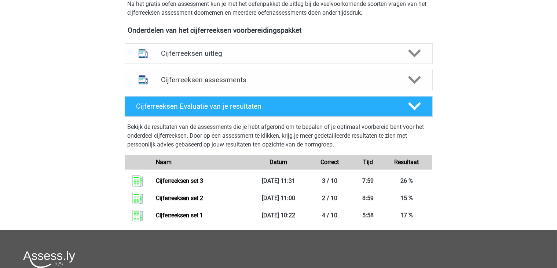
scroll to position [263, 0]
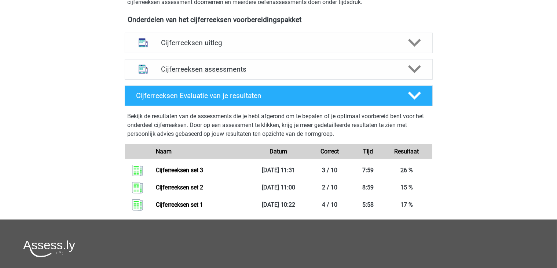
click at [401, 80] on div "Cijferreeksen assessments" at bounding box center [279, 69] width 308 height 21
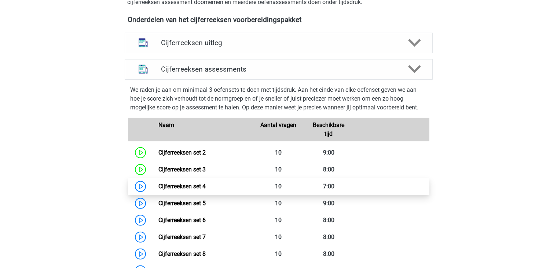
click at [183, 190] on link "Cijferreeksen set 4" at bounding box center [181, 186] width 47 height 7
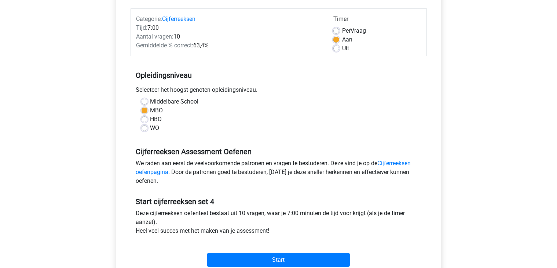
scroll to position [88, 0]
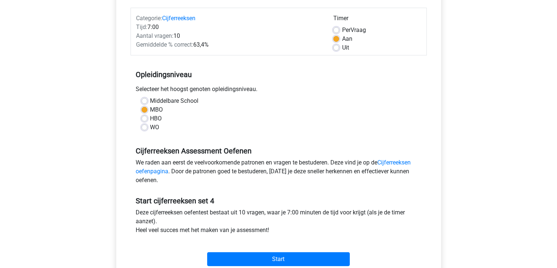
click at [150, 100] on label "Middelbare School" at bounding box center [174, 100] width 48 height 9
click at [145, 100] on input "Middelbare School" at bounding box center [145, 99] width 6 height 7
radio input "true"
click at [150, 129] on label "WO" at bounding box center [154, 127] width 9 height 9
click at [144, 129] on input "WO" at bounding box center [145, 126] width 6 height 7
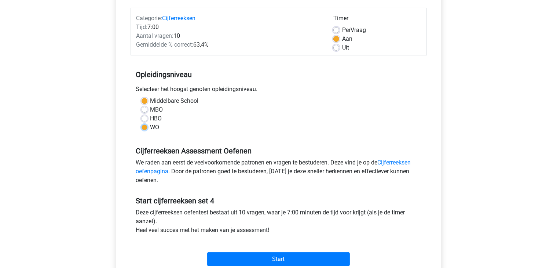
radio input "true"
click at [150, 119] on label "HBO" at bounding box center [156, 118] width 12 height 9
click at [144, 119] on input "HBO" at bounding box center [145, 117] width 6 height 7
radio input "true"
click at [150, 119] on label "HBO" at bounding box center [156, 118] width 12 height 9
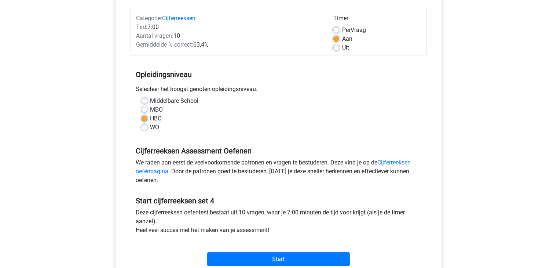
click at [144, 119] on input "HBO" at bounding box center [145, 117] width 6 height 7
click at [150, 109] on label "MBO" at bounding box center [156, 109] width 13 height 9
click at [145, 109] on input "MBO" at bounding box center [145, 108] width 6 height 7
radio input "true"
click at [150, 120] on label "HBO" at bounding box center [156, 118] width 12 height 9
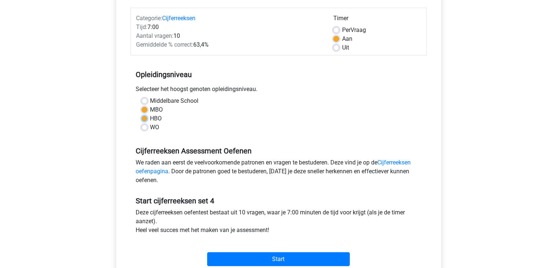
click at [143, 120] on input "HBO" at bounding box center [145, 117] width 6 height 7
radio input "true"
click at [139, 124] on div "Middelbare School MBO HBO WO" at bounding box center [278, 113] width 285 height 35
click at [150, 100] on label "Middelbare School" at bounding box center [174, 100] width 48 height 9
click at [144, 100] on input "Middelbare School" at bounding box center [145, 99] width 6 height 7
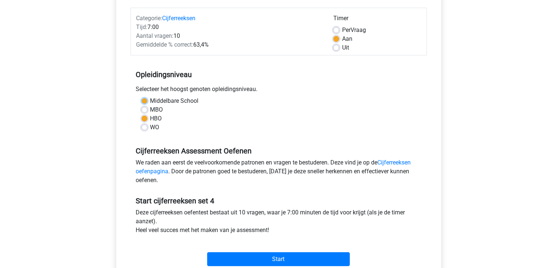
radio input "true"
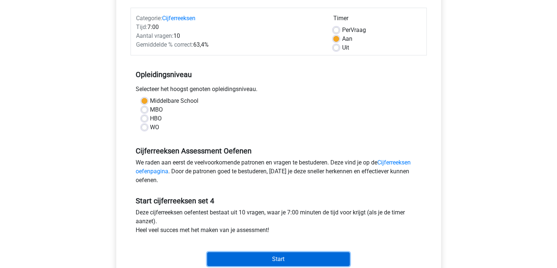
click at [312, 257] on input "Start" at bounding box center [278, 259] width 143 height 14
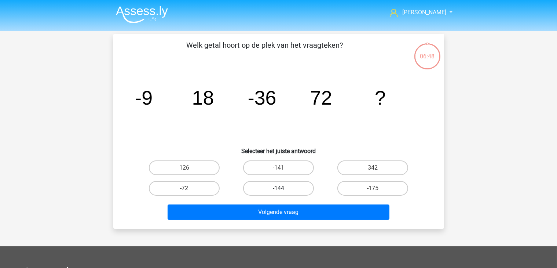
click at [273, 193] on label "-144" at bounding box center [278, 188] width 71 height 15
click at [278, 193] on input "-144" at bounding box center [280, 190] width 5 height 5
radio input "true"
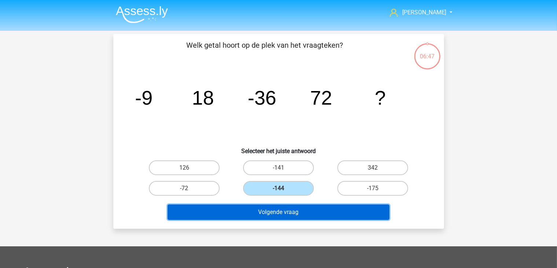
click at [283, 209] on button "Volgende vraag" at bounding box center [279, 211] width 222 height 15
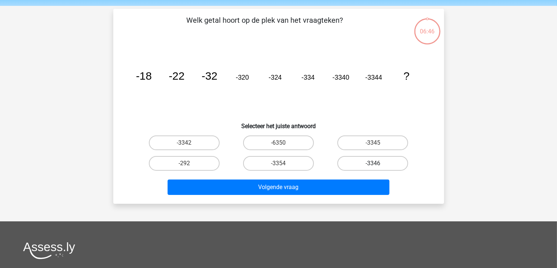
scroll to position [34, 0]
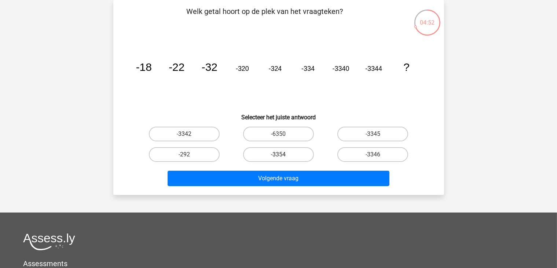
click at [297, 153] on label "-3354" at bounding box center [278, 154] width 71 height 15
click at [283, 154] on input "-3354" at bounding box center [280, 156] width 5 height 5
radio input "true"
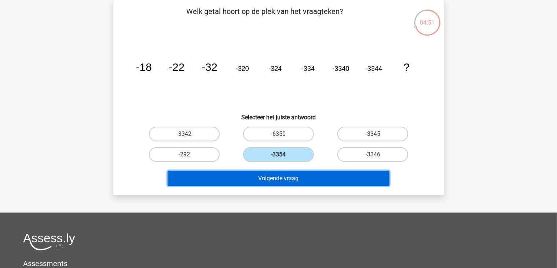
click at [289, 174] on button "Volgende vraag" at bounding box center [279, 178] width 222 height 15
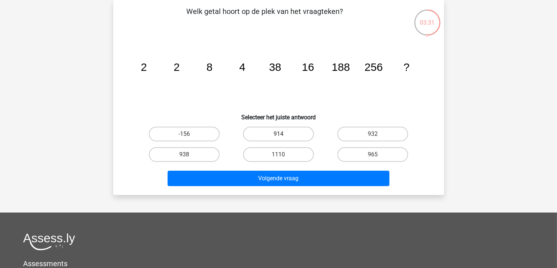
drag, startPoint x: 274, startPoint y: 137, endPoint x: 282, endPoint y: 148, distance: 13.9
click at [275, 137] on label "914" at bounding box center [278, 134] width 71 height 15
click at [278, 137] on input "914" at bounding box center [280, 136] width 5 height 5
radio input "true"
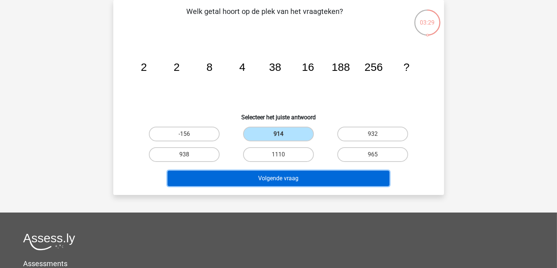
drag, startPoint x: 306, startPoint y: 179, endPoint x: 312, endPoint y: 174, distance: 7.5
click at [312, 174] on button "Volgende vraag" at bounding box center [279, 178] width 222 height 15
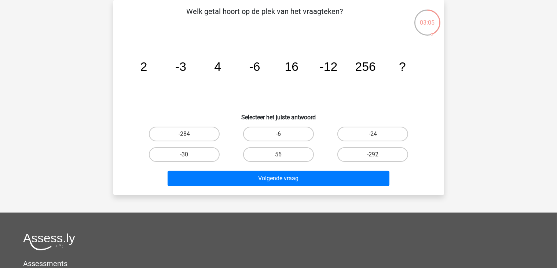
click at [374, 136] on input "-24" at bounding box center [375, 136] width 5 height 5
radio input "true"
click at [375, 136] on input "-24" at bounding box center [375, 136] width 5 height 5
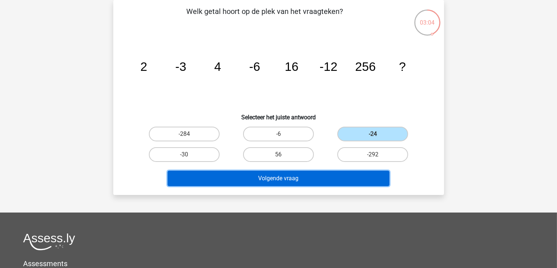
click at [309, 179] on button "Volgende vraag" at bounding box center [279, 178] width 222 height 15
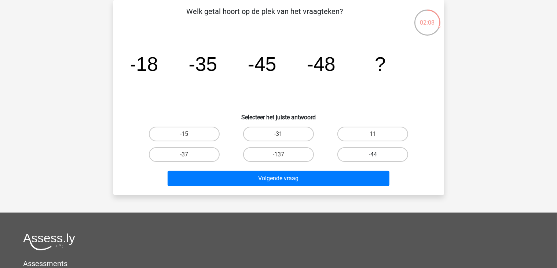
click at [364, 151] on label "-44" at bounding box center [372, 154] width 71 height 15
click at [373, 154] on input "-44" at bounding box center [375, 156] width 5 height 5
radio input "true"
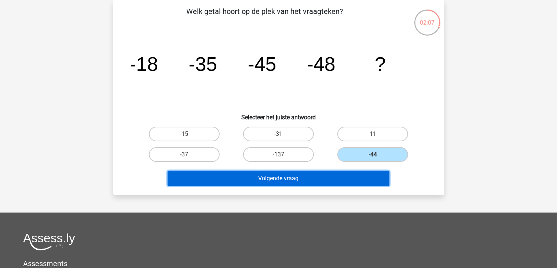
click at [324, 180] on button "Volgende vraag" at bounding box center [279, 178] width 222 height 15
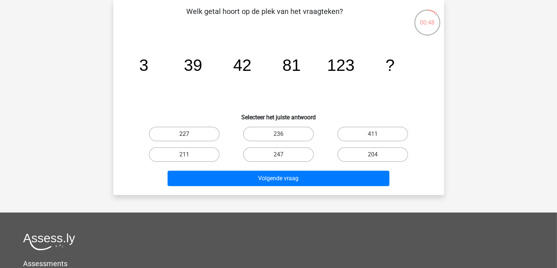
click at [210, 136] on label "227" at bounding box center [184, 134] width 71 height 15
click at [189, 136] on input "227" at bounding box center [186, 136] width 5 height 5
radio input "true"
click at [259, 136] on label "236" at bounding box center [278, 134] width 71 height 15
click at [278, 136] on input "236" at bounding box center [280, 136] width 5 height 5
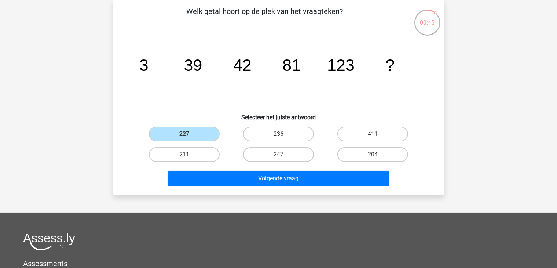
radio input "true"
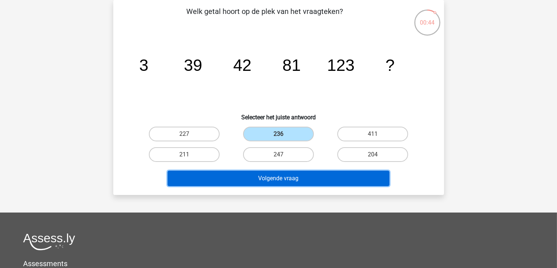
click at [292, 173] on button "Volgende vraag" at bounding box center [279, 178] width 222 height 15
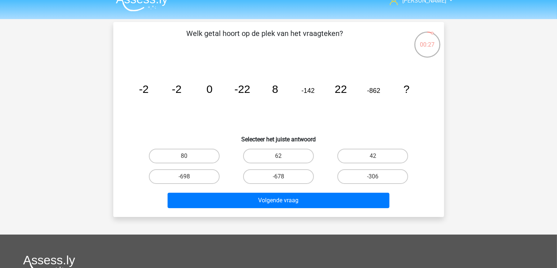
scroll to position [0, 0]
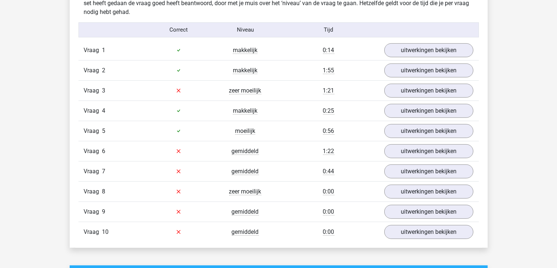
scroll to position [468, 0]
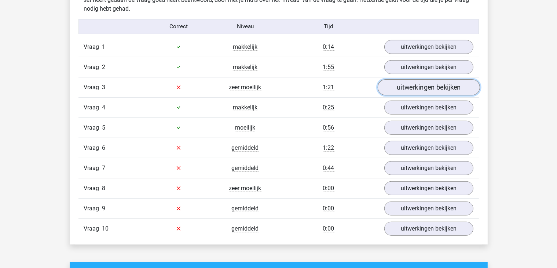
click at [431, 87] on link "uitwerkingen bekijken" at bounding box center [428, 87] width 102 height 16
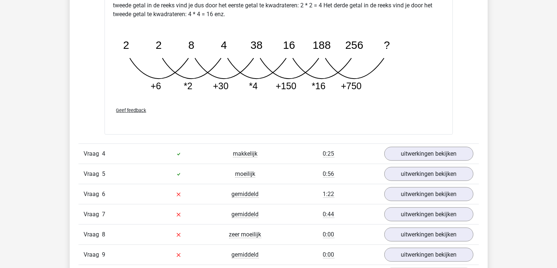
scroll to position [806, 0]
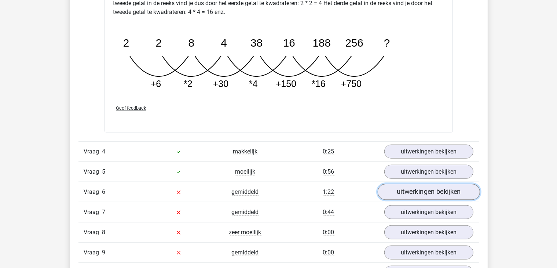
click at [417, 192] on link "uitwerkingen bekijken" at bounding box center [428, 192] width 102 height 16
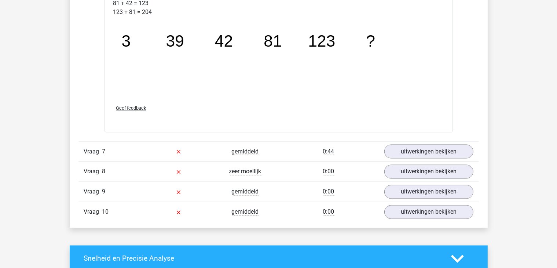
scroll to position [1233, 0]
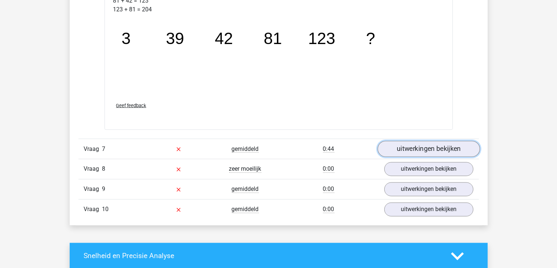
click at [459, 146] on link "uitwerkingen bekijken" at bounding box center [428, 149] width 102 height 16
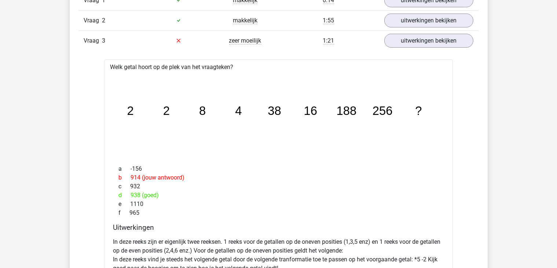
scroll to position [0, 0]
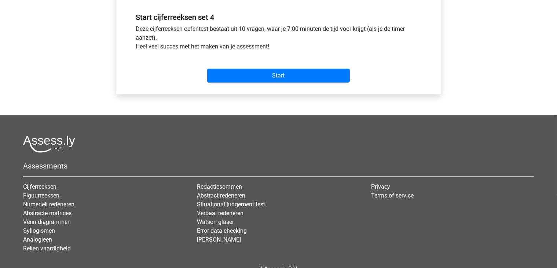
scroll to position [311, 0]
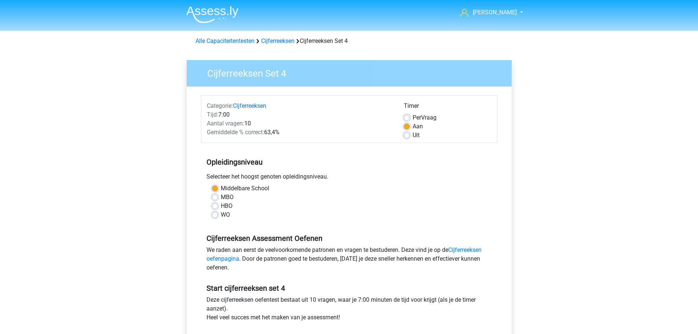
click at [223, 14] on img at bounding box center [212, 14] width 52 height 17
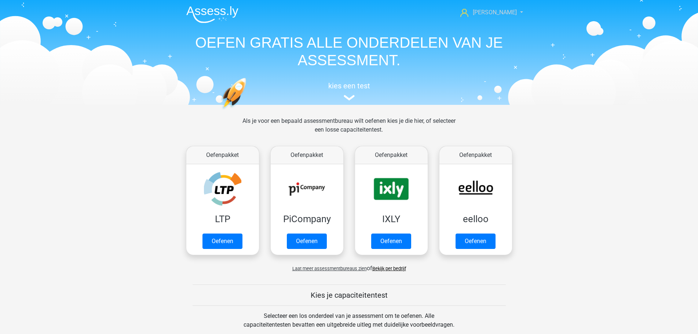
click at [513, 14] on link "[PERSON_NAME]" at bounding box center [487, 12] width 60 height 9
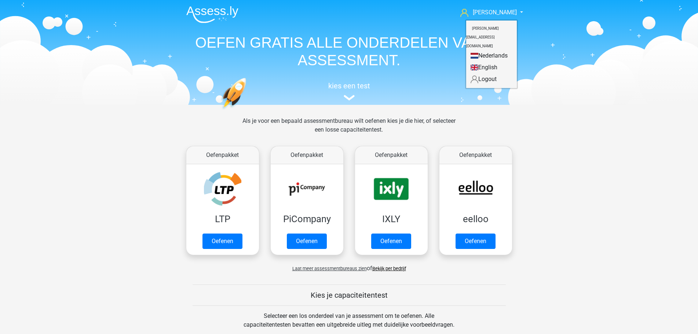
click at [485, 50] on link "Nederlands" at bounding box center [491, 56] width 51 height 12
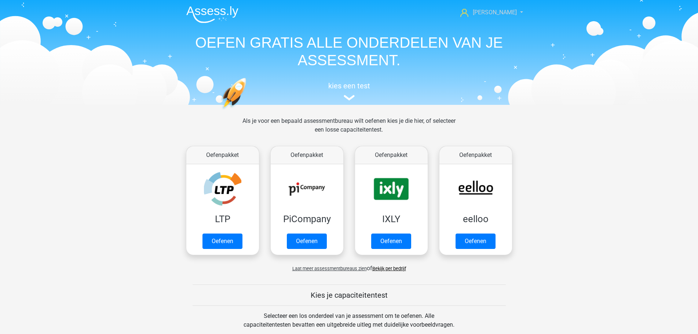
click at [501, 13] on span "[PERSON_NAME]" at bounding box center [495, 12] width 44 height 7
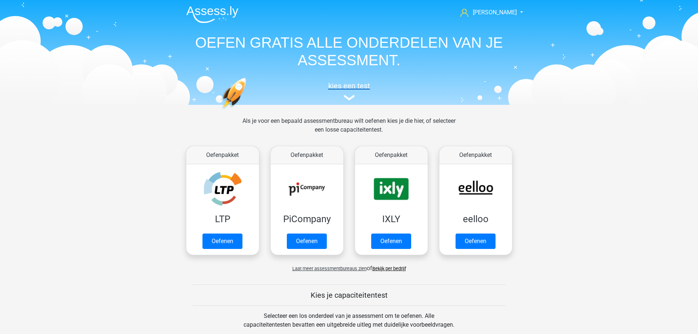
click at [346, 96] on img at bounding box center [349, 98] width 11 height 6
click at [235, 247] on link "Oefenen" at bounding box center [222, 243] width 42 height 16
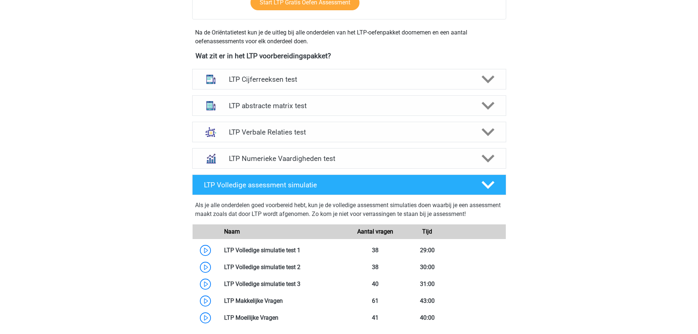
scroll to position [257, 0]
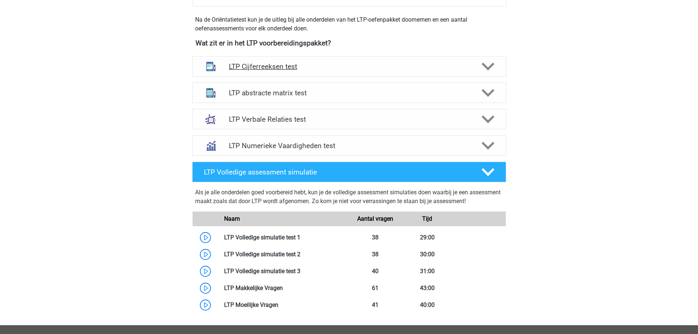
click at [359, 67] on h4 "LTP Cijferreeksen test" at bounding box center [349, 66] width 240 height 8
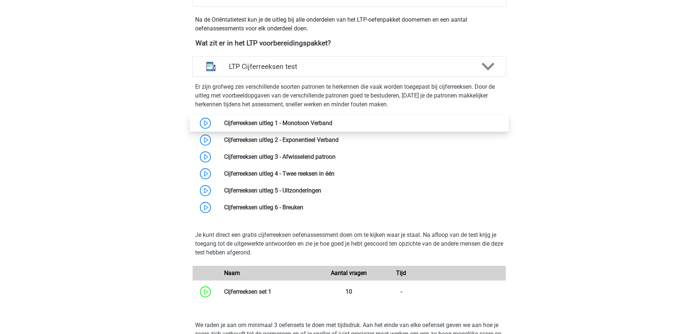
click at [332, 120] on link at bounding box center [332, 123] width 0 height 7
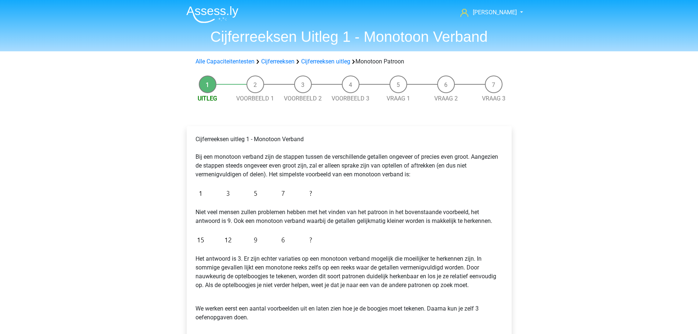
click at [257, 87] on li "Voorbeeld 1" at bounding box center [255, 90] width 48 height 28
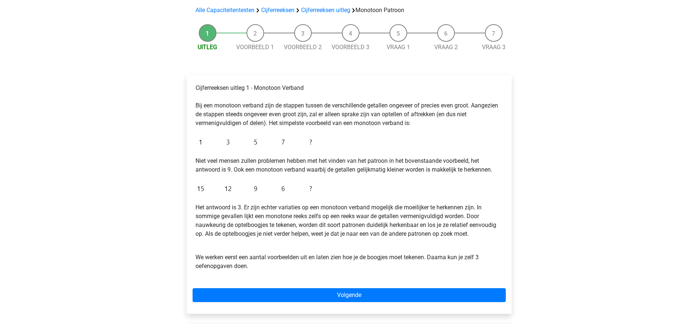
scroll to position [37, 0]
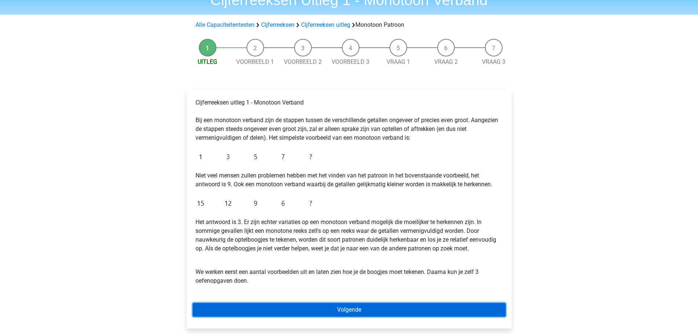
click at [335, 315] on link "Volgende" at bounding box center [349, 310] width 313 height 14
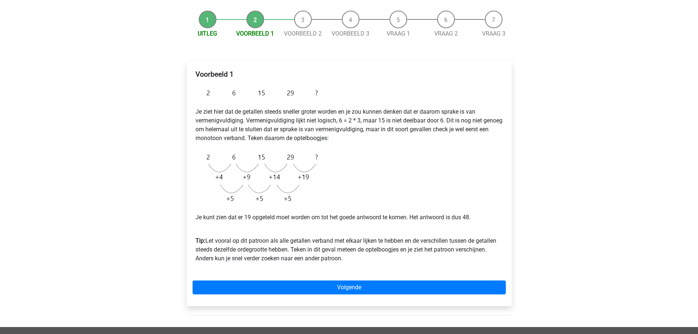
scroll to position [73, 0]
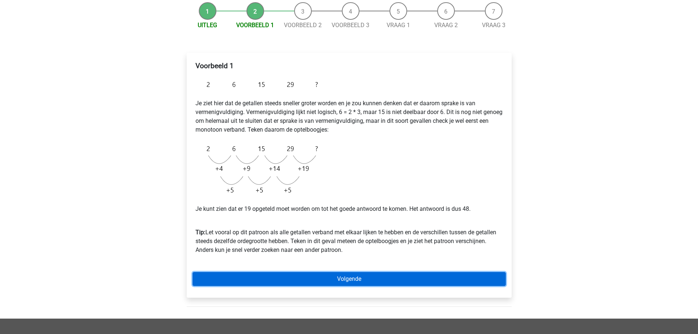
click at [340, 275] on link "Volgende" at bounding box center [349, 279] width 313 height 14
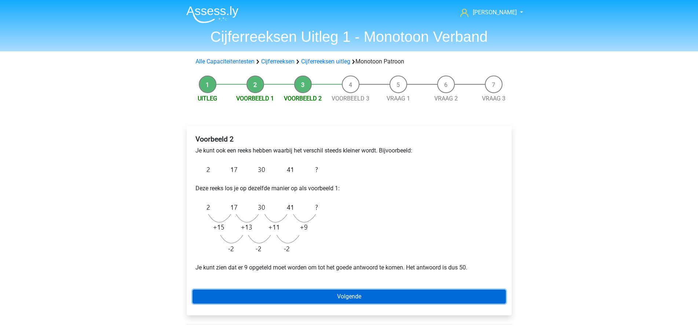
click at [316, 296] on link "Volgende" at bounding box center [349, 297] width 313 height 14
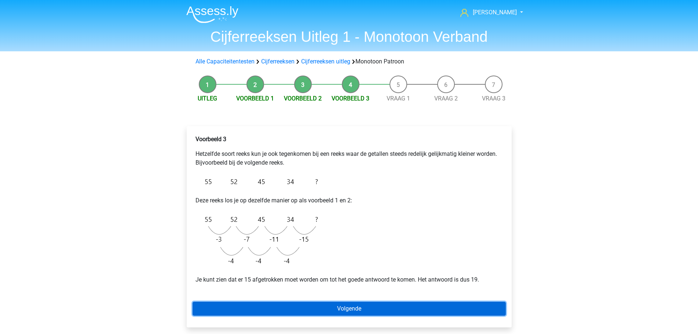
click at [344, 302] on link "Volgende" at bounding box center [349, 309] width 313 height 14
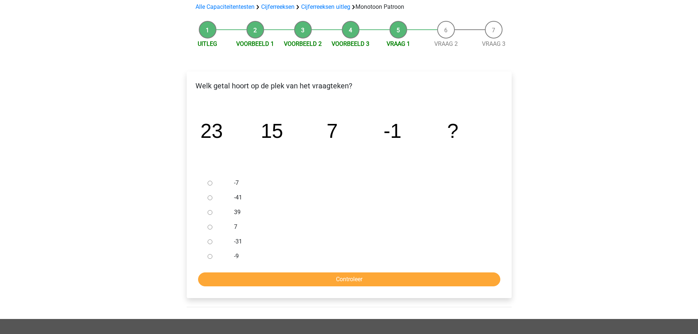
scroll to position [73, 0]
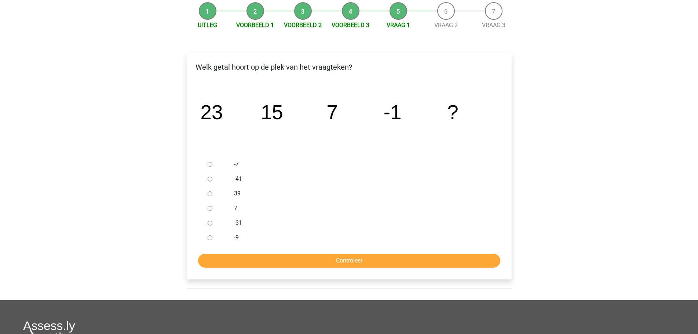
click at [209, 238] on input "-9" at bounding box center [210, 237] width 5 height 5
radio input "true"
click at [296, 264] on input "Controleer" at bounding box center [349, 261] width 302 height 14
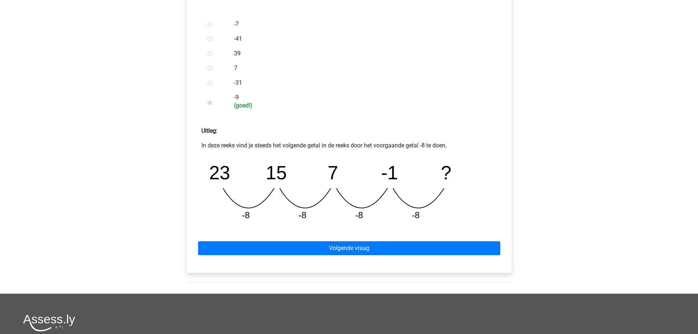
scroll to position [220, 0]
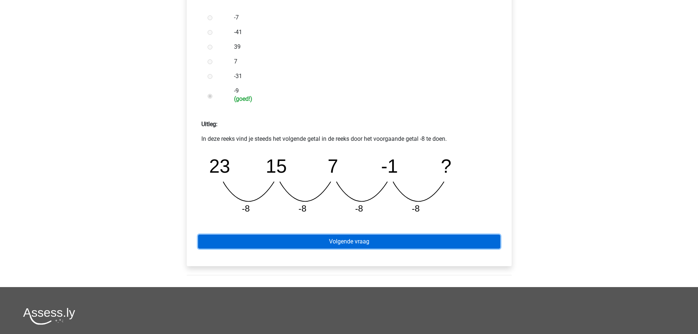
click at [327, 247] on link "Volgende vraag" at bounding box center [349, 242] width 302 height 14
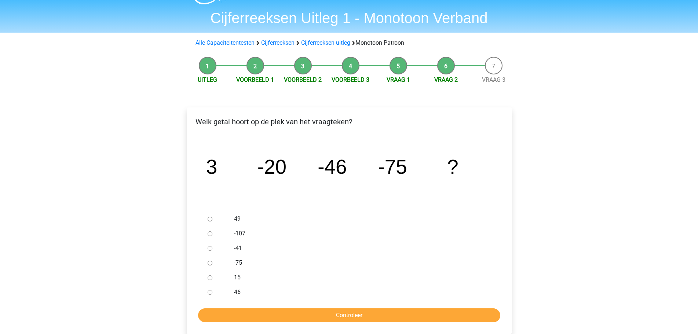
scroll to position [37, 0]
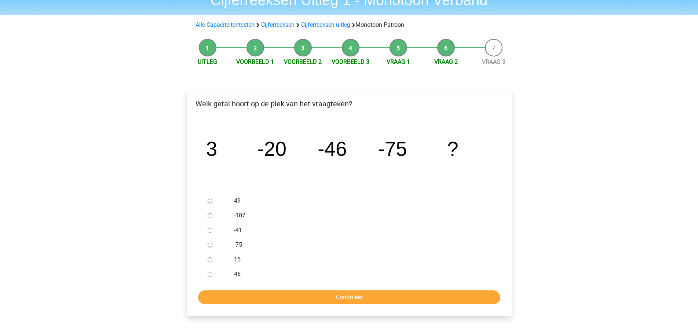
click at [210, 216] on input "-107" at bounding box center [210, 215] width 5 height 5
radio input "true"
click at [311, 299] on input "Controleer" at bounding box center [349, 297] width 302 height 14
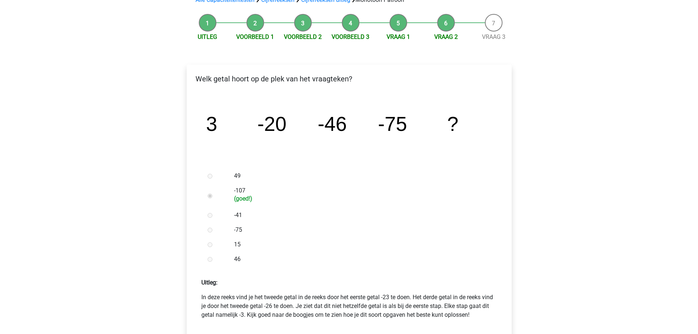
scroll to position [220, 0]
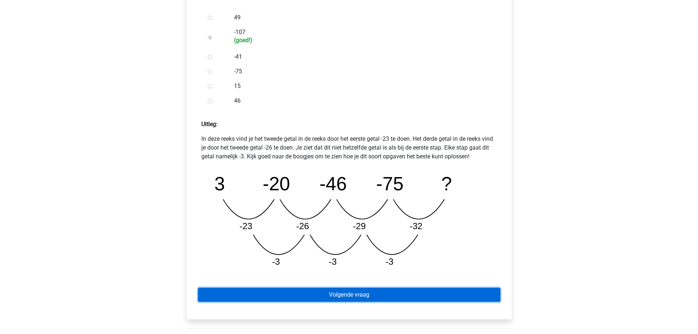
click at [341, 294] on link "Volgende vraag" at bounding box center [349, 295] width 302 height 14
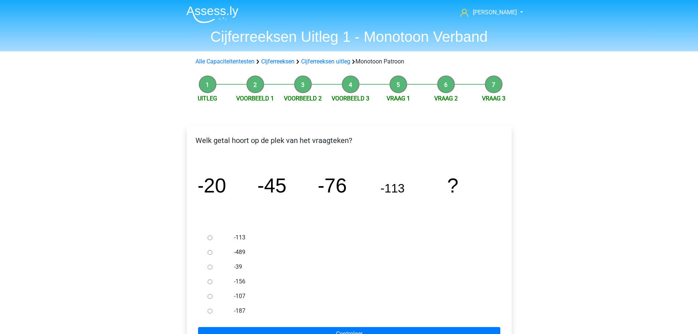
click at [212, 283] on input "-156" at bounding box center [210, 281] width 5 height 5
radio input "true"
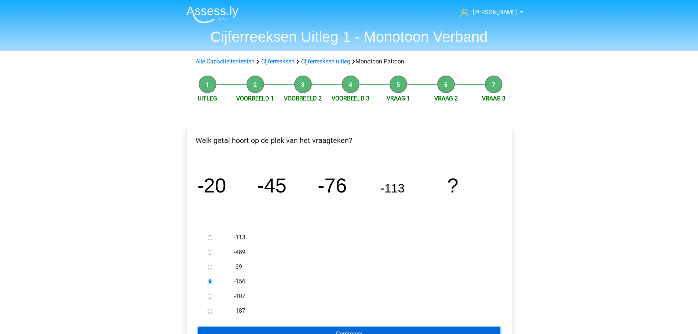
click at [325, 332] on input "Controleer" at bounding box center [349, 334] width 302 height 14
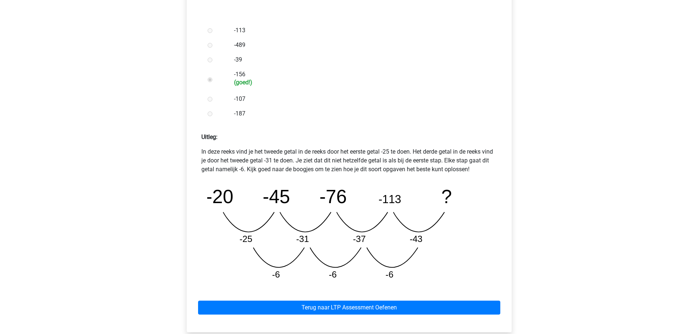
scroll to position [220, 0]
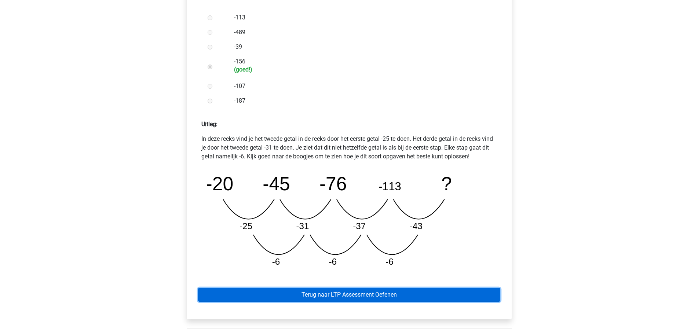
click at [371, 294] on link "Terug naar LTP Assessment Oefenen" at bounding box center [349, 295] width 302 height 14
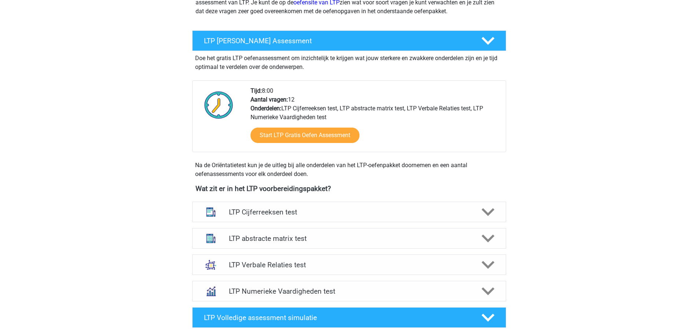
scroll to position [73, 0]
